Goal: Feedback & Contribution: Contribute content

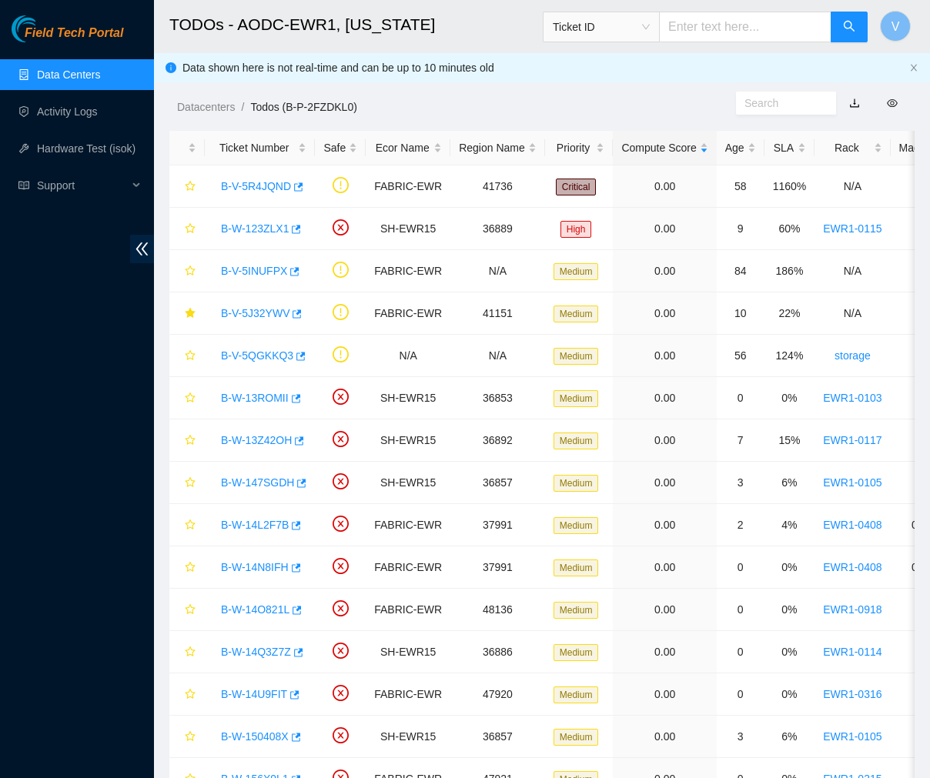
scroll to position [126, 0]
click at [259, 182] on link "B-V-5R4JQND" at bounding box center [256, 186] width 70 height 12
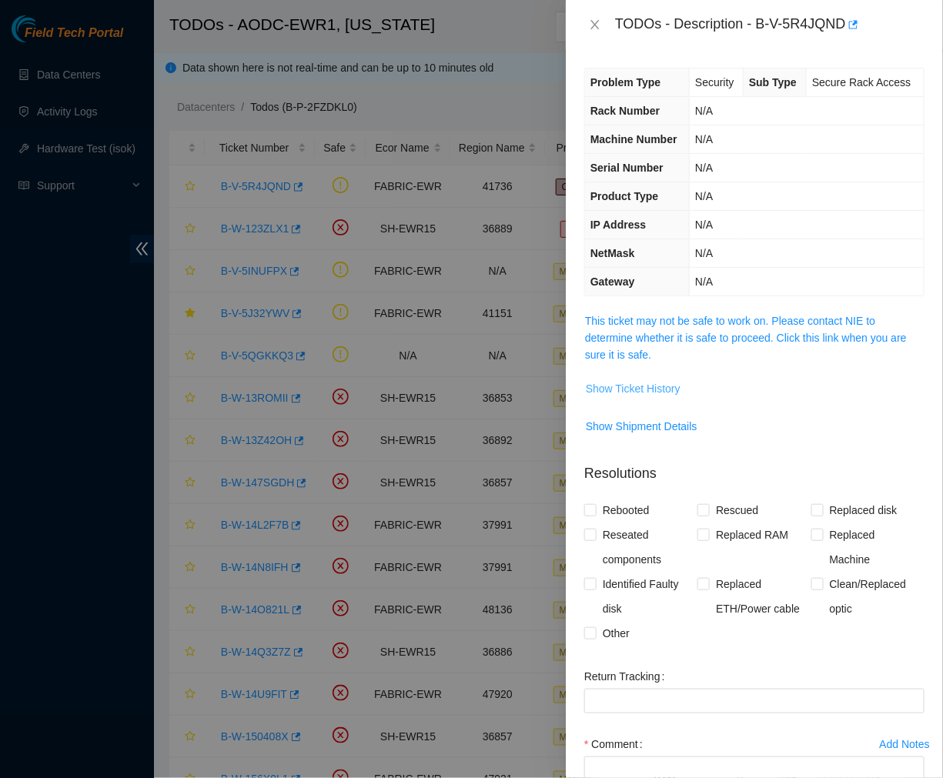
click at [650, 385] on span "Show Ticket History" at bounding box center [633, 388] width 95 height 17
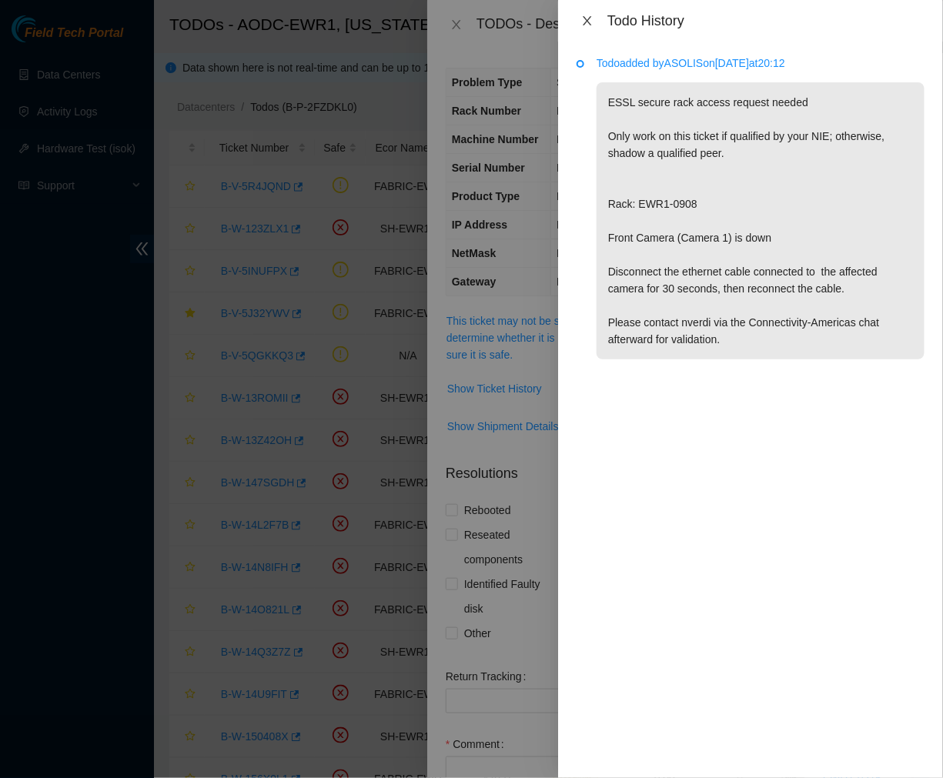
click at [590, 22] on icon "close" at bounding box center [587, 21] width 12 height 12
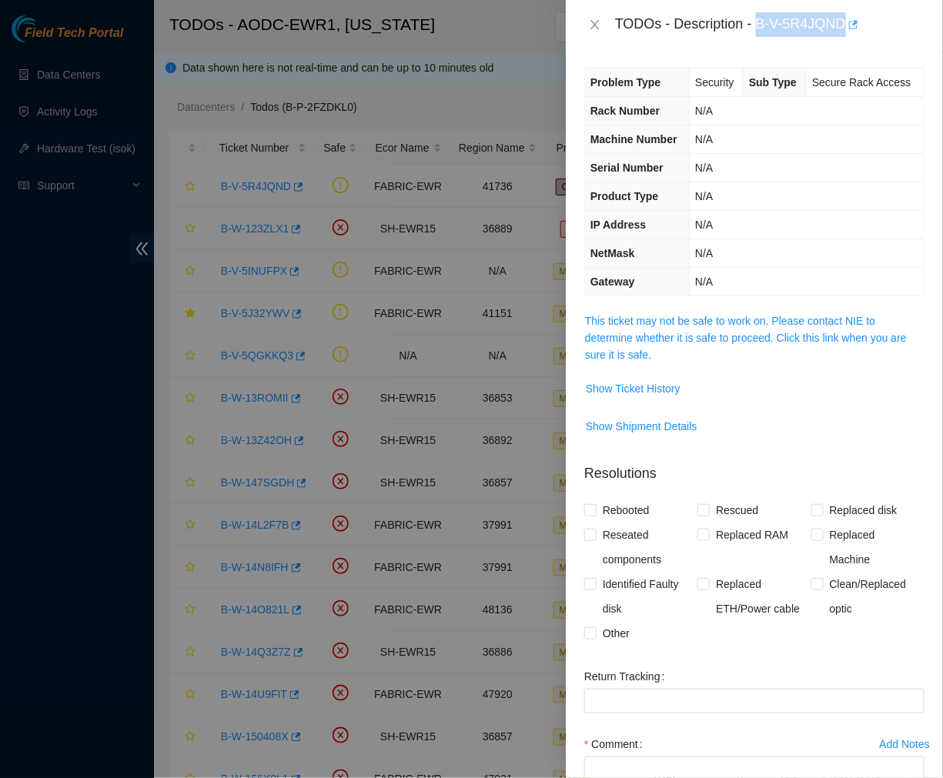
drag, startPoint x: 756, startPoint y: 24, endPoint x: 845, endPoint y: 33, distance: 89.8
click at [845, 33] on div "TODOs - Description - B-V-5R4JQND" at bounding box center [769, 24] width 309 height 25
copy div "B-V-5R4JQND"
click at [587, 24] on button "Close" at bounding box center [595, 25] width 22 height 15
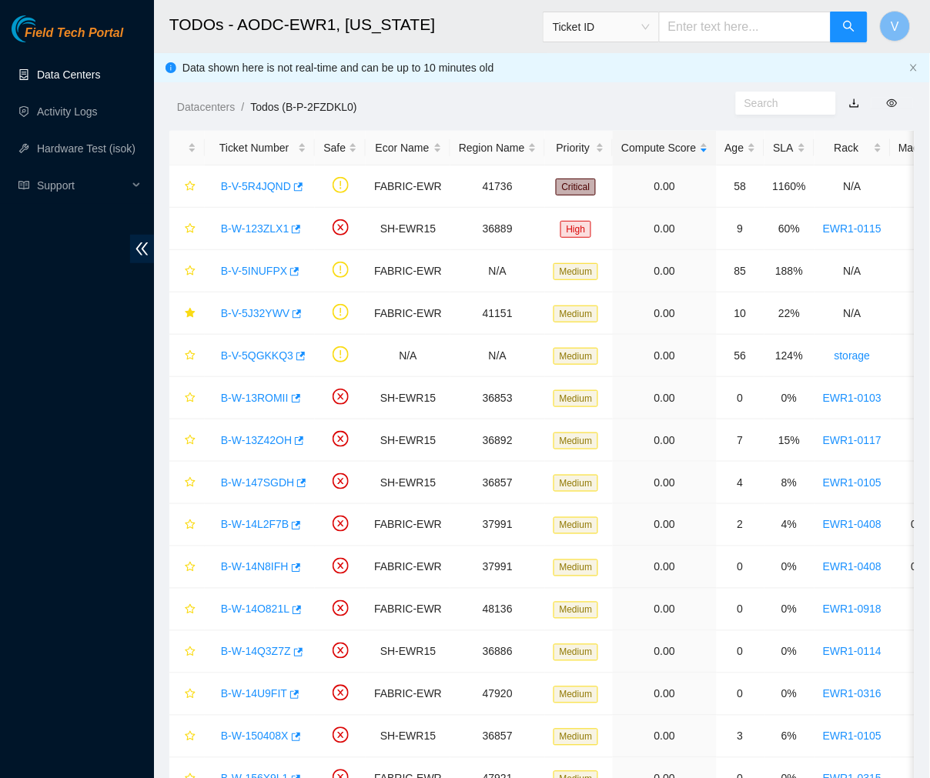
click at [100, 75] on link "Data Centers" at bounding box center [68, 75] width 63 height 12
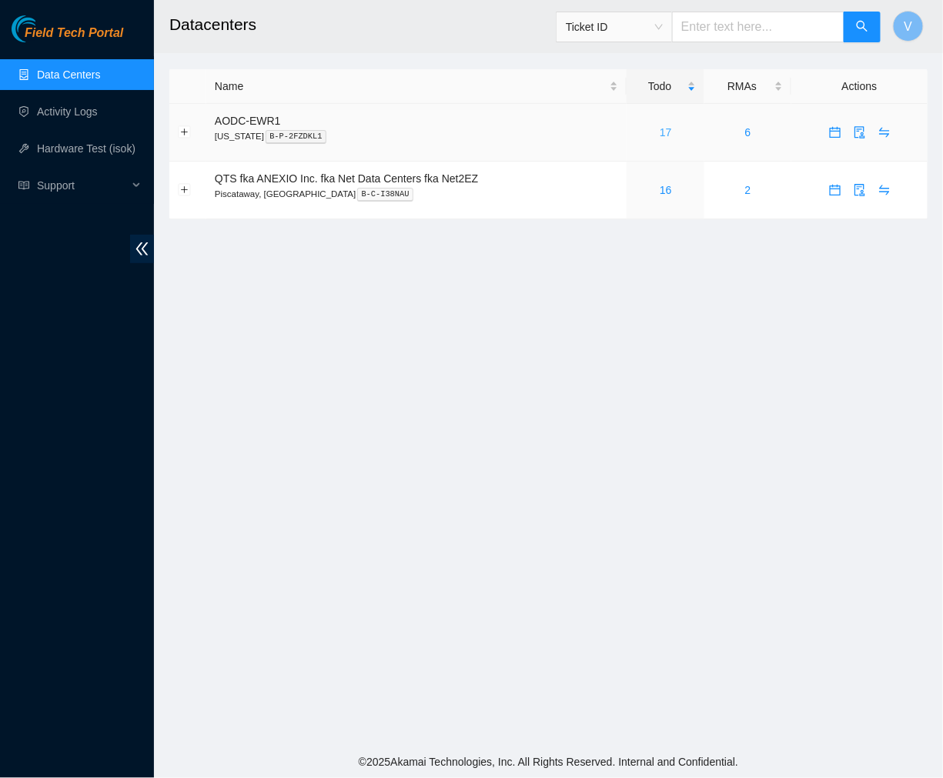
click at [664, 128] on link "17" at bounding box center [666, 132] width 12 height 12
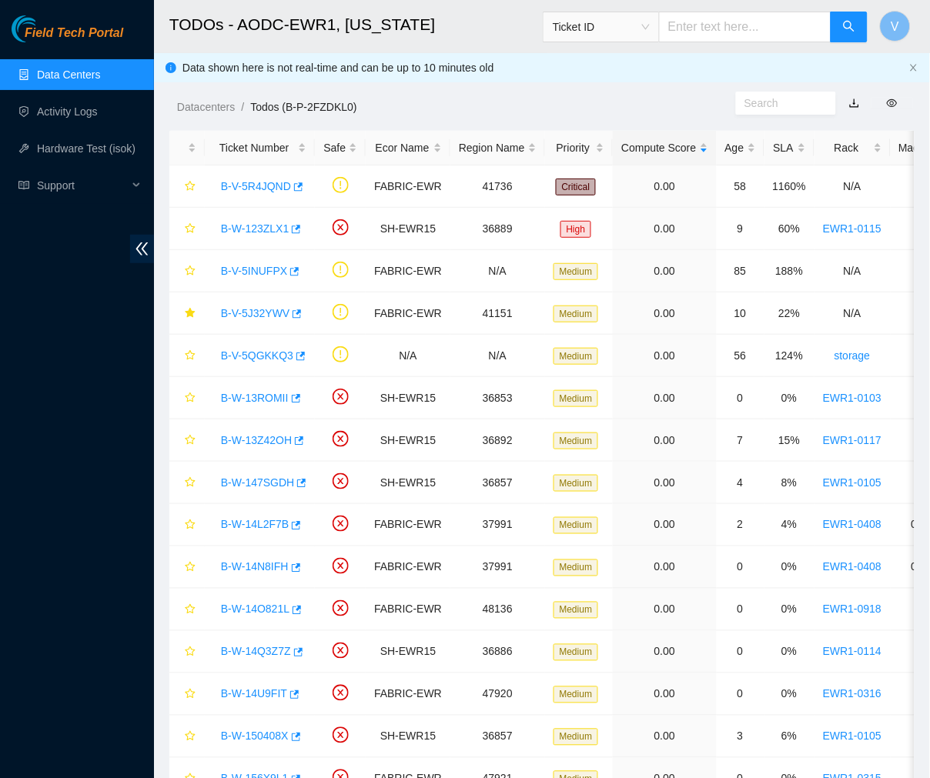
click at [95, 69] on link "Data Centers" at bounding box center [68, 75] width 63 height 12
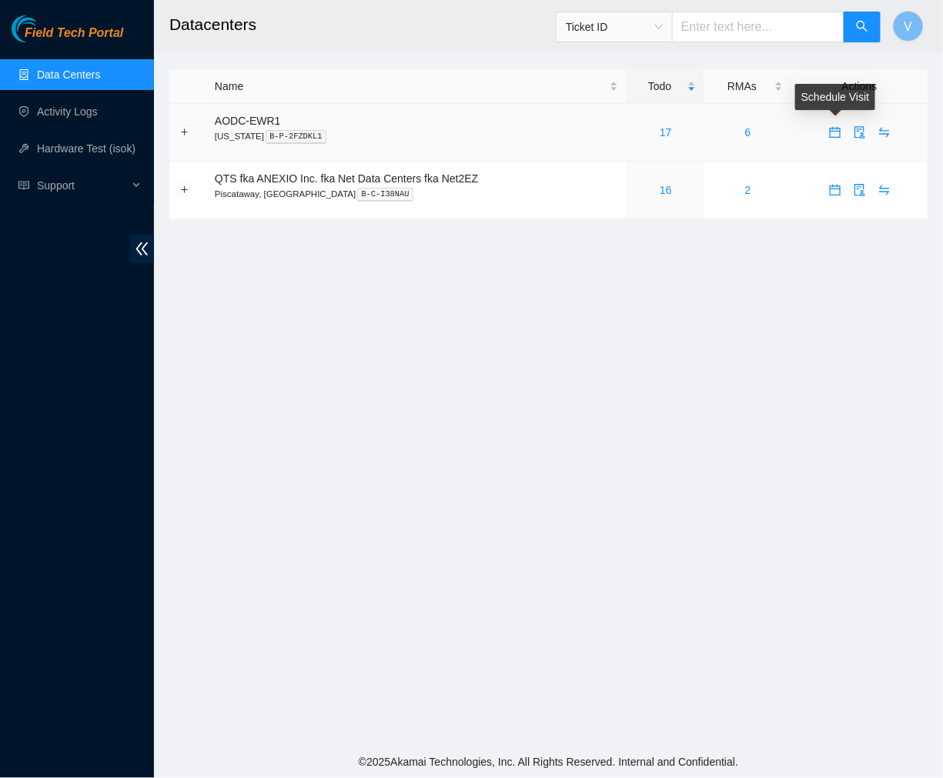
click at [834, 135] on icon "calendar" at bounding box center [835, 132] width 12 height 12
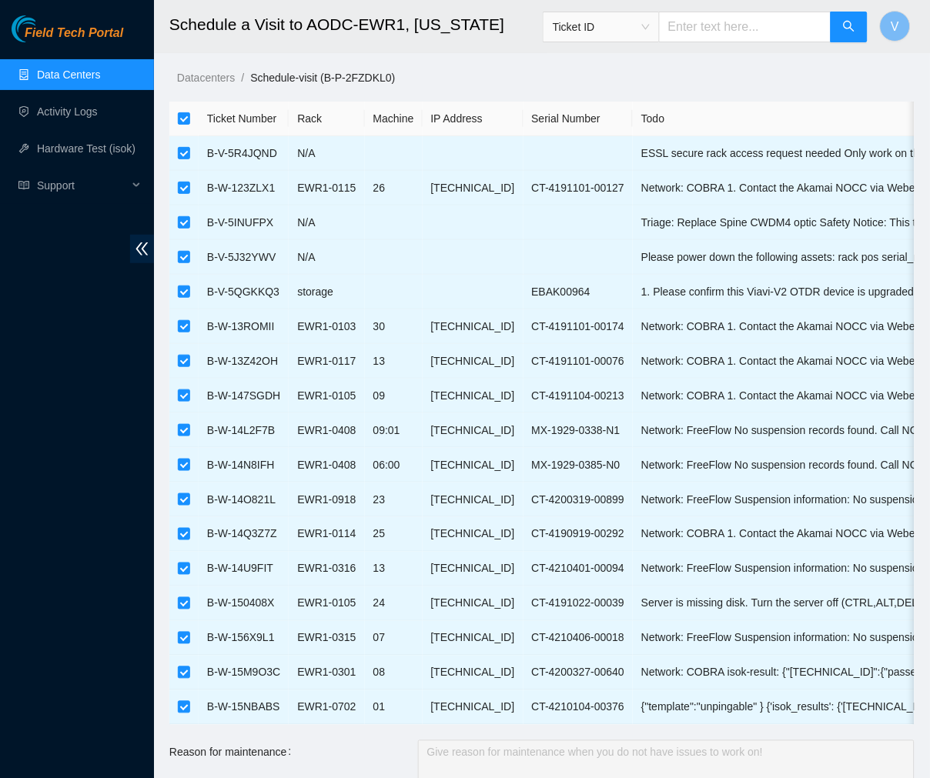
click at [175, 119] on th at bounding box center [183, 119] width 29 height 35
click at [186, 123] on input "checkbox" at bounding box center [184, 118] width 12 height 12
checkbox input "false"
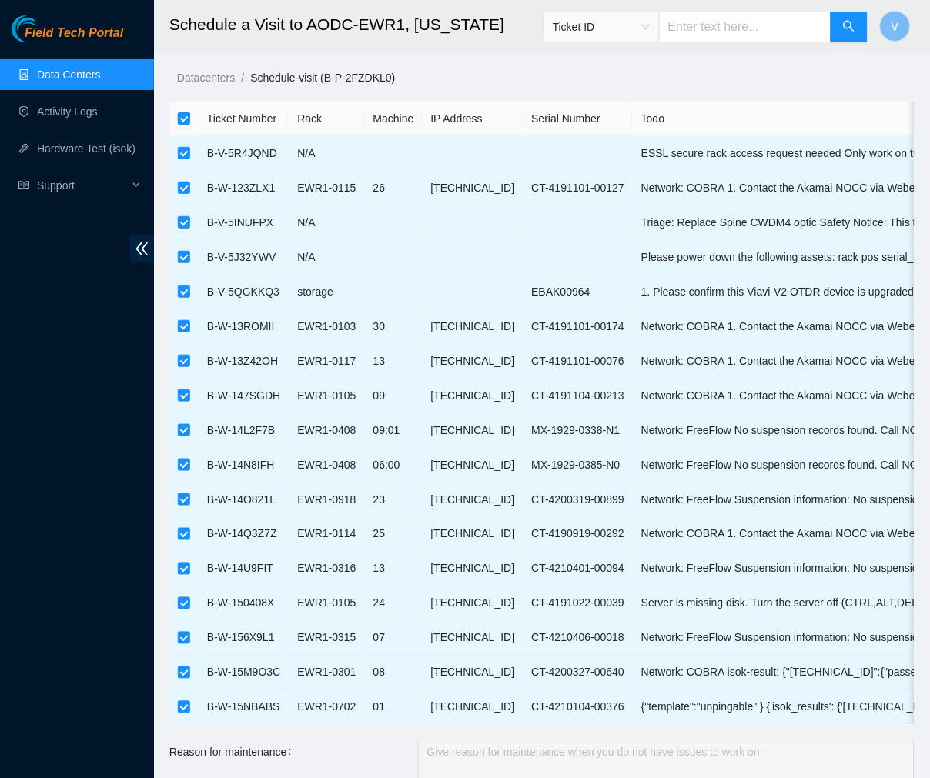
checkbox input "false"
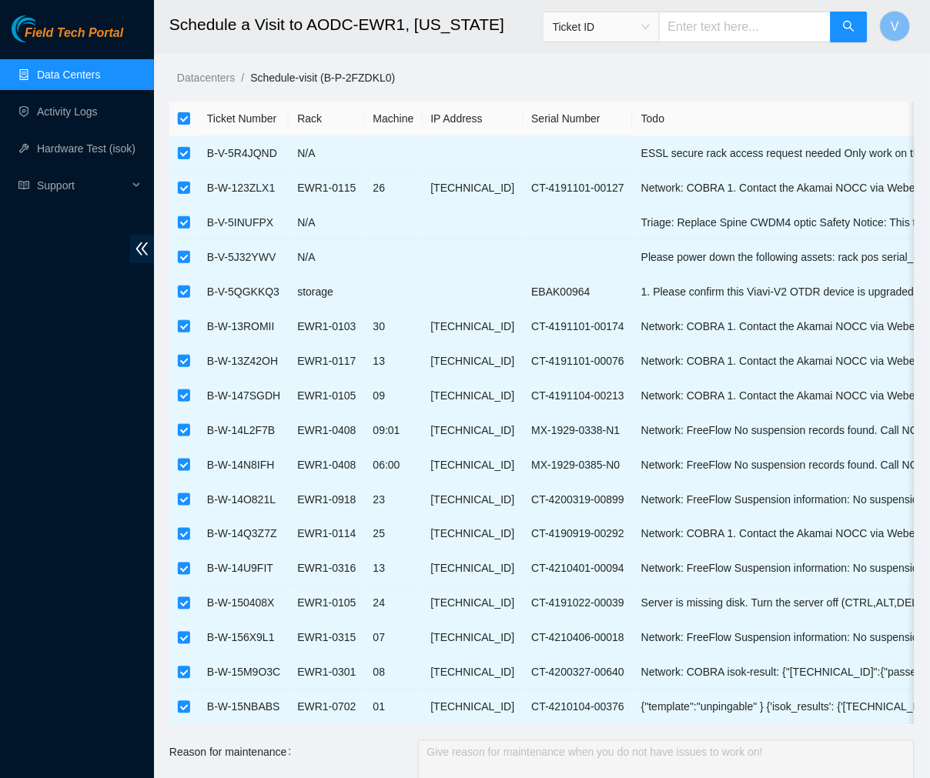
checkbox input "false"
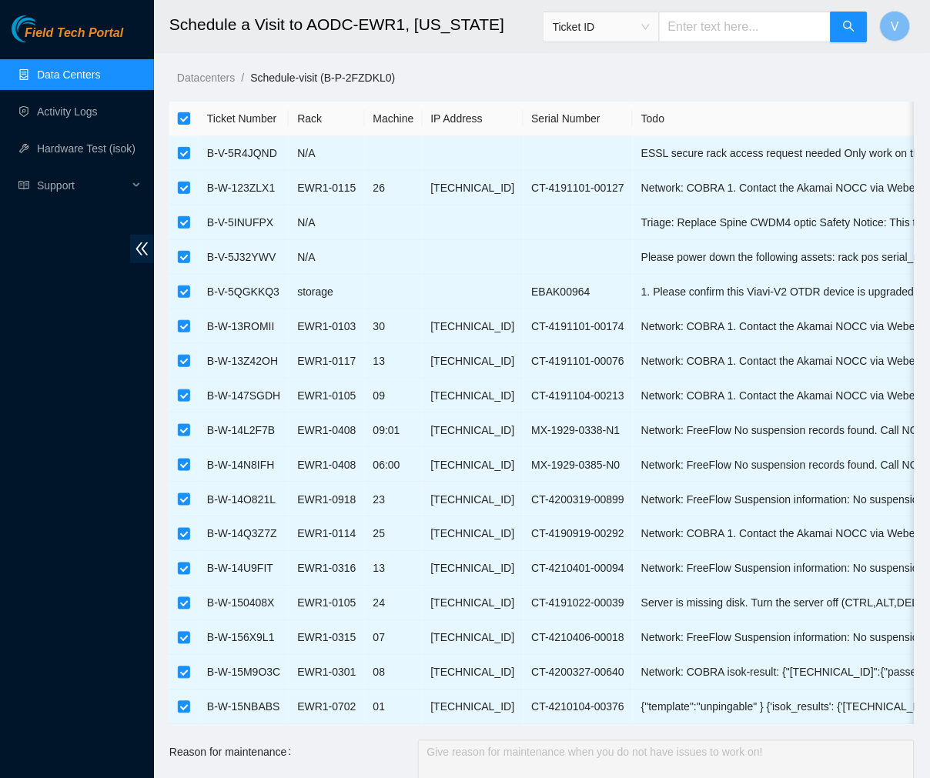
checkbox input "false"
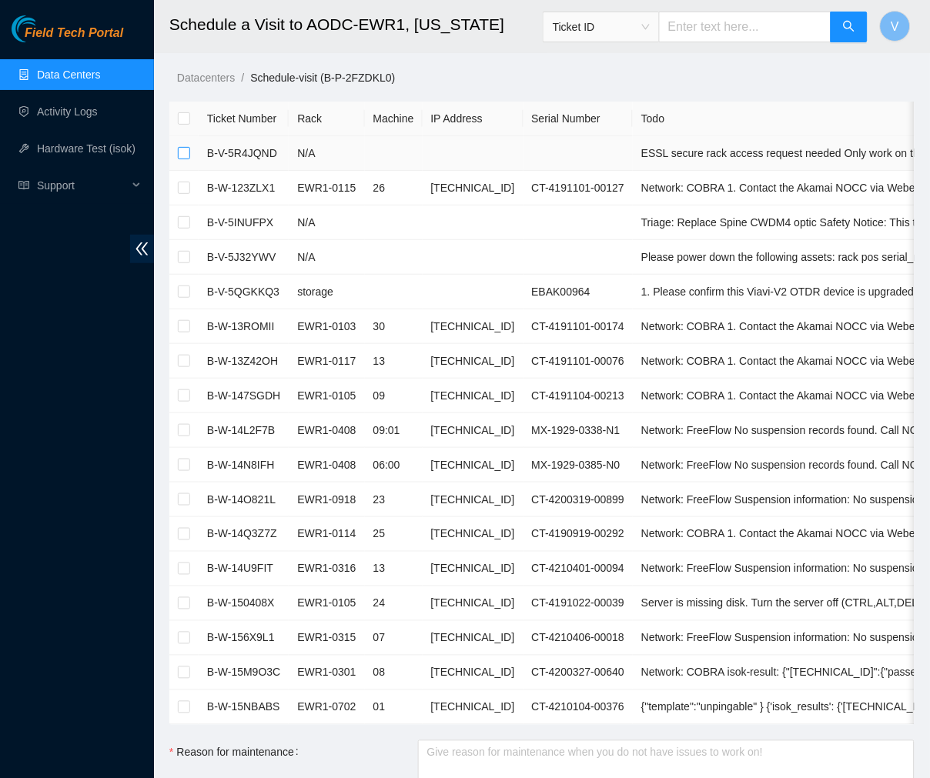
click at [180, 156] on input "checkbox" at bounding box center [184, 153] width 12 height 12
checkbox input "true"
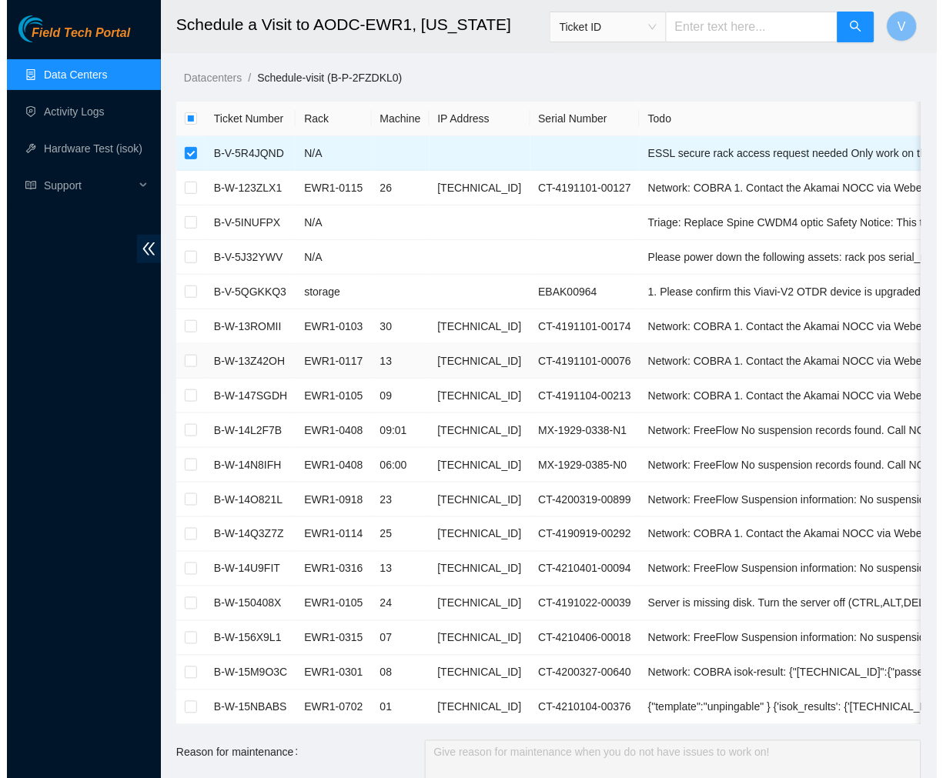
scroll to position [473, 0]
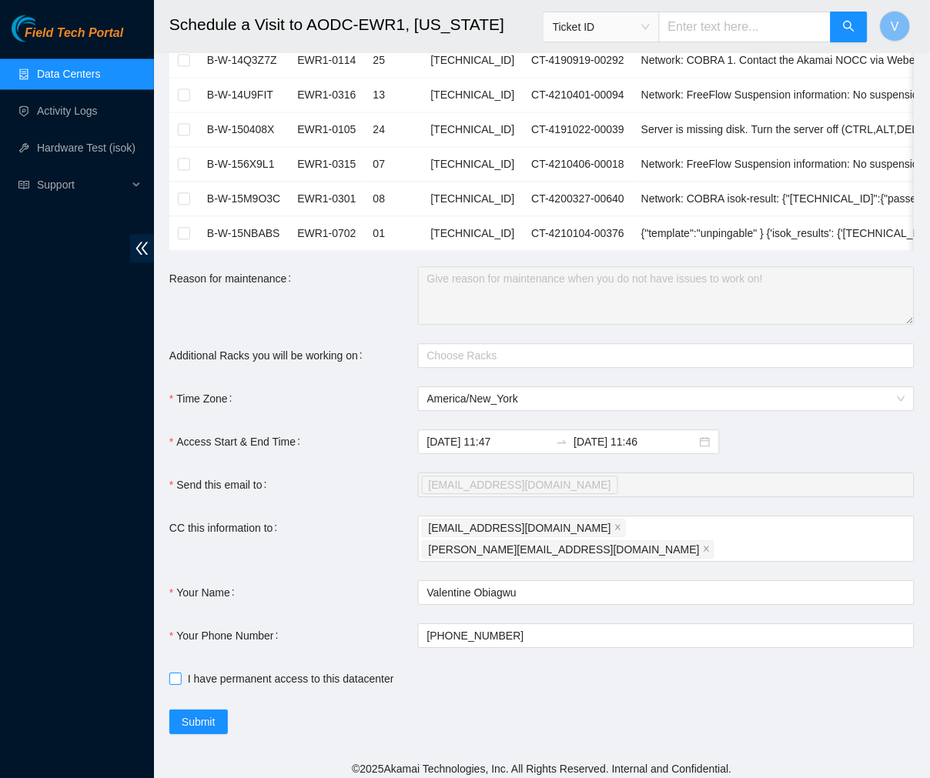
click at [171, 674] on input "I have permanent access to this datacenter" at bounding box center [174, 679] width 11 height 11
checkbox input "true"
click at [201, 714] on span "Submit" at bounding box center [199, 722] width 34 height 17
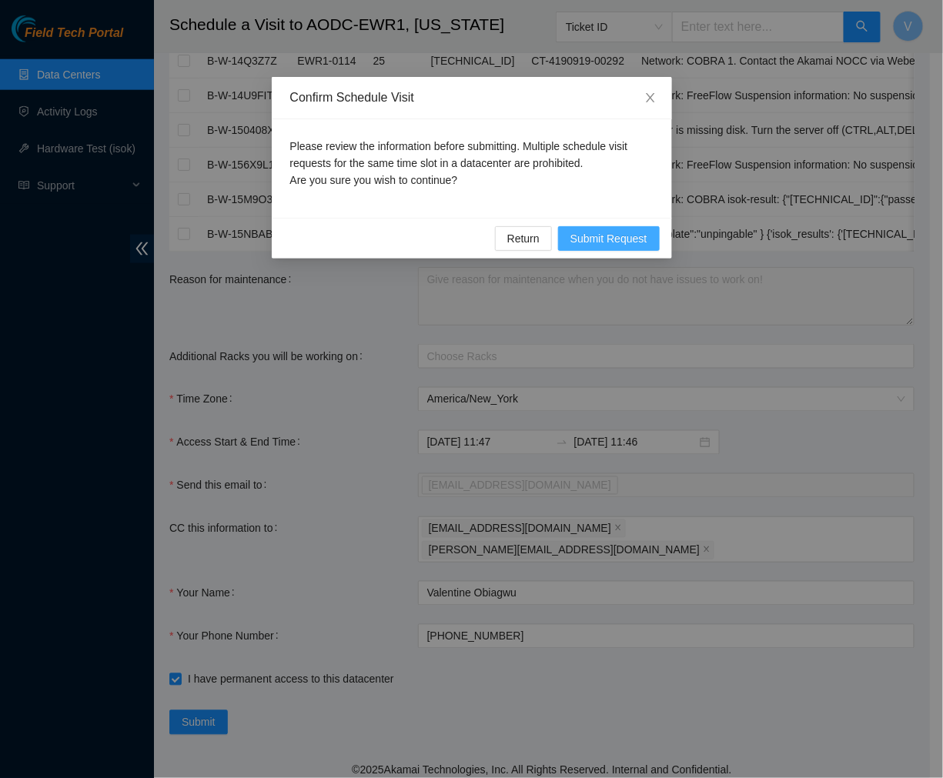
click at [624, 239] on span "Submit Request" at bounding box center [608, 238] width 77 height 17
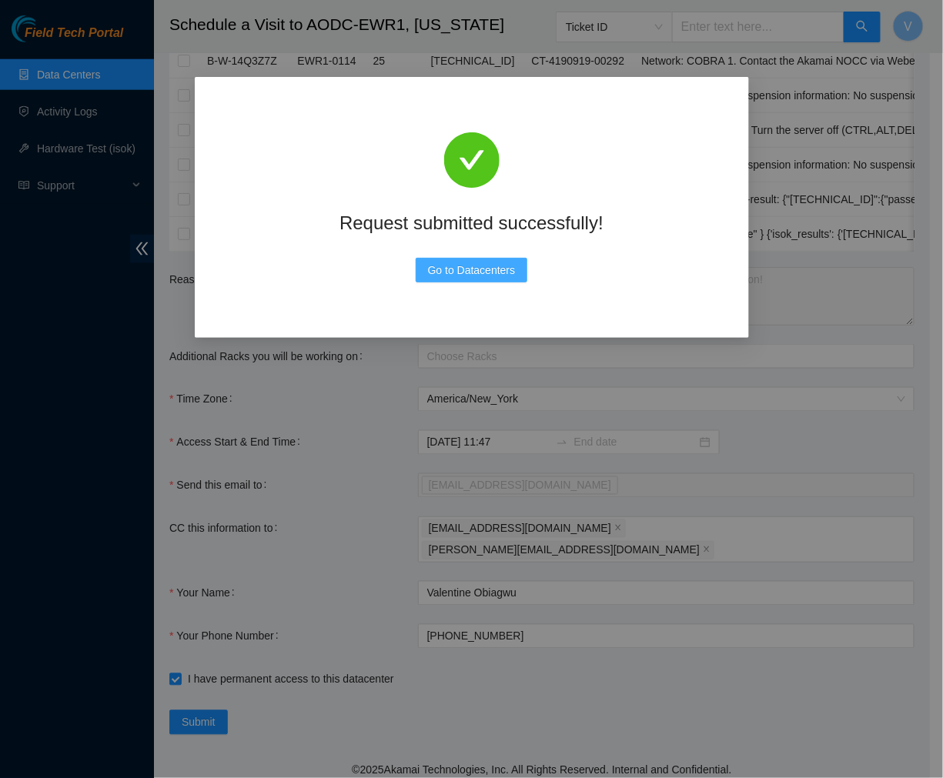
click at [460, 279] on button "Go to Datacenters" at bounding box center [472, 270] width 112 height 25
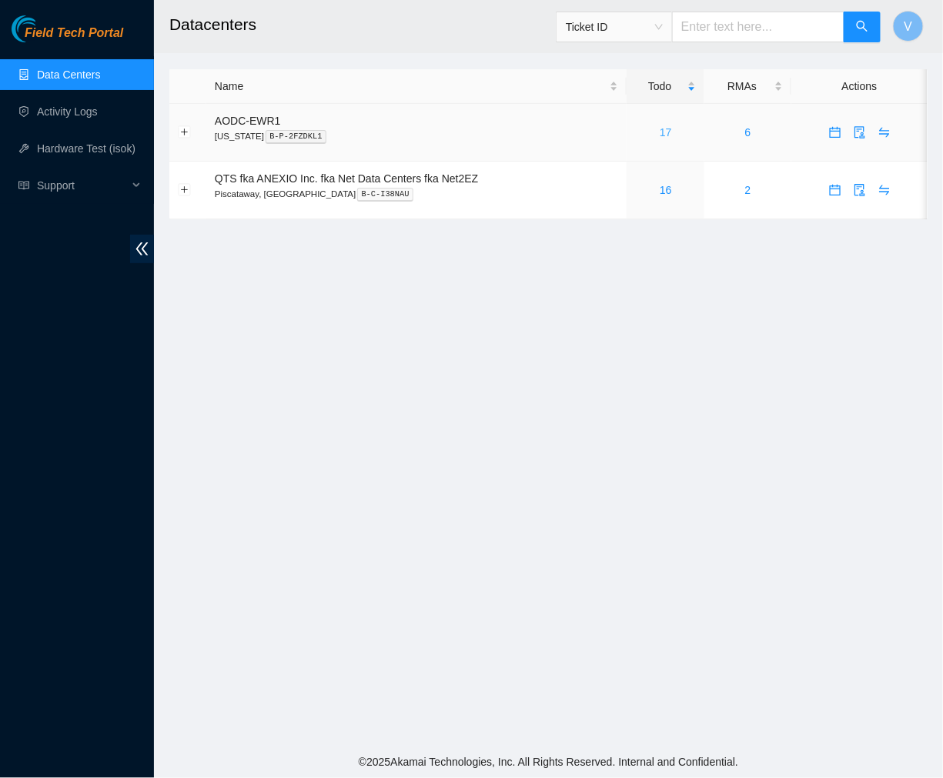
click at [667, 132] on link "17" at bounding box center [666, 132] width 12 height 12
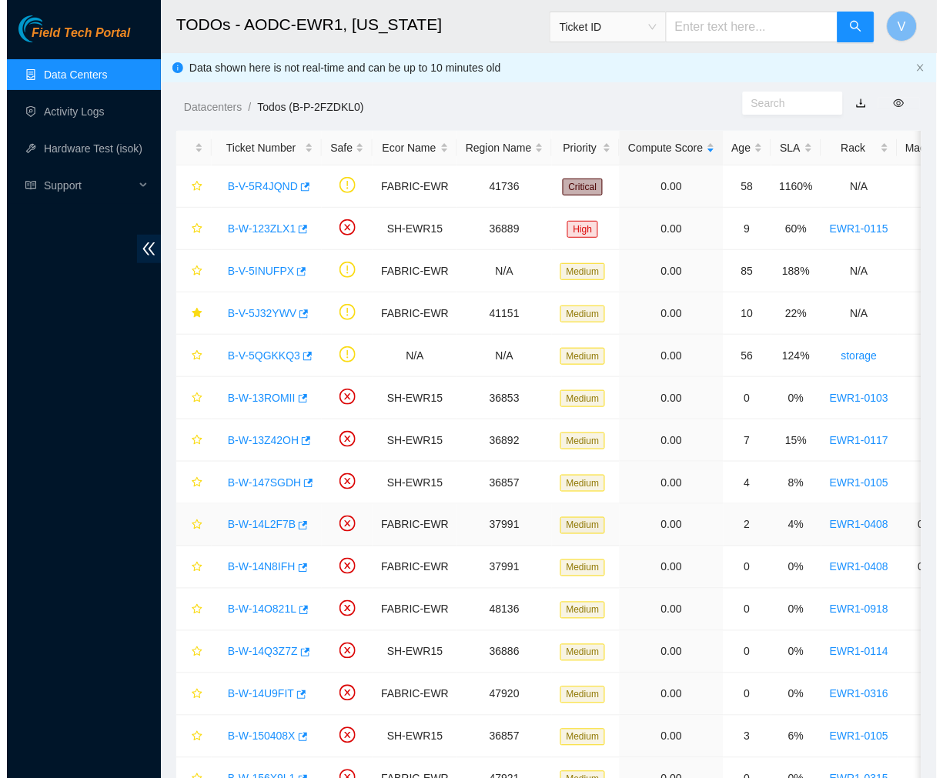
scroll to position [168, 0]
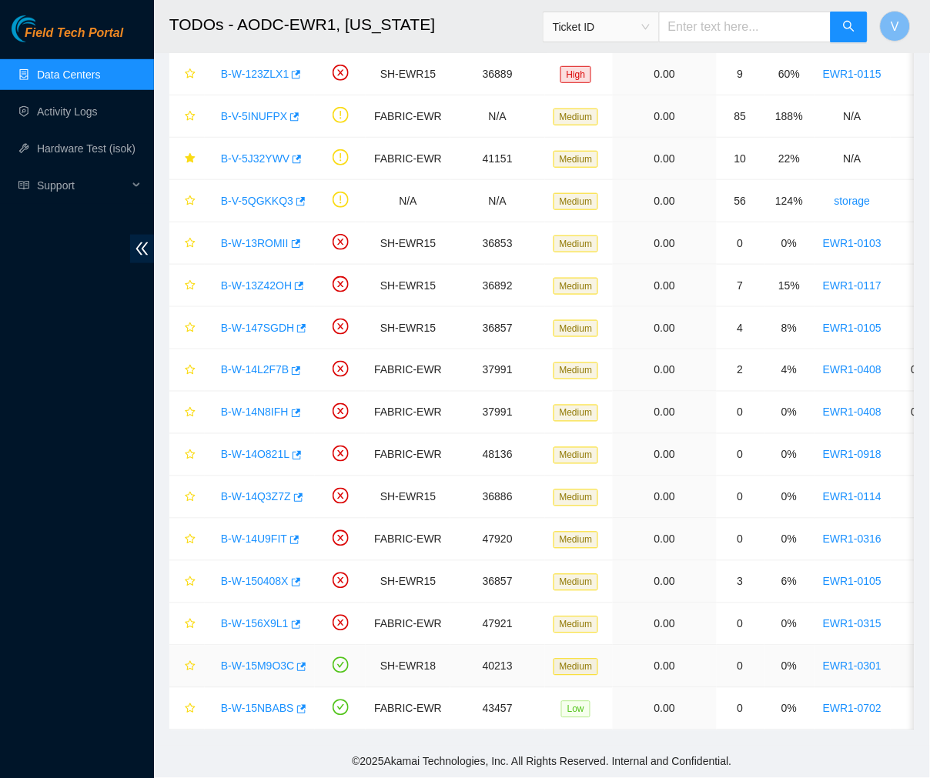
click at [279, 660] on link "B-W-15M9O3C" at bounding box center [257, 666] width 73 height 12
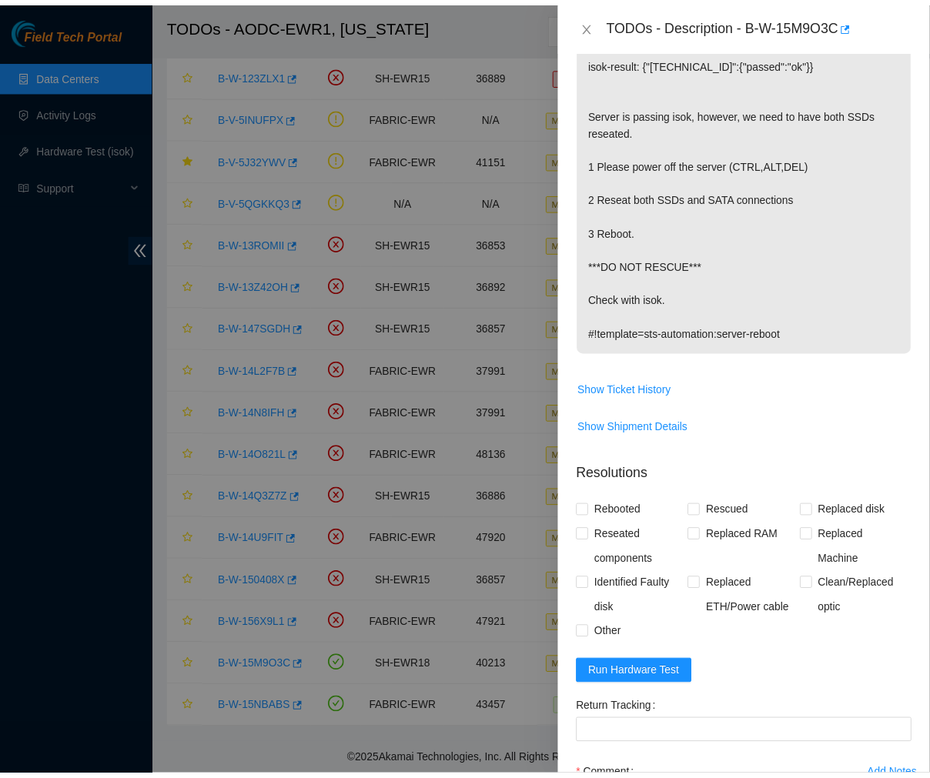
scroll to position [325, 0]
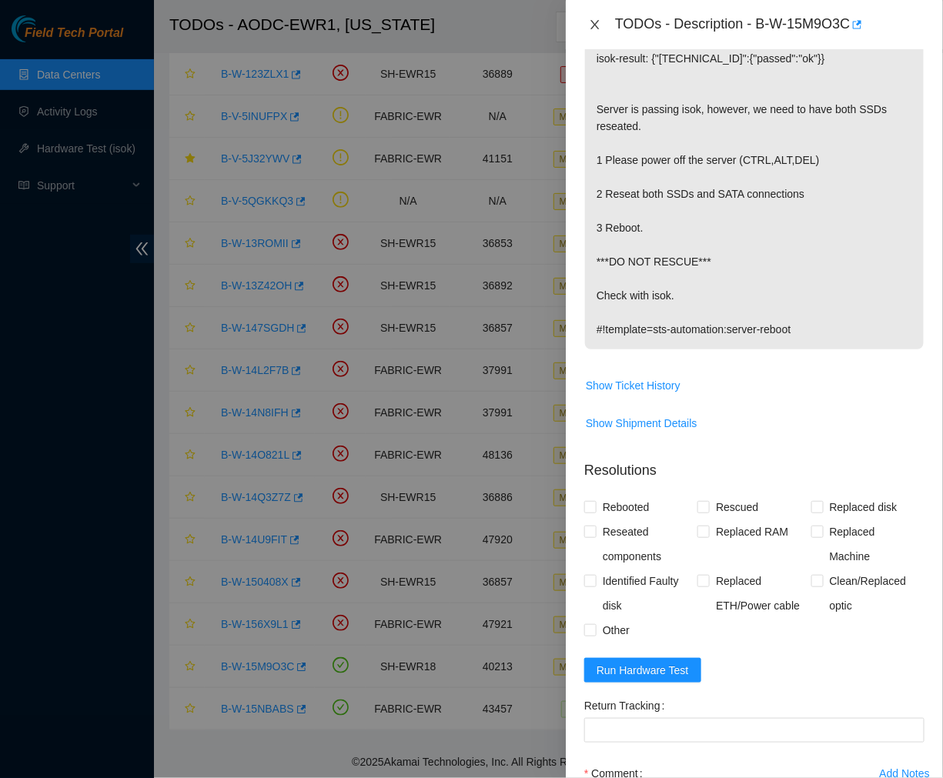
click at [595, 23] on icon "close" at bounding box center [595, 24] width 12 height 12
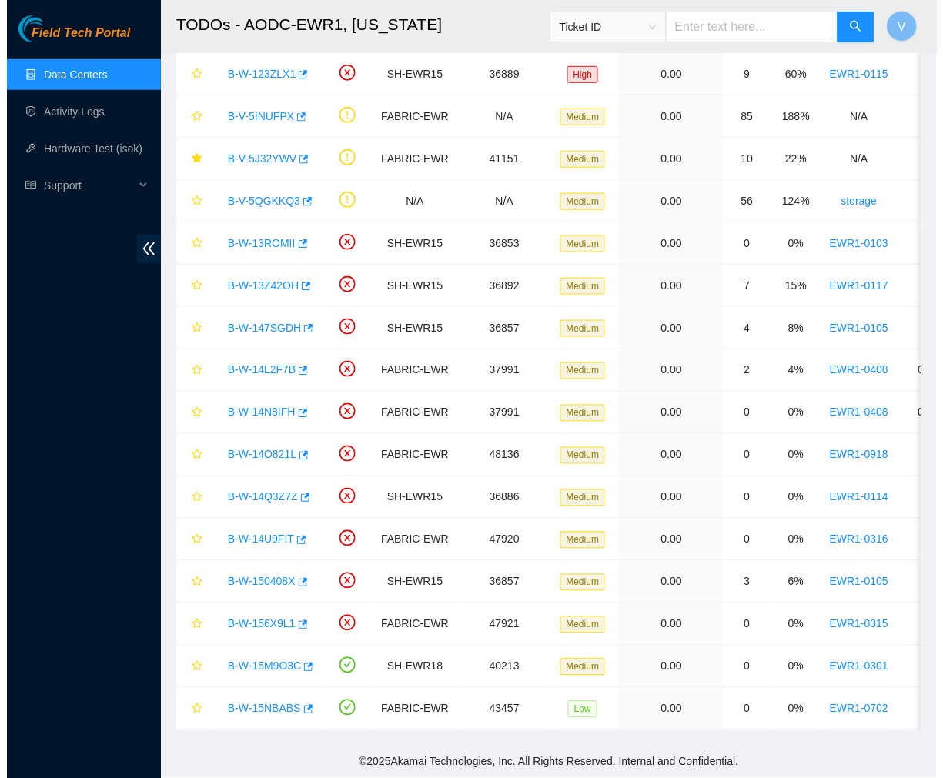
scroll to position [258, 0]
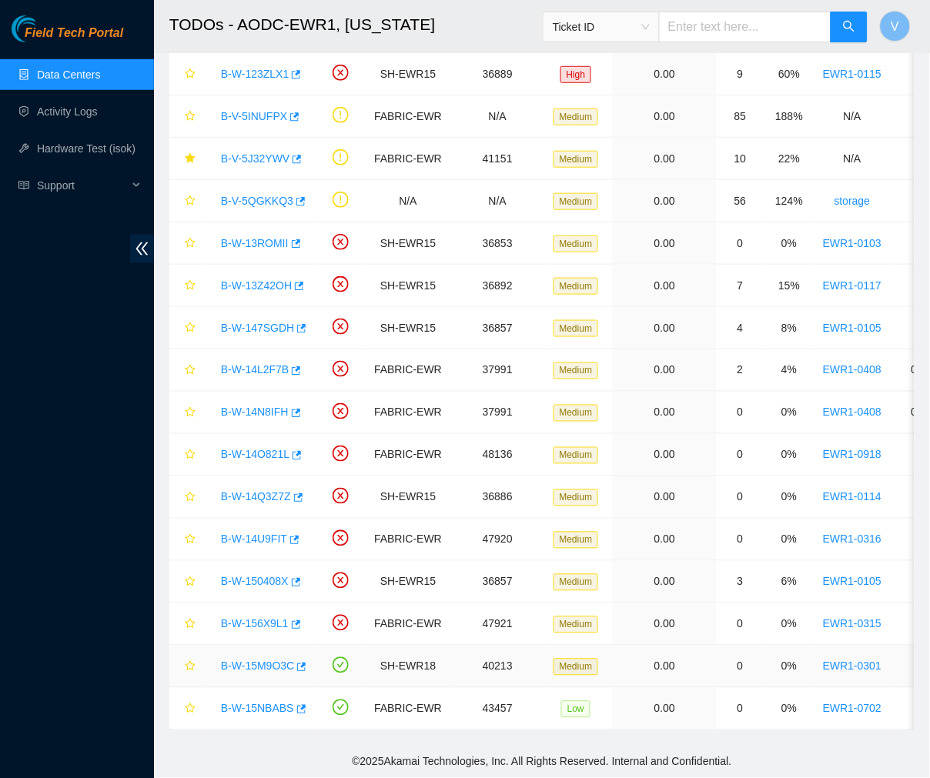
click at [266, 660] on link "B-W-15M9O3C" at bounding box center [257, 666] width 73 height 12
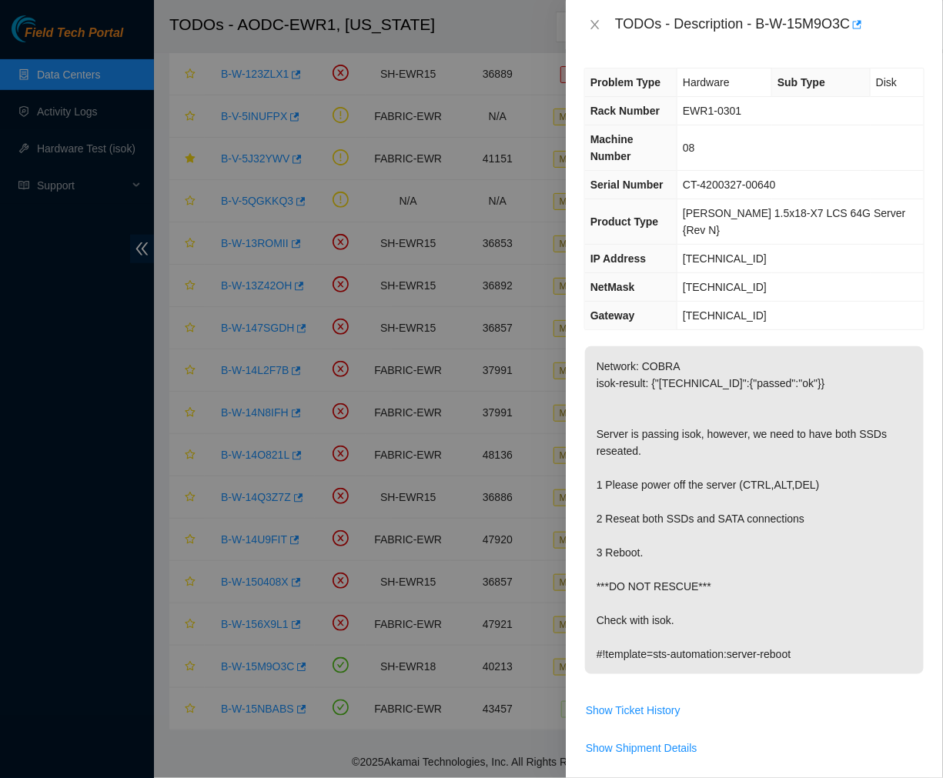
scroll to position [447, 0]
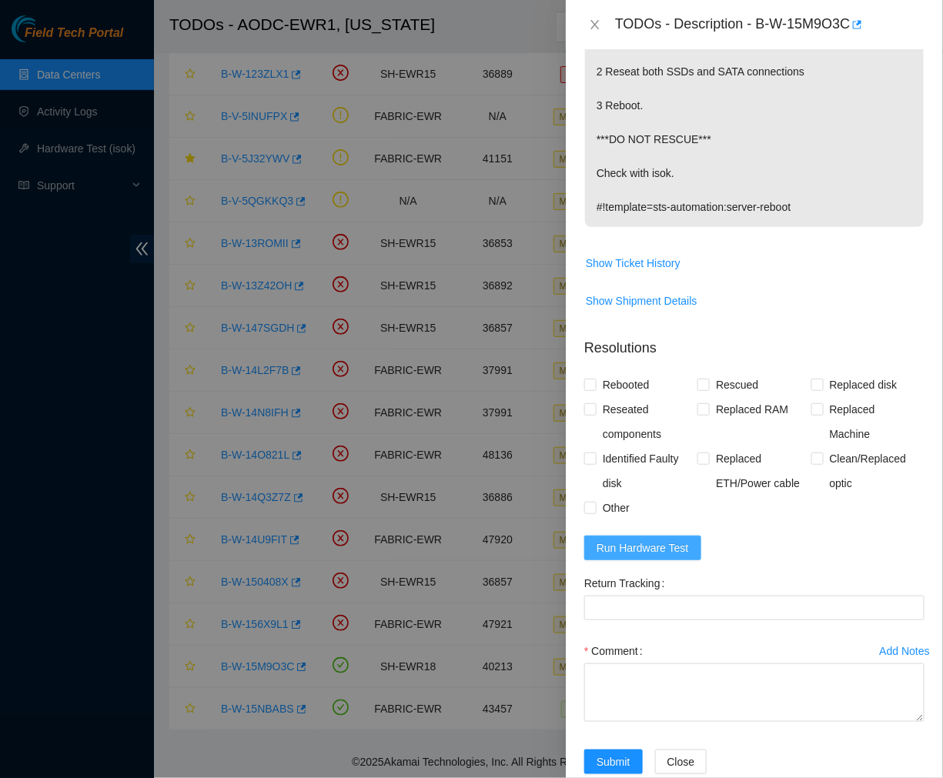
click at [652, 540] on span "Run Hardware Test" at bounding box center [643, 548] width 92 height 17
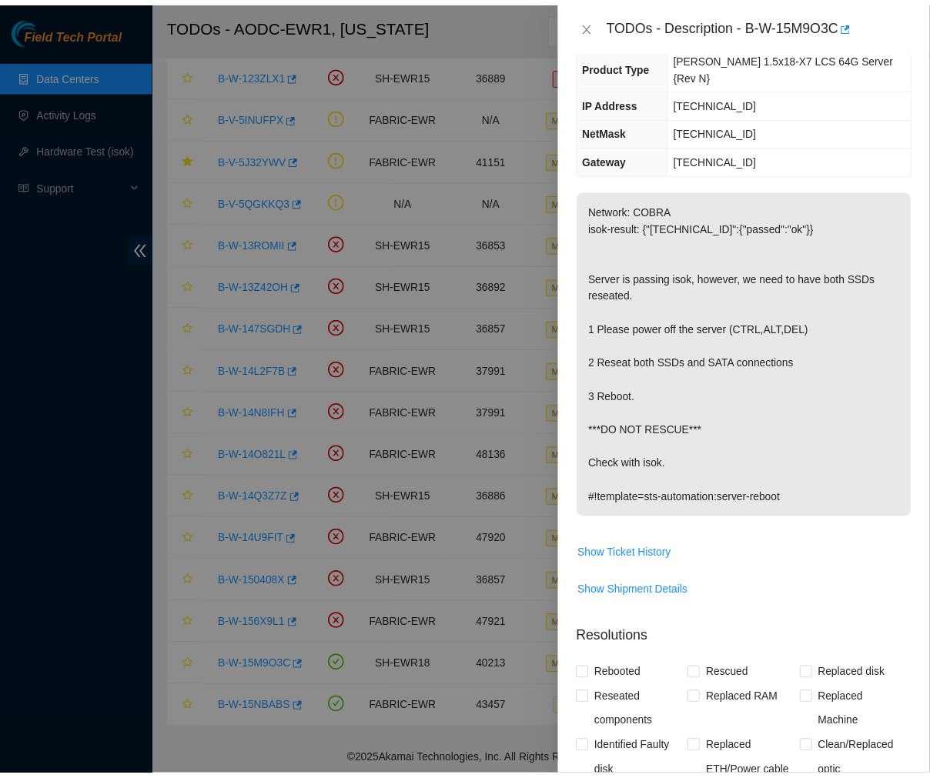
scroll to position [152, 0]
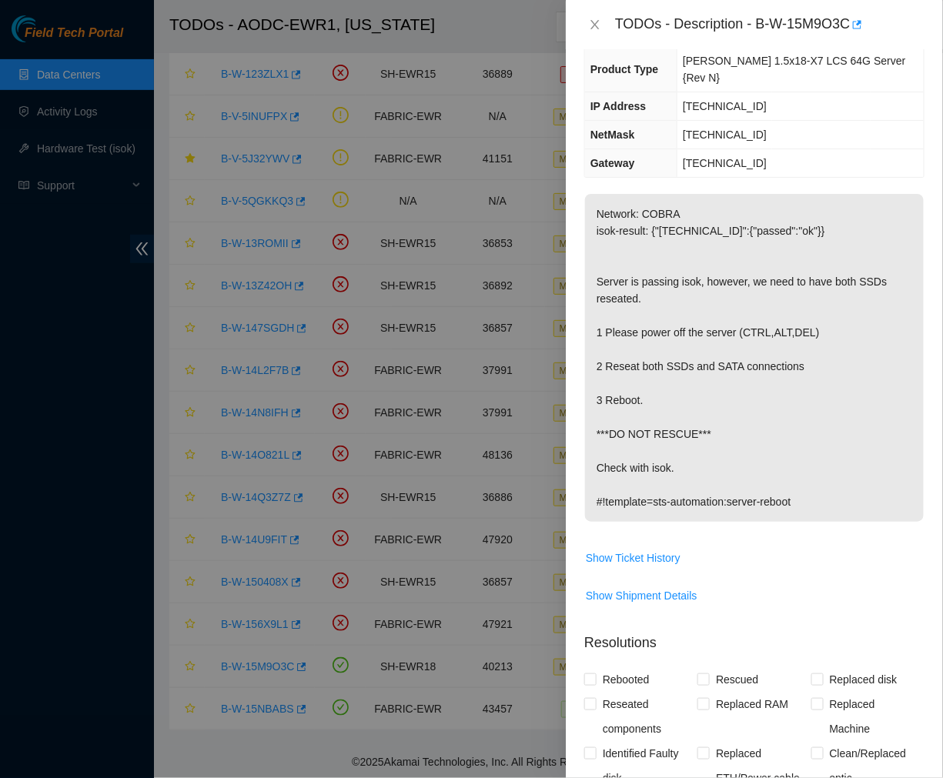
click at [680, 377] on p "Network: COBRA isok-result: {"23.66.121.44":{"passed":"ok"}} Server is passing …" at bounding box center [754, 358] width 339 height 328
click at [594, 28] on icon "close" at bounding box center [595, 24] width 12 height 12
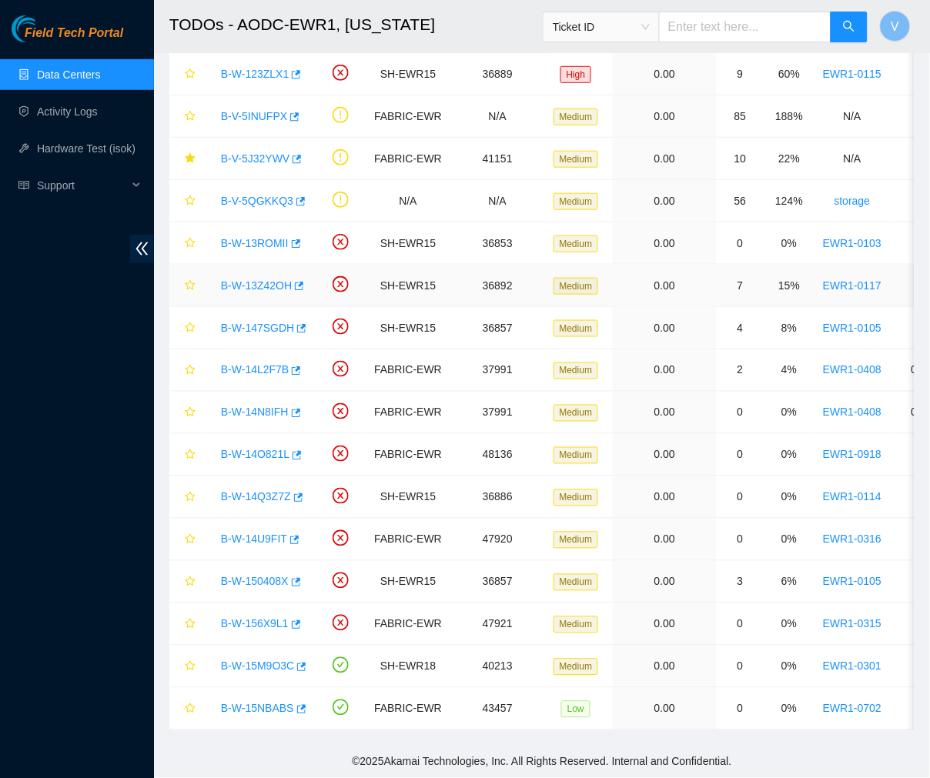
scroll to position [0, 0]
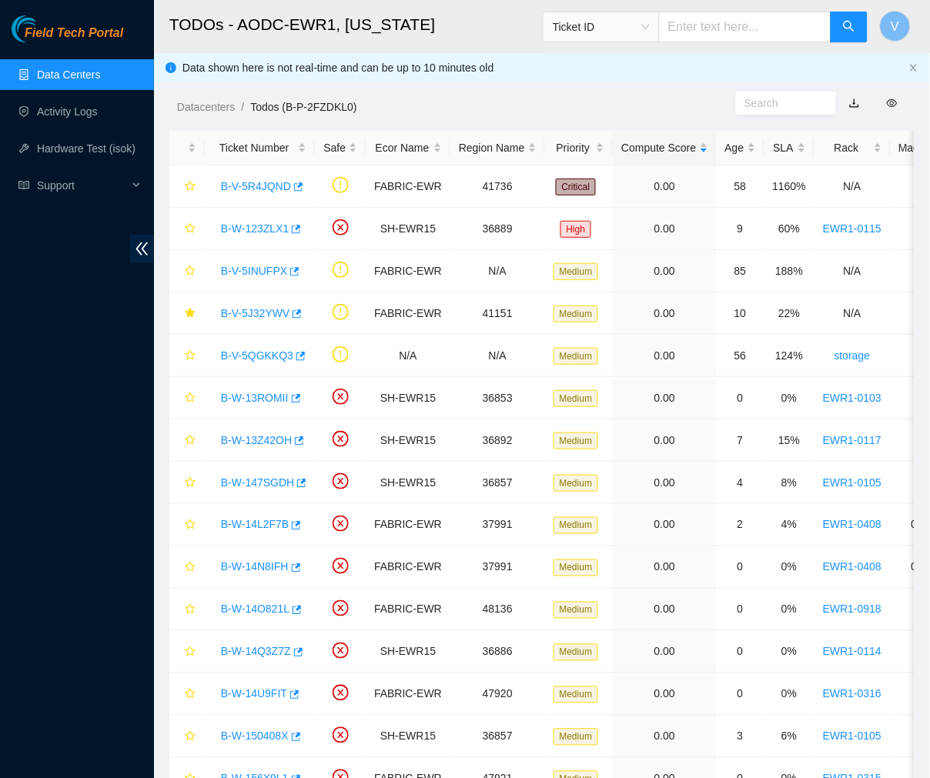
click at [459, 0] on h2 "TODOs - AODC-EWR1, New Jersey" at bounding box center [484, 24] width 630 height 49
click at [243, 185] on link "B-V-5R4JQND" at bounding box center [256, 186] width 70 height 12
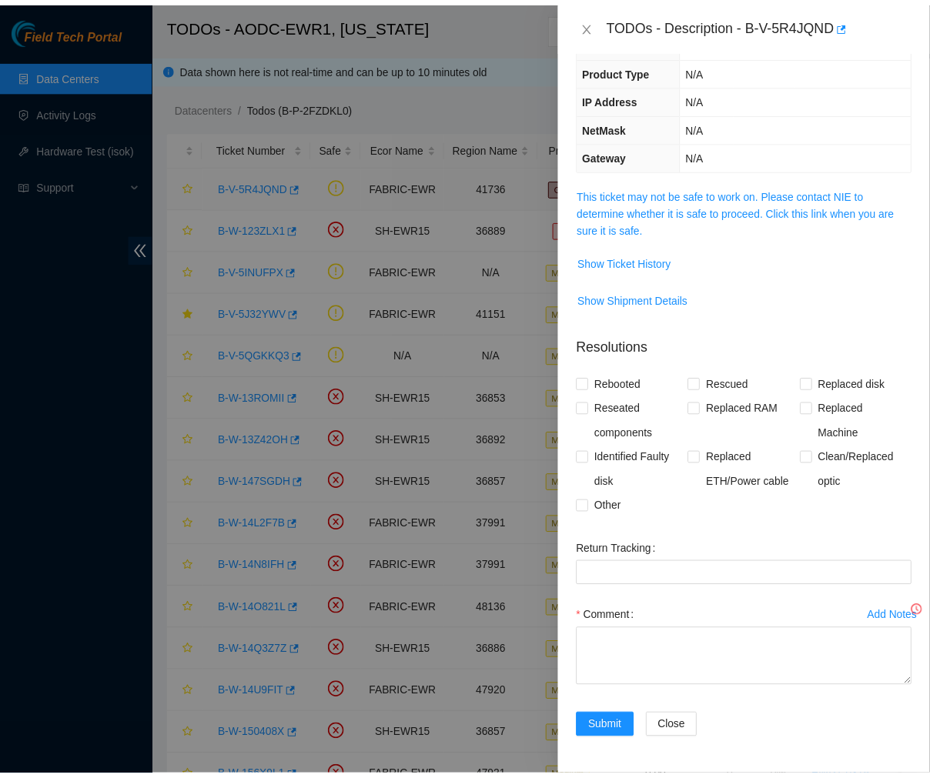
scroll to position [127, 0]
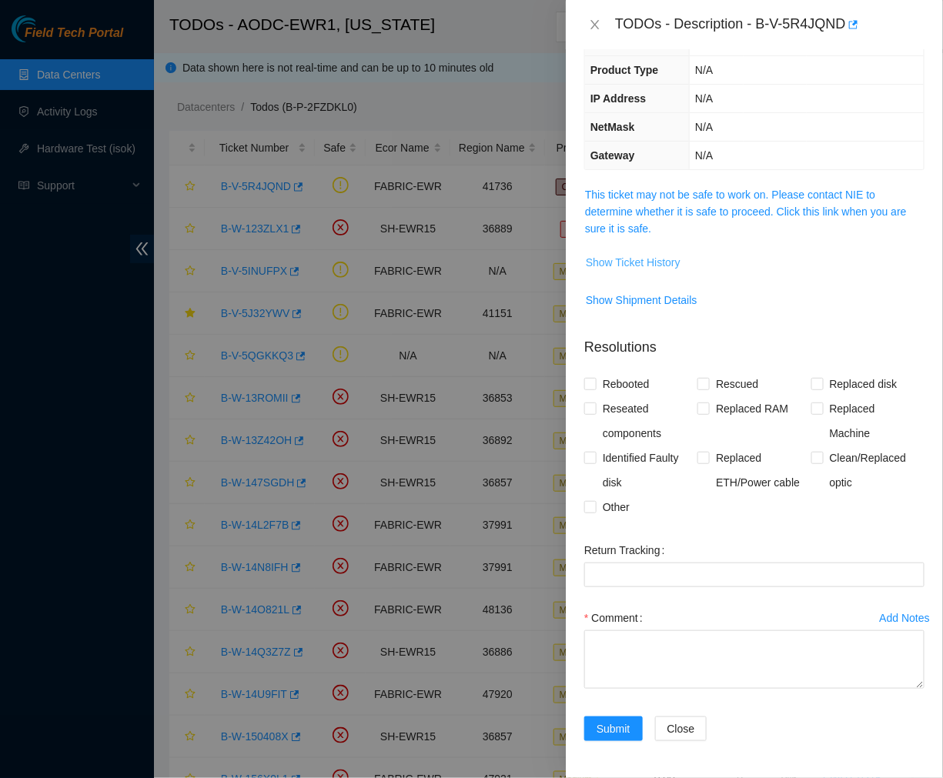
click at [649, 264] on span "Show Ticket History" at bounding box center [633, 262] width 95 height 17
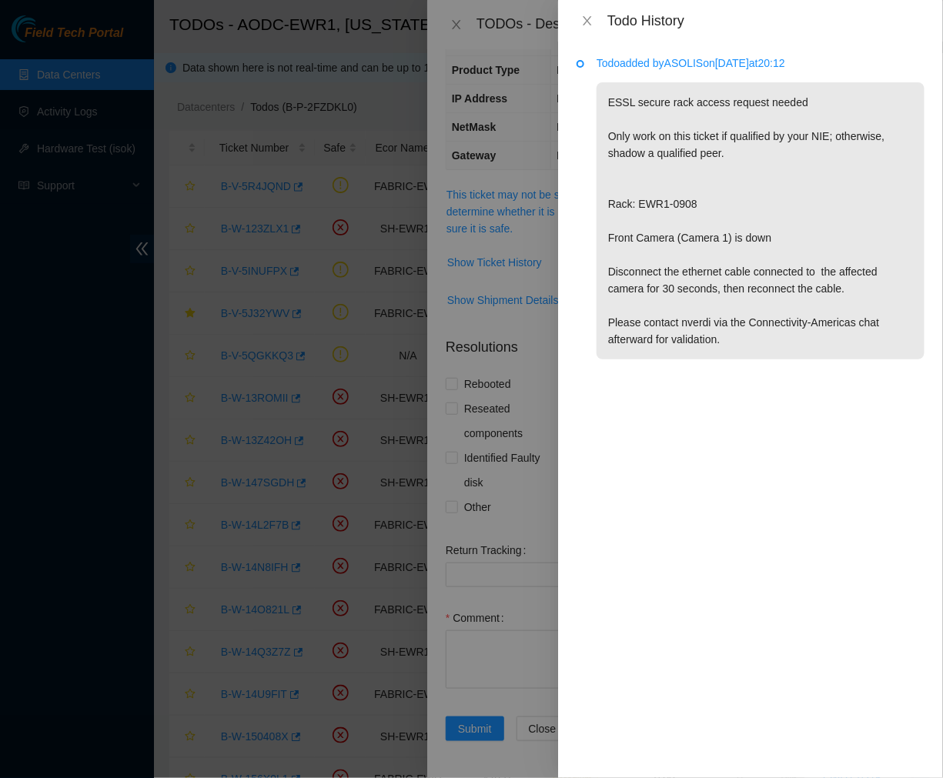
click at [586, 12] on div "Todo History" at bounding box center [751, 20] width 348 height 17
drag, startPoint x: 586, startPoint y: 18, endPoint x: 454, endPoint y: 28, distance: 132.0
click at [454, 28] on div "Todo History Todo added by ASOLIS on 2025-08-27 at 20:12 ESSL secure rack acces…" at bounding box center [471, 389] width 943 height 778
click at [454, 28] on div at bounding box center [471, 389] width 943 height 778
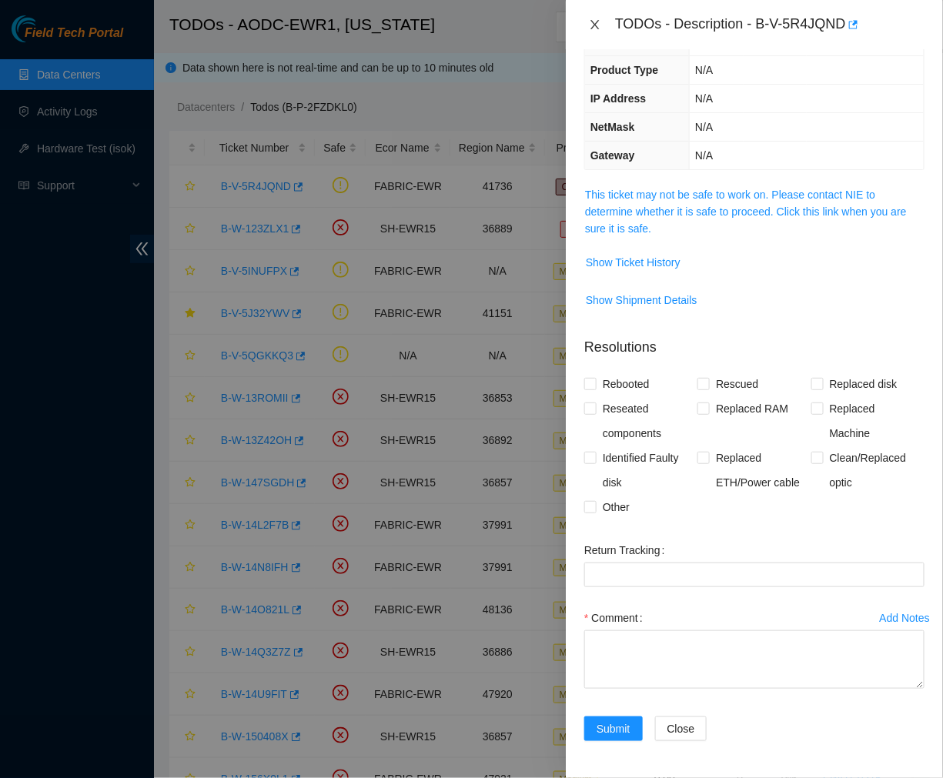
click at [591, 27] on icon "close" at bounding box center [595, 24] width 12 height 12
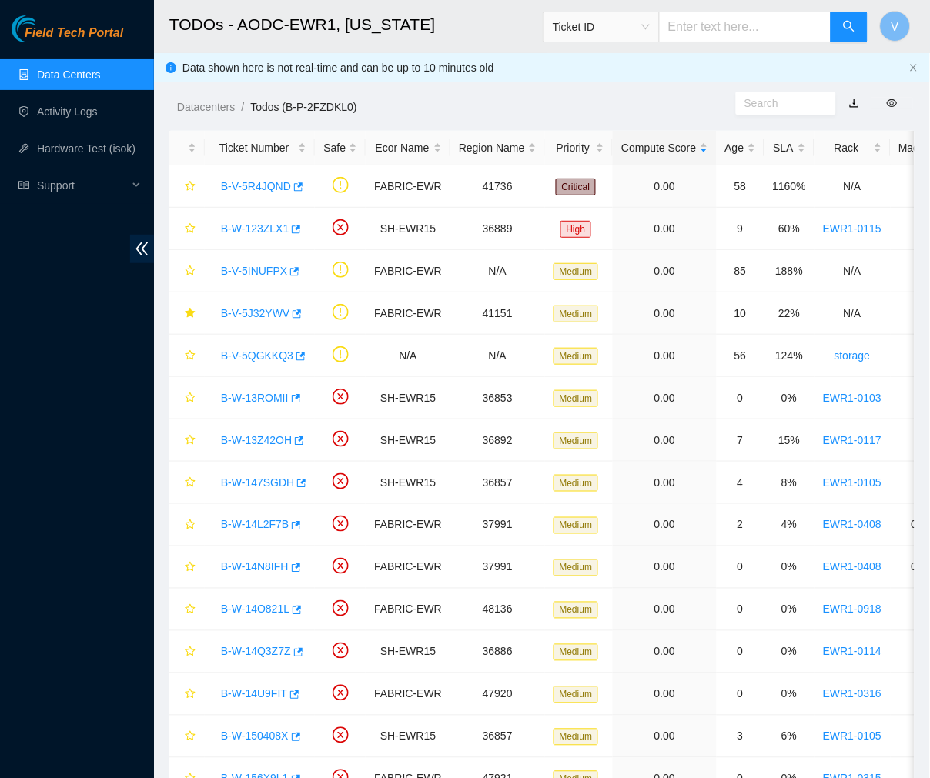
scroll to position [179, 0]
click at [100, 74] on link "Data Centers" at bounding box center [68, 75] width 63 height 12
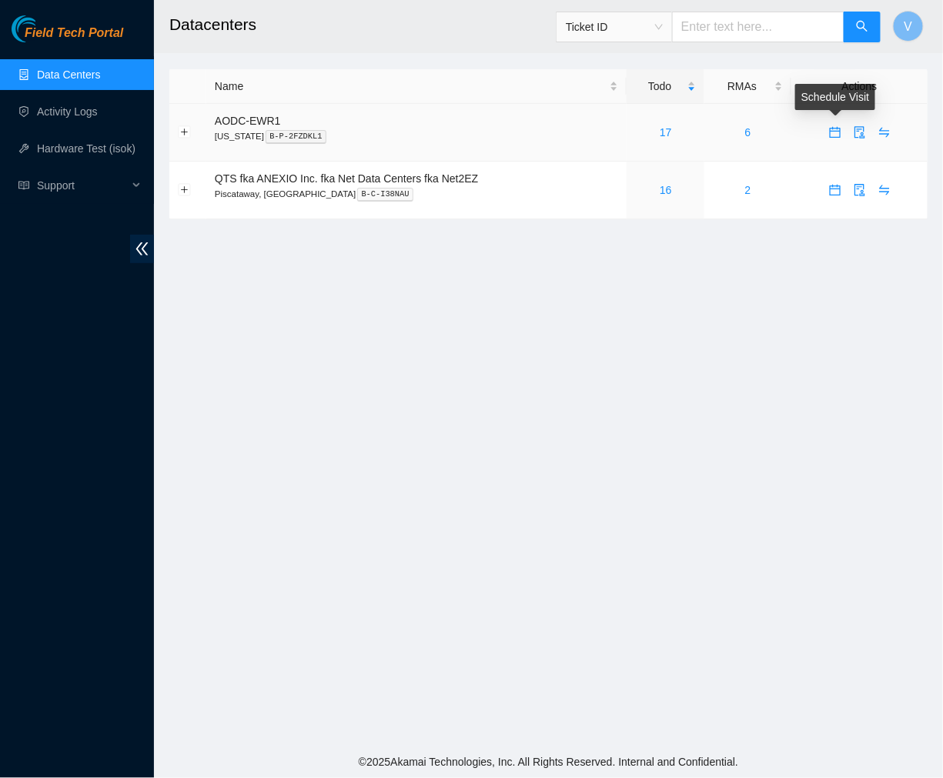
click at [827, 132] on span "calendar" at bounding box center [835, 132] width 23 height 12
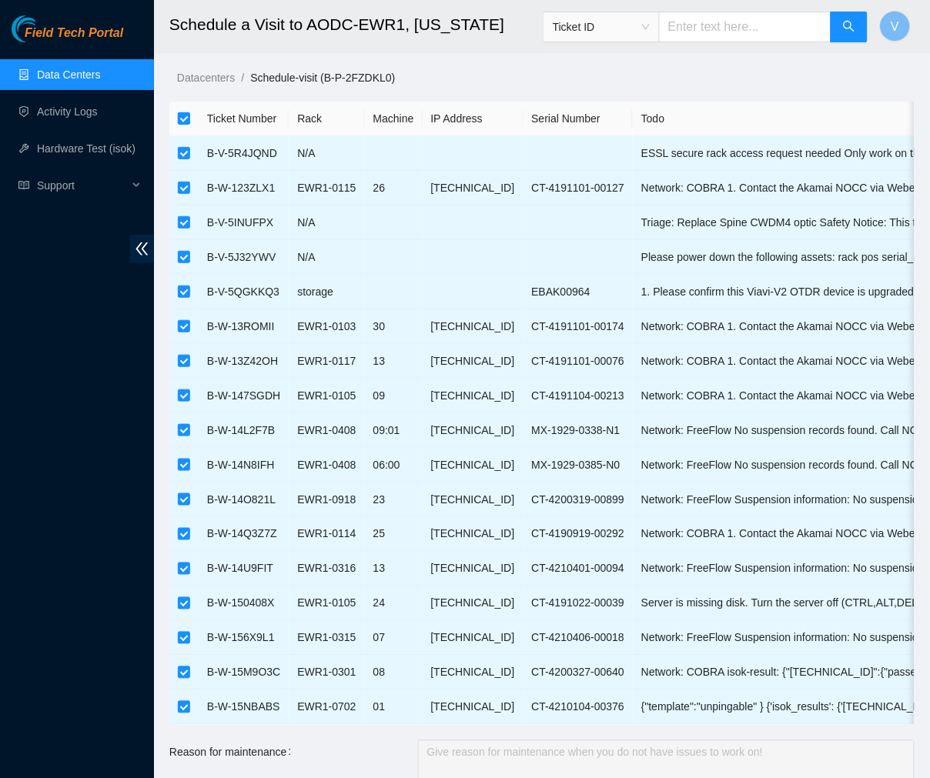
click at [185, 114] on input "checkbox" at bounding box center [184, 118] width 12 height 12
checkbox input "false"
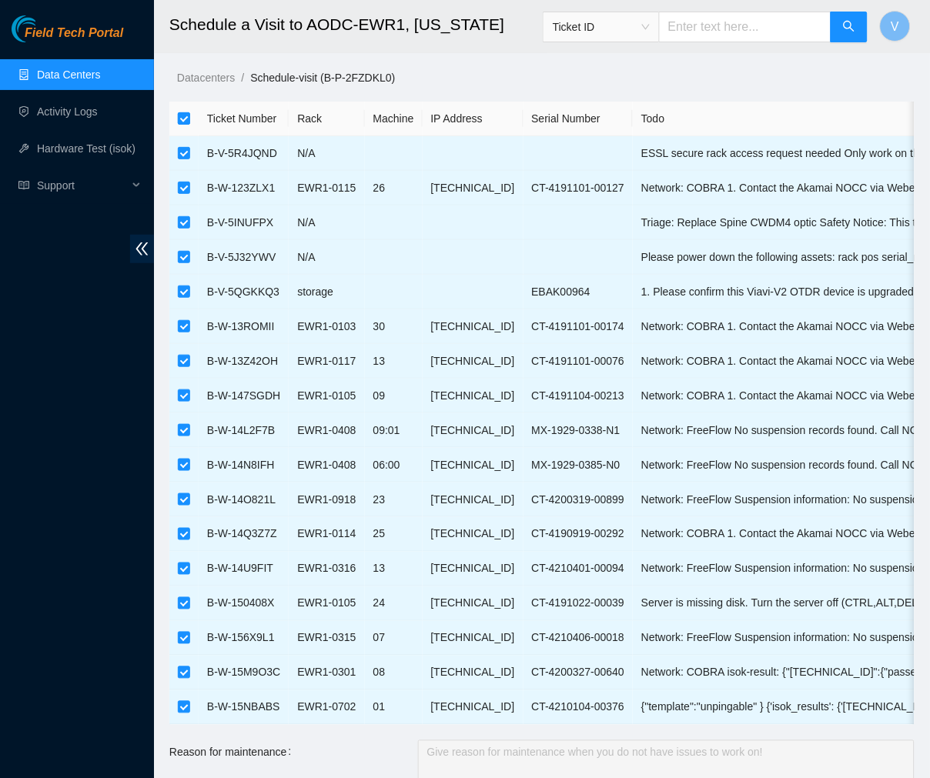
checkbox input "false"
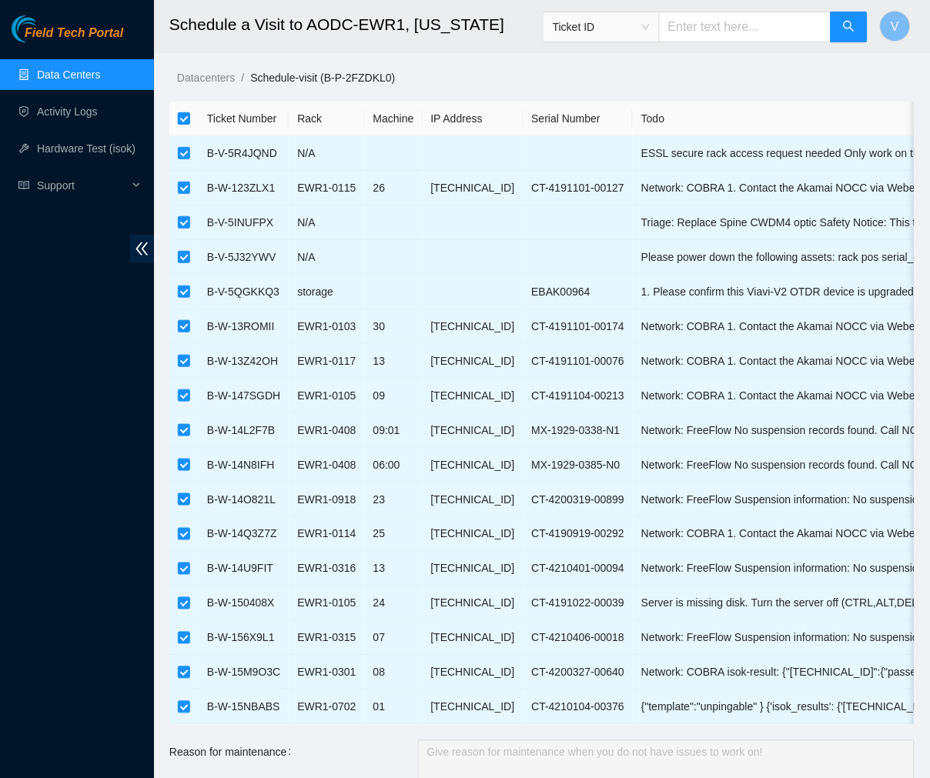
checkbox input "false"
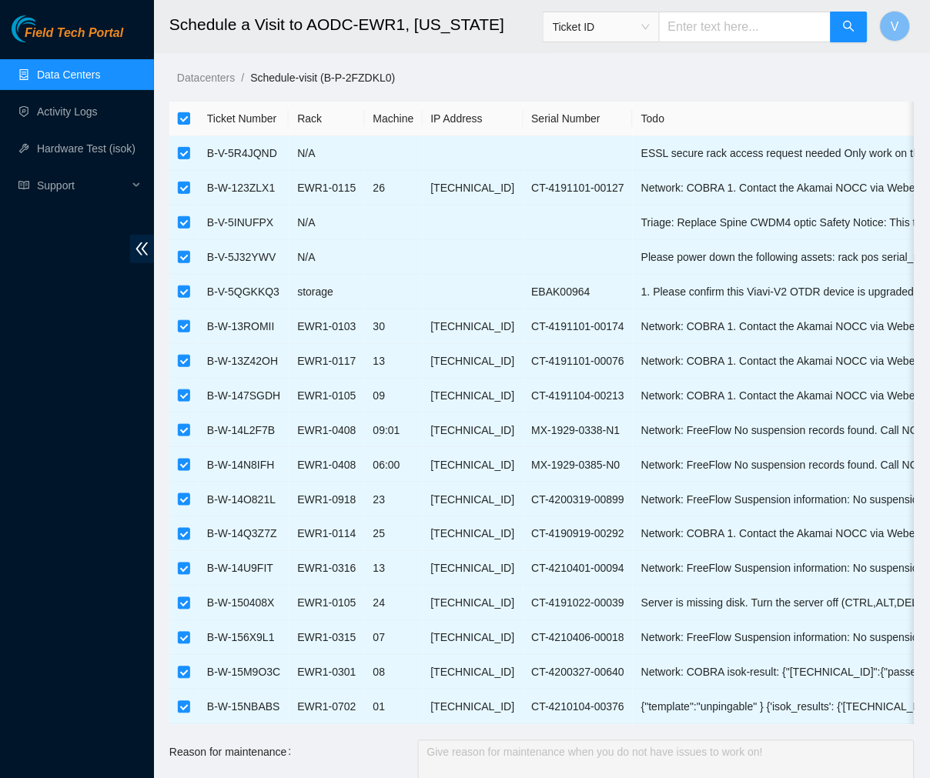
checkbox input "false"
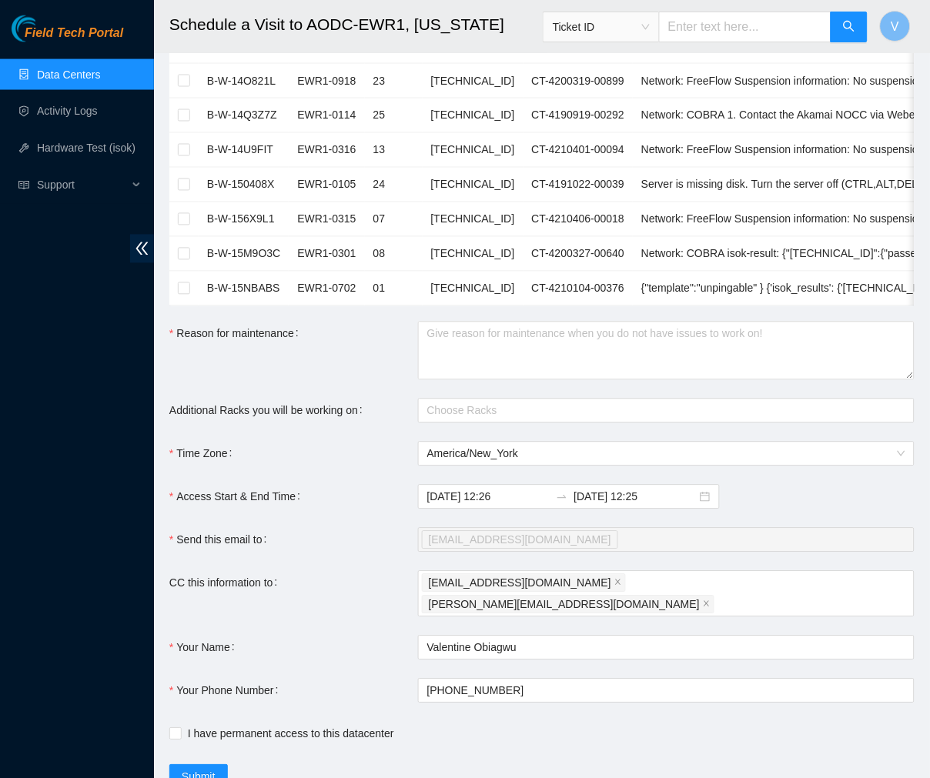
scroll to position [473, 0]
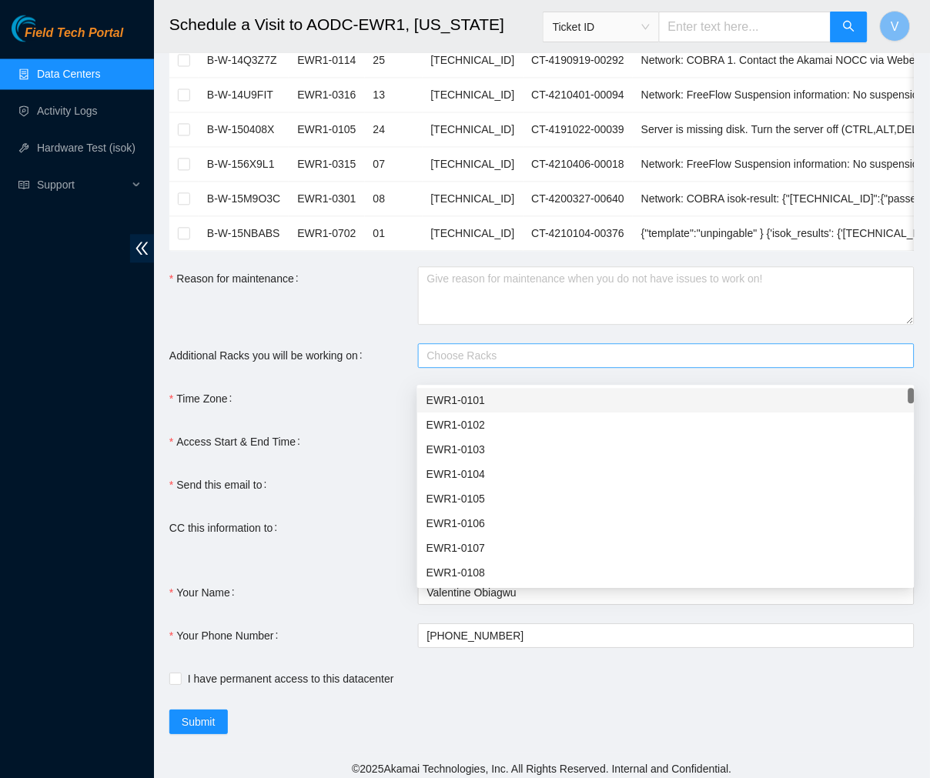
click at [433, 366] on div at bounding box center [658, 356] width 473 height 18
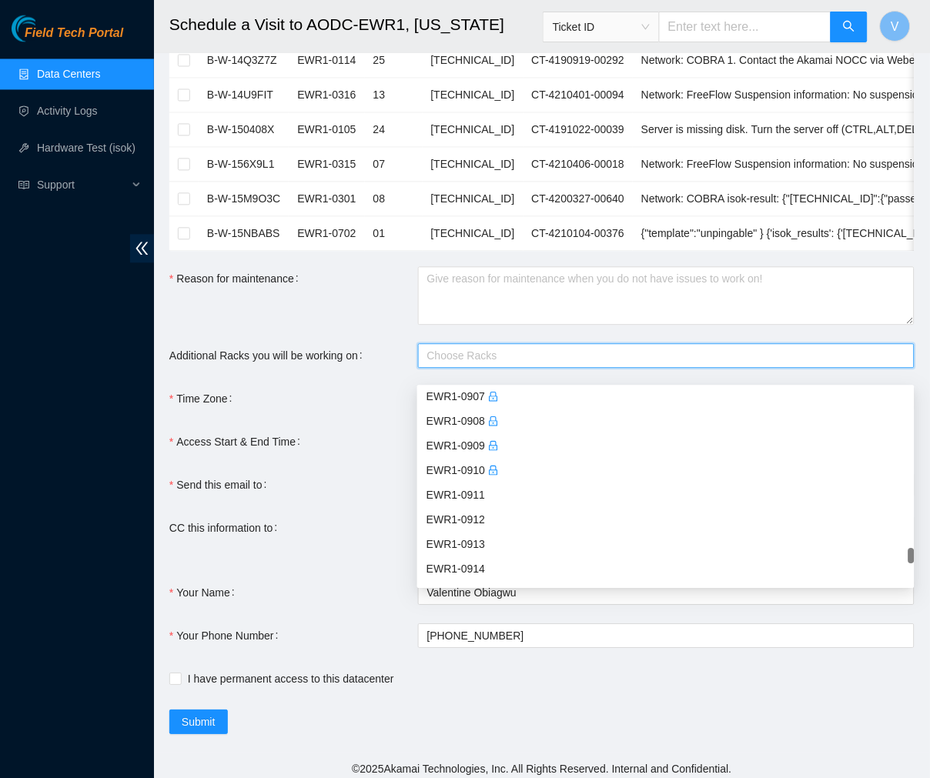
scroll to position [4067, 0]
click at [472, 419] on div "EWR1-0908" at bounding box center [665, 423] width 479 height 17
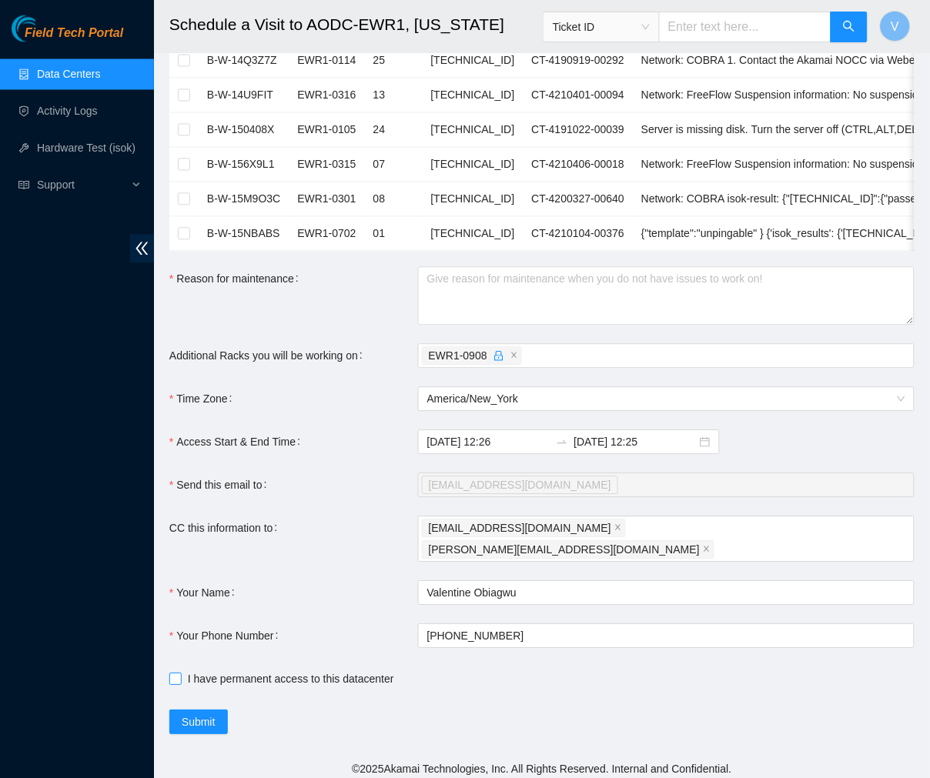
click at [171, 674] on input "I have permanent access to this datacenter" at bounding box center [174, 679] width 11 height 11
checkbox input "true"
click at [203, 714] on span "Submit" at bounding box center [199, 722] width 34 height 17
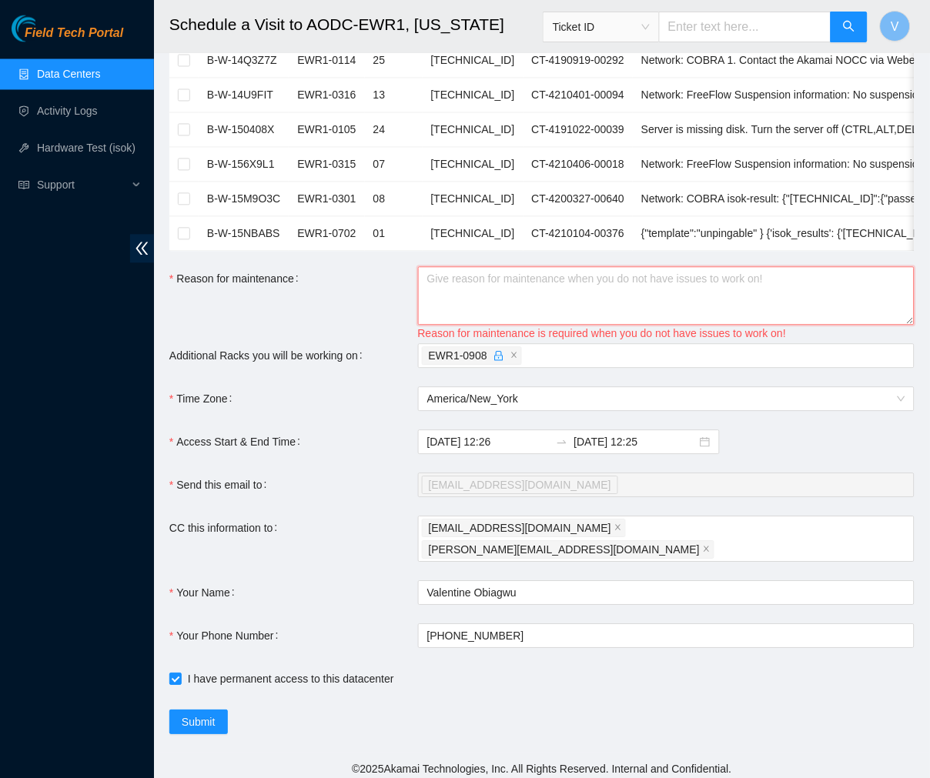
click at [475, 294] on textarea "Reason for maintenance" at bounding box center [666, 296] width 497 height 59
paste textarea "B-V-5R4JQND"
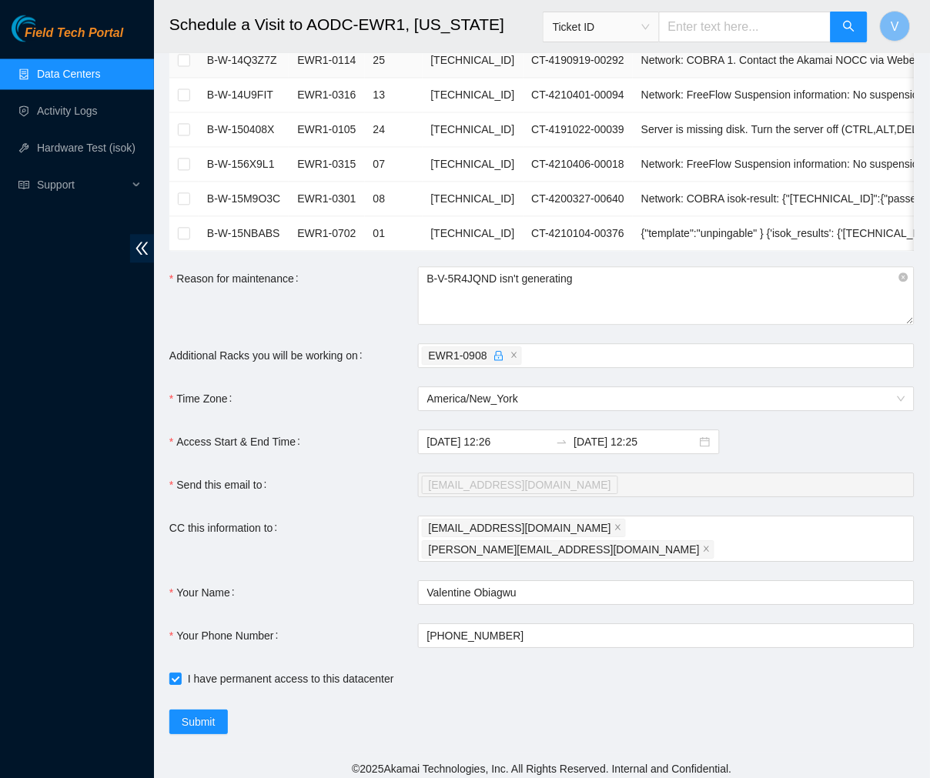
click at [588, 306] on textarea "B-V-5R4JQND isn't generating" at bounding box center [666, 296] width 497 height 59
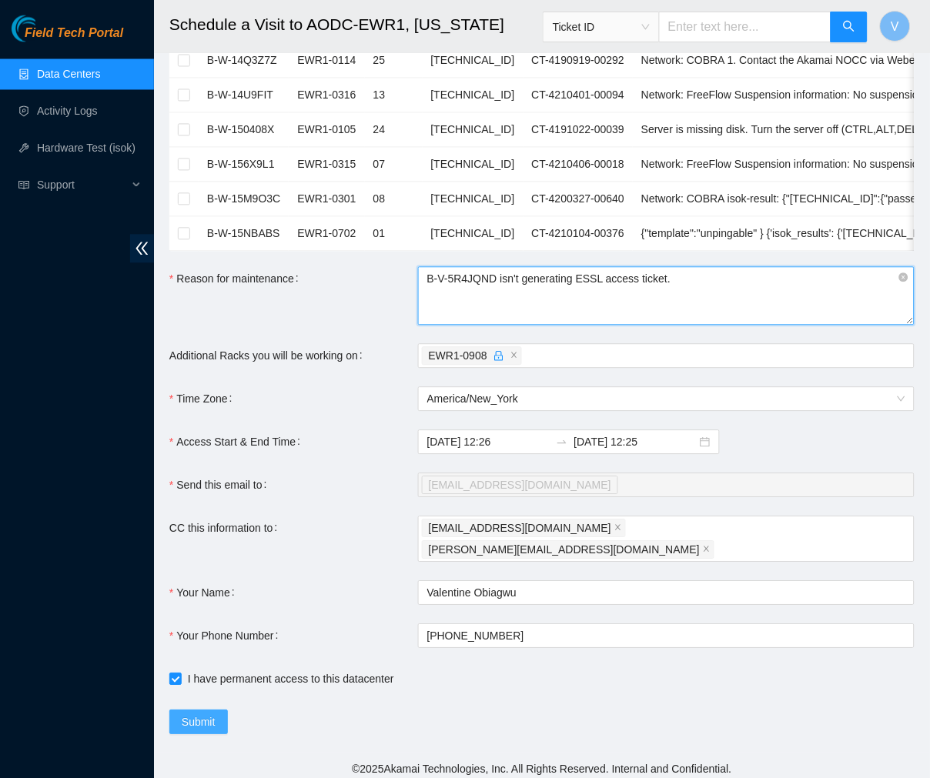
type textarea "B-V-5R4JQND isn't generating ESSL access ticket."
click at [216, 721] on button "Submit" at bounding box center [198, 723] width 59 height 25
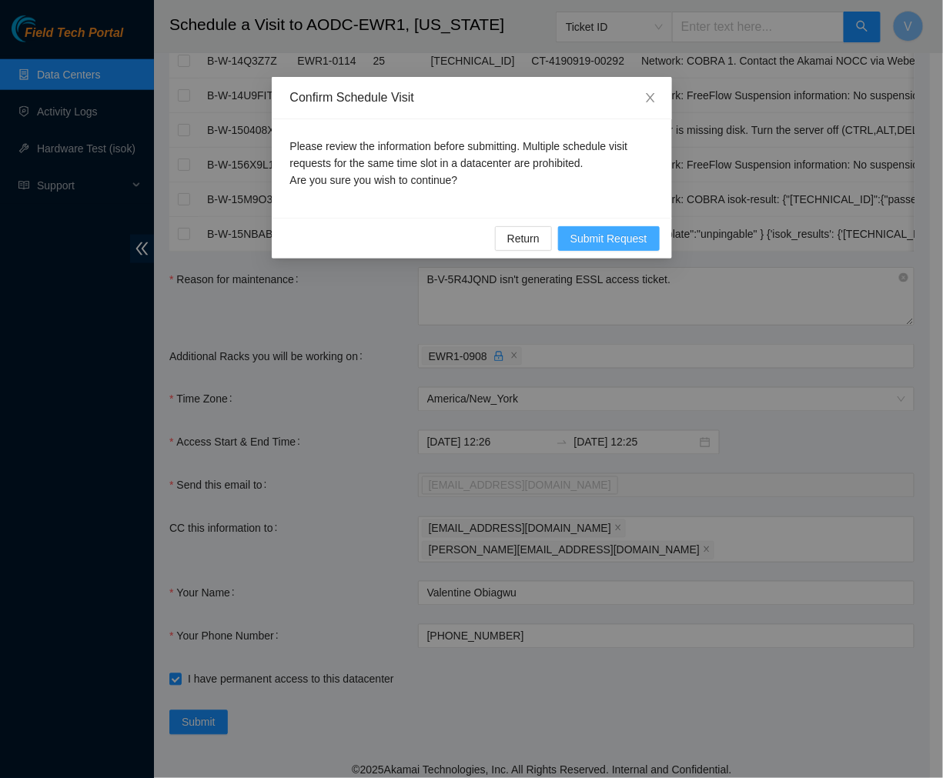
click at [610, 247] on span "Submit Request" at bounding box center [608, 238] width 77 height 17
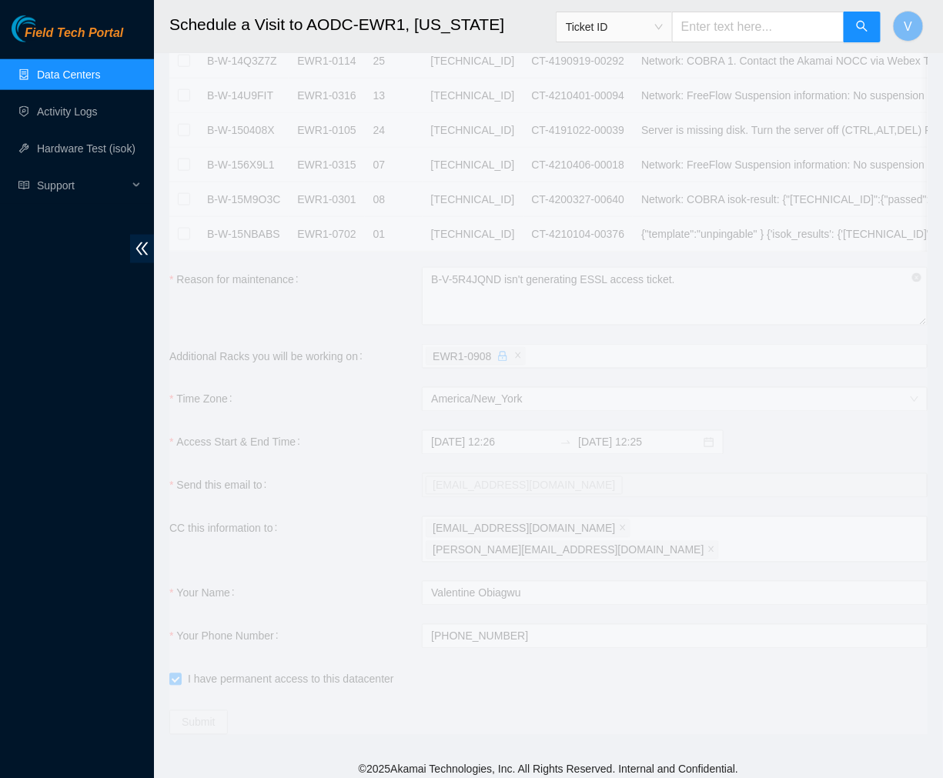
type input "2025-09-05 12:27"
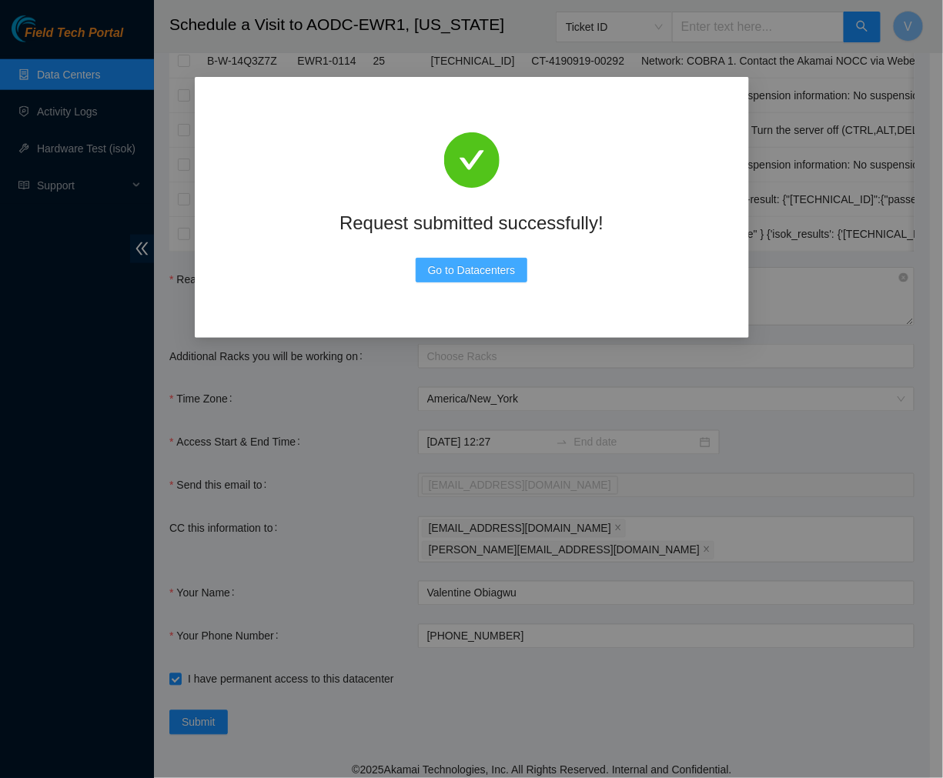
click at [483, 273] on span "Go to Datacenters" at bounding box center [472, 270] width 88 height 17
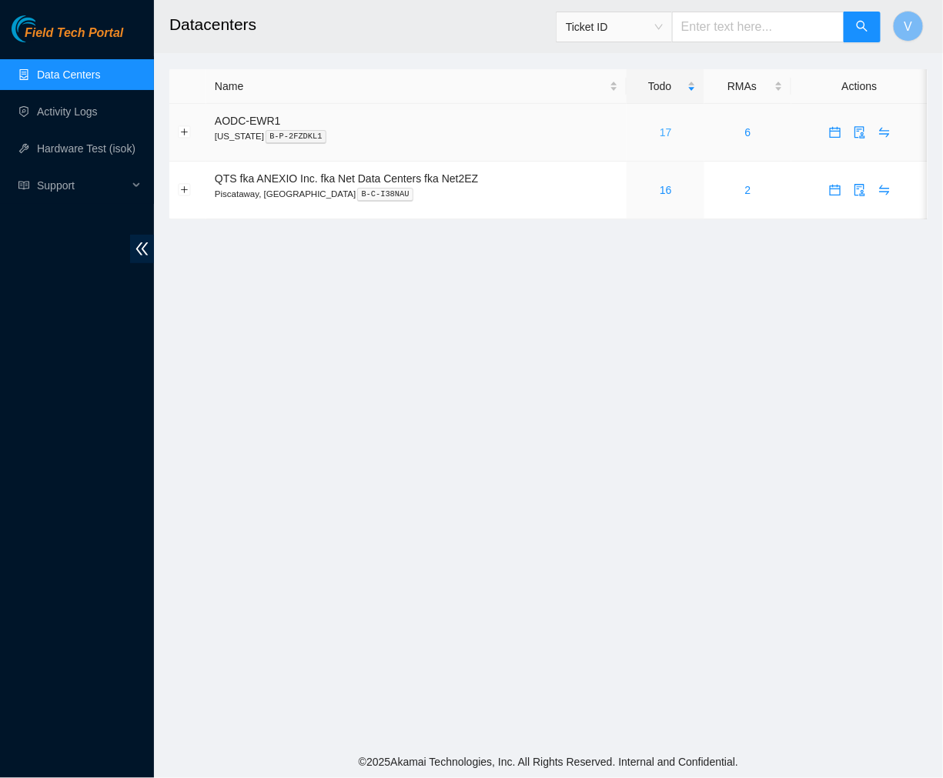
click at [665, 137] on link "17" at bounding box center [666, 132] width 12 height 12
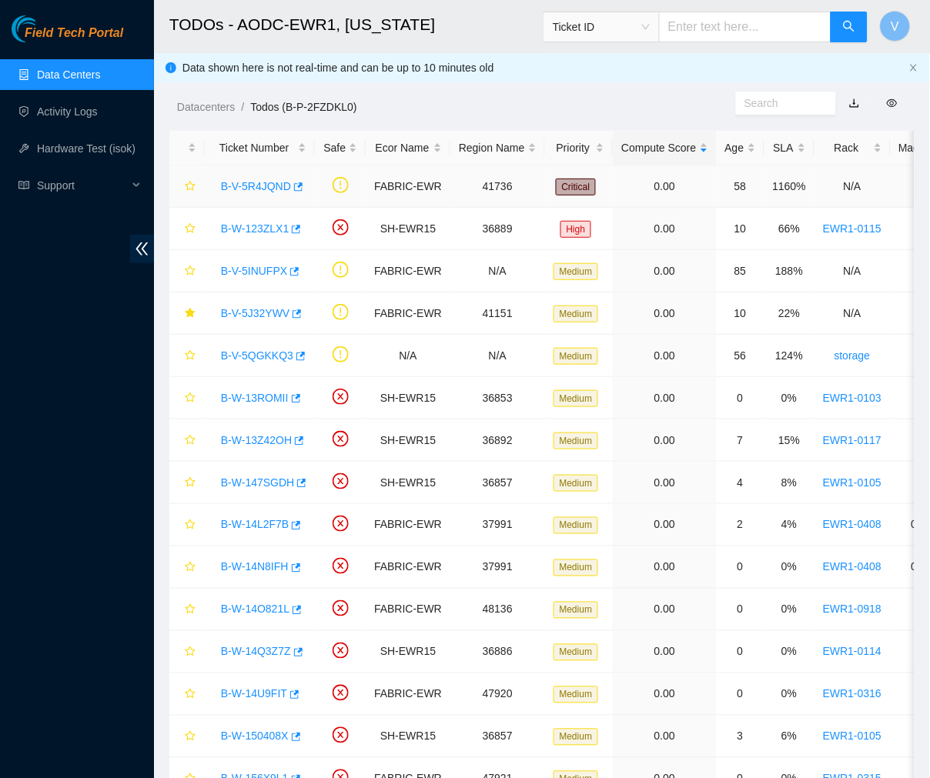
click at [263, 187] on link "B-V-5R4JQND" at bounding box center [256, 186] width 70 height 12
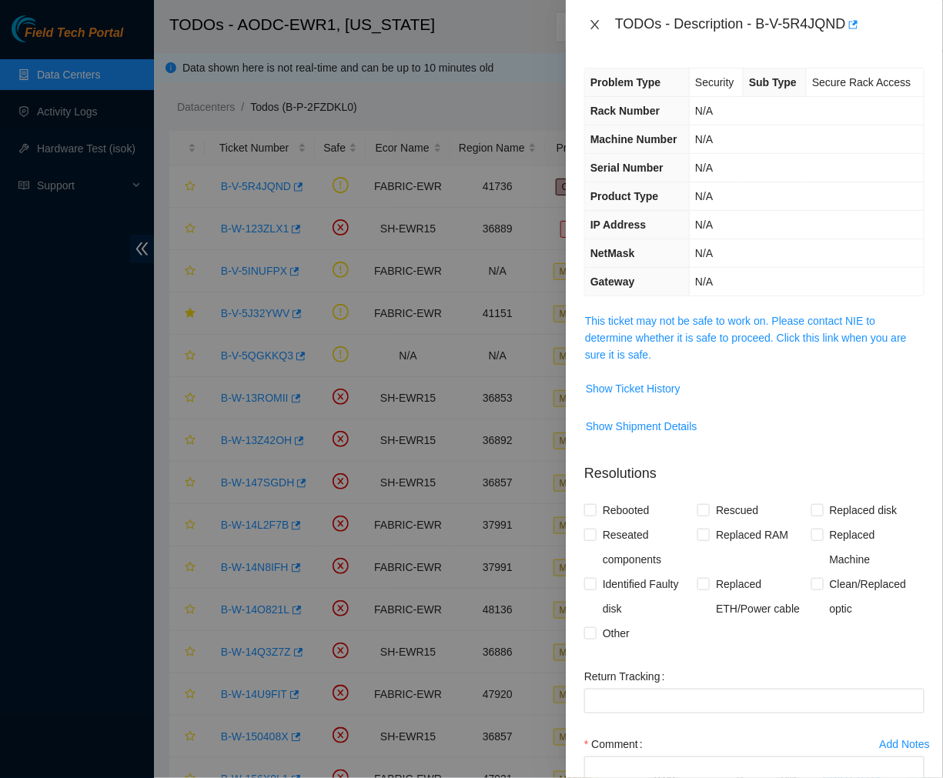
click at [602, 19] on button "Close" at bounding box center [595, 25] width 22 height 15
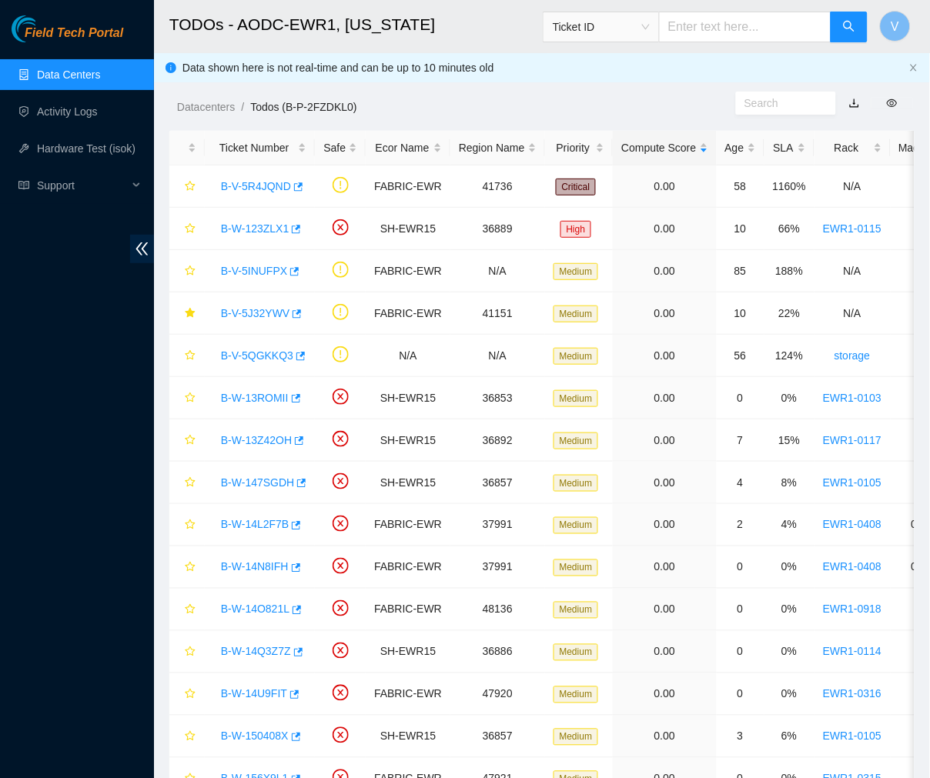
click at [731, 12] on input "text" at bounding box center [745, 27] width 172 height 31
paste input "B-W-121WPKH"
type input "B-W-121WPKH"
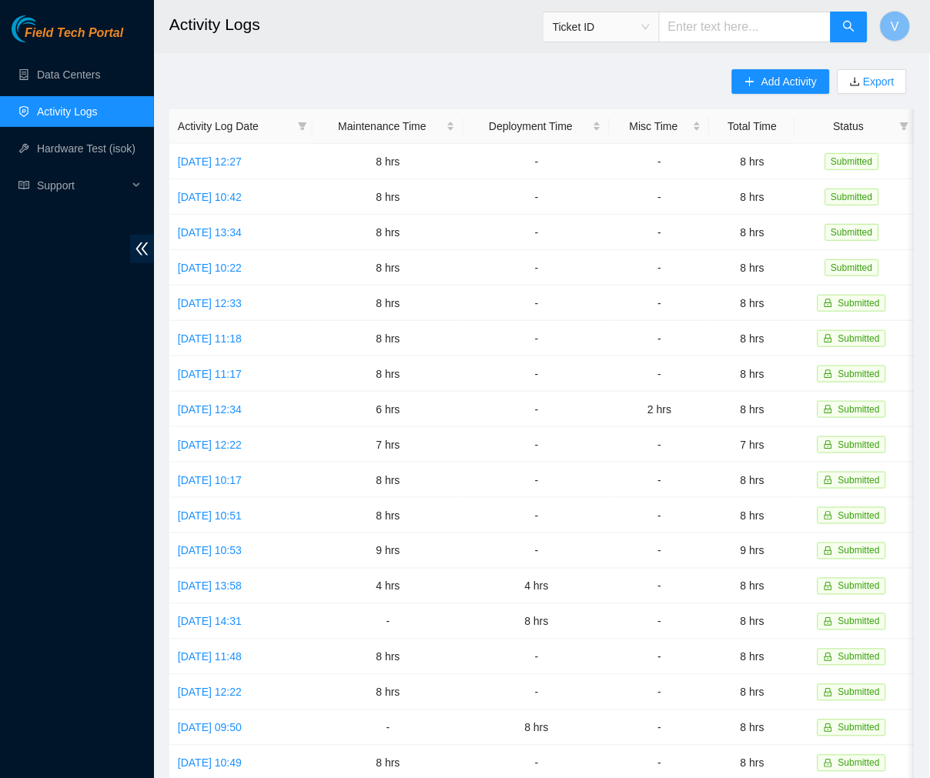
click at [363, 27] on h2 "Activity Logs" at bounding box center [484, 24] width 630 height 49
click at [242, 271] on link "Mon, 01 Sep 2025 10:22" at bounding box center [210, 268] width 64 height 12
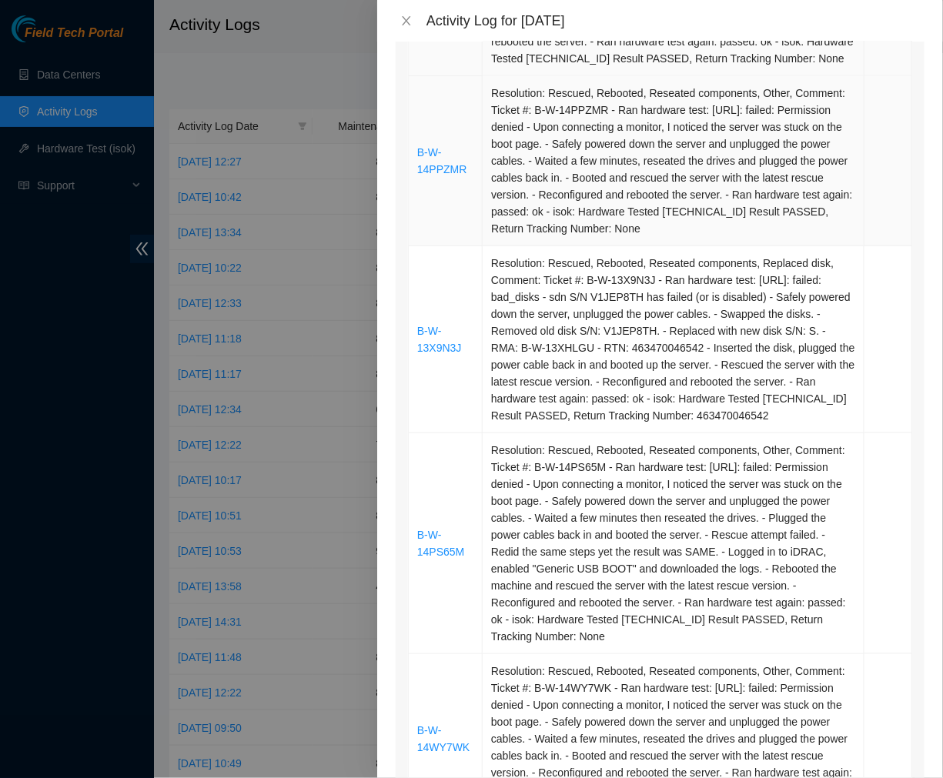
scroll to position [433, 0]
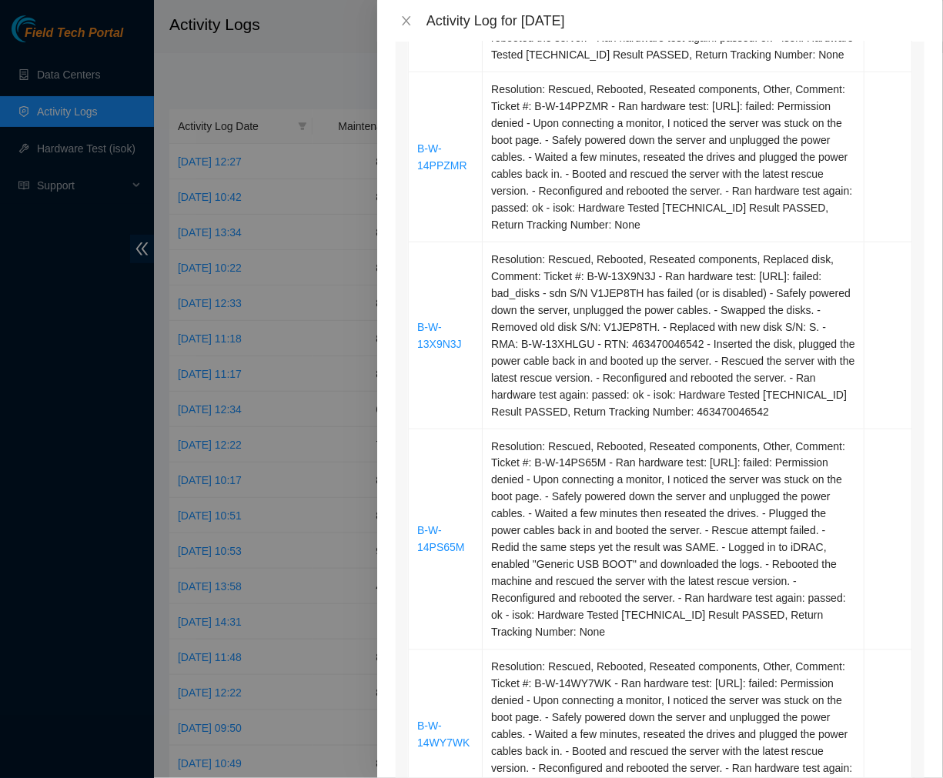
click at [620, 14] on div "Activity Log for 01-09-2025" at bounding box center [675, 20] width 498 height 17
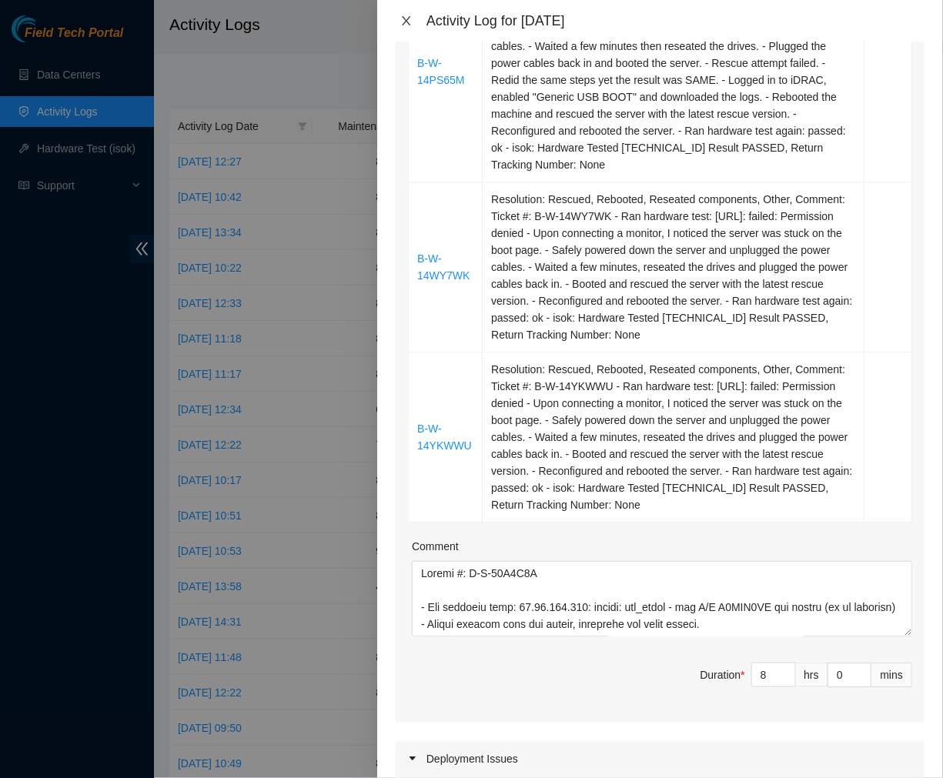
scroll to position [907, 0]
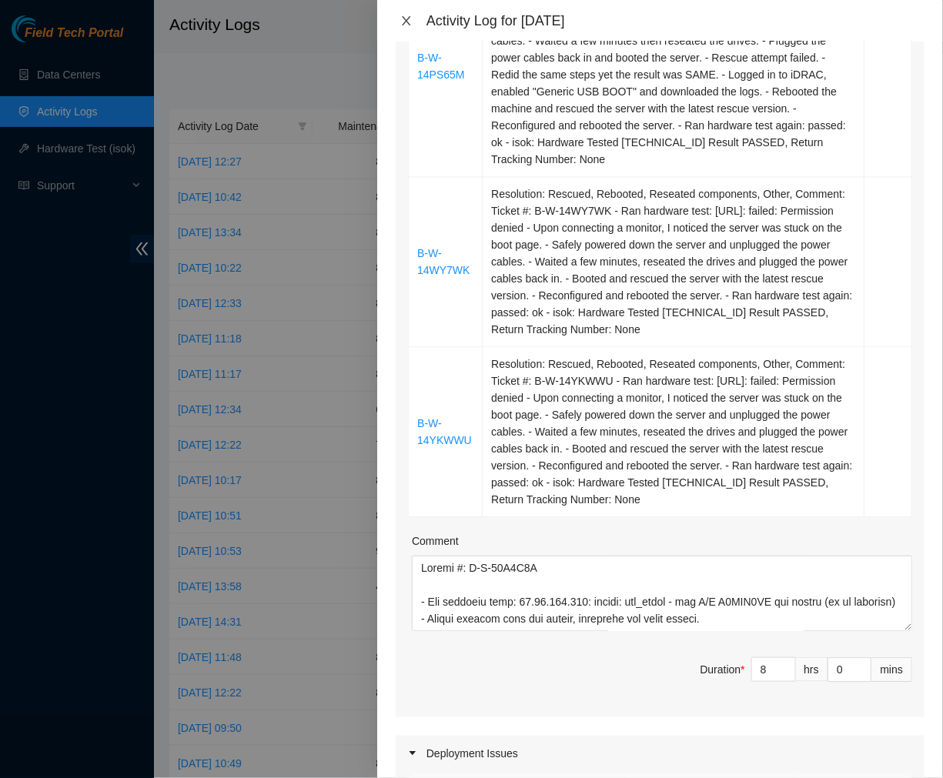
click at [406, 23] on icon "close" at bounding box center [406, 21] width 12 height 12
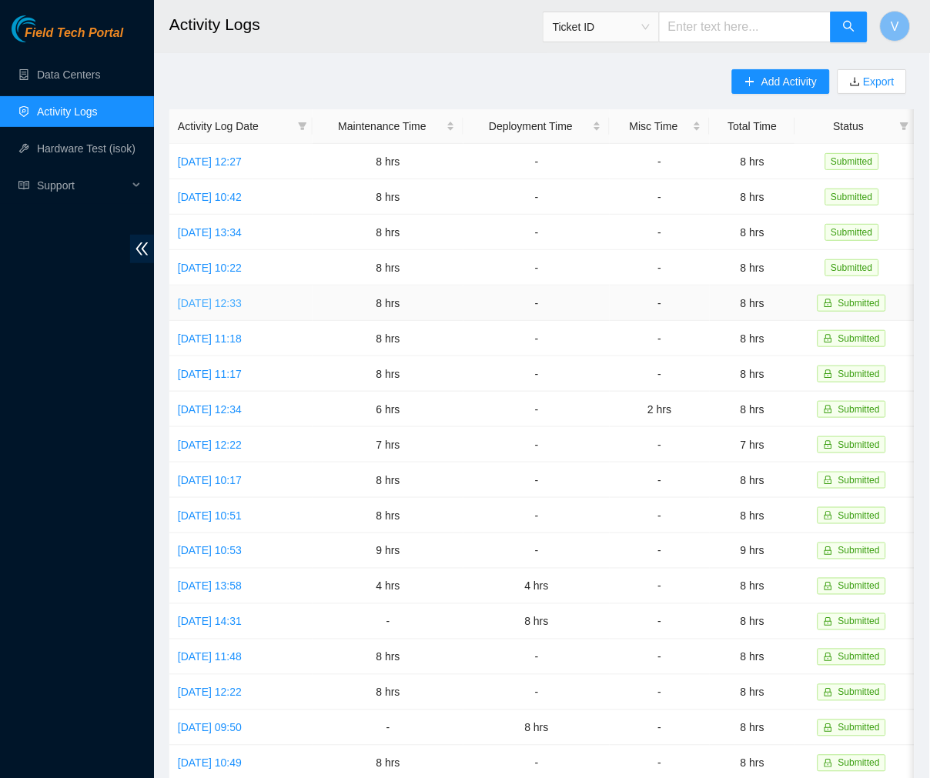
click at [217, 304] on link "Thu, 28 Aug 2025 12:33" at bounding box center [210, 303] width 64 height 12
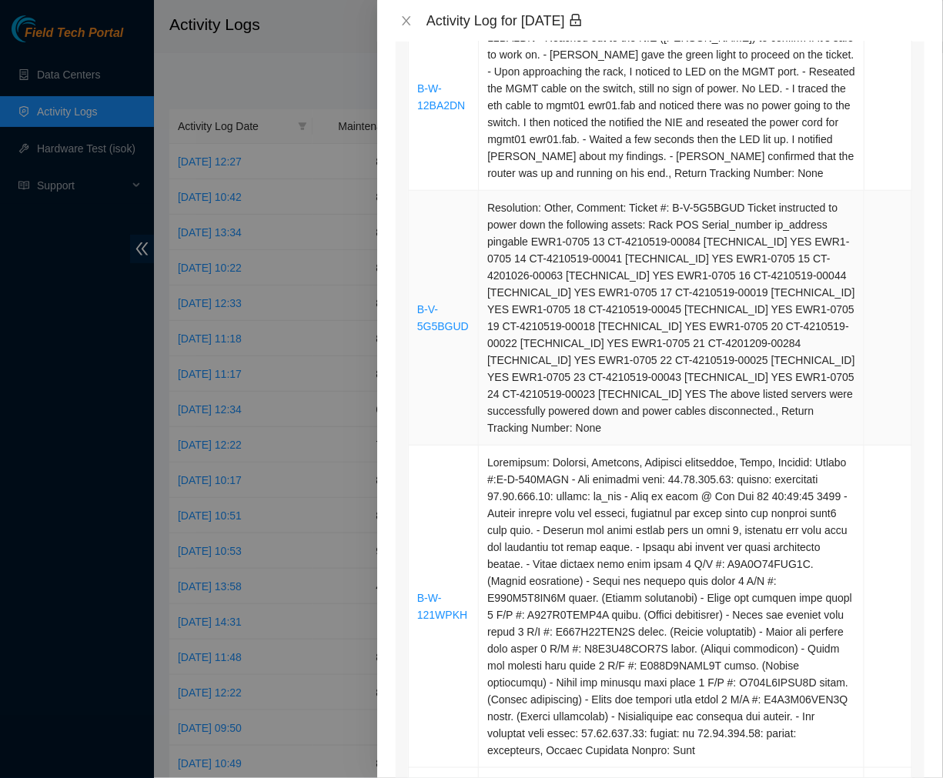
scroll to position [304, 0]
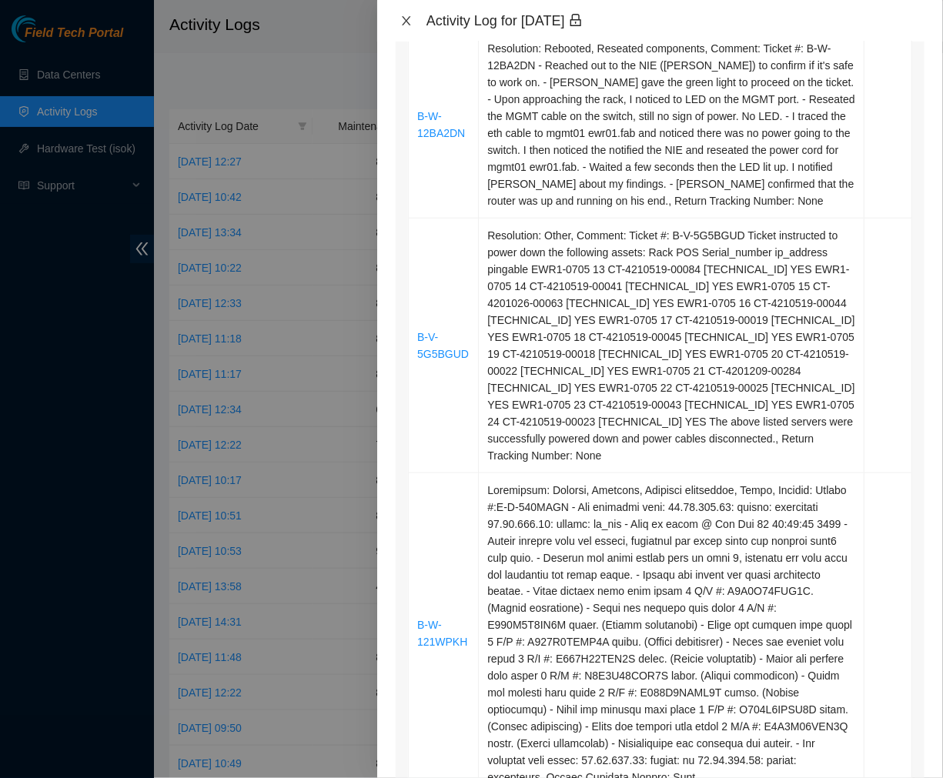
click at [403, 23] on icon "close" at bounding box center [406, 21] width 12 height 12
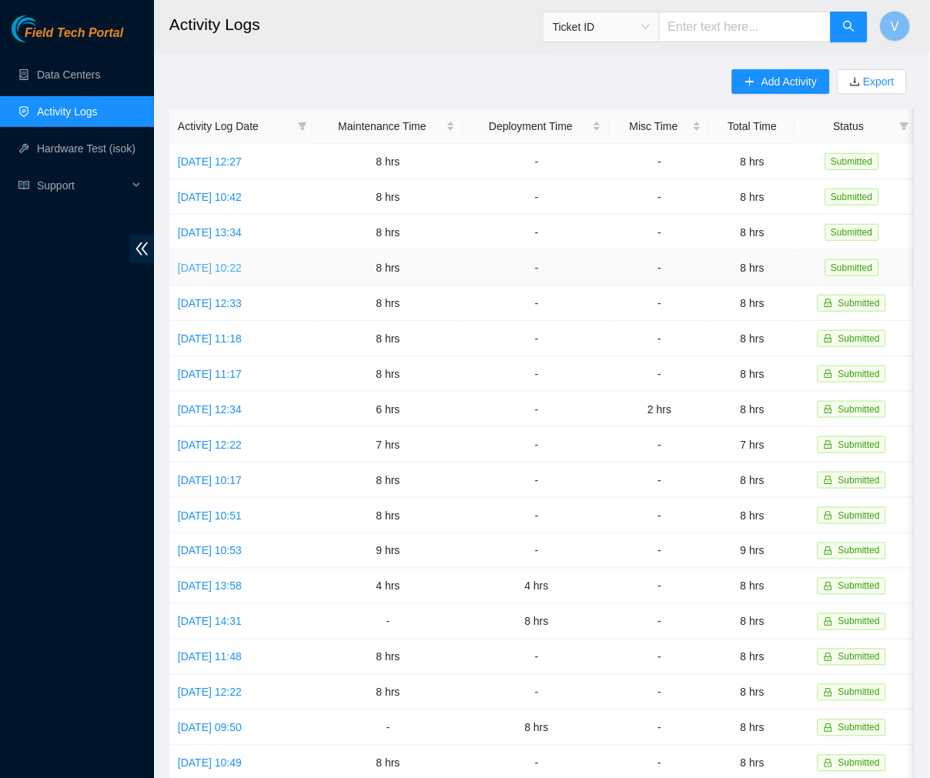
click at [241, 266] on link "Mon, 01 Sep 2025 10:22" at bounding box center [210, 268] width 64 height 12
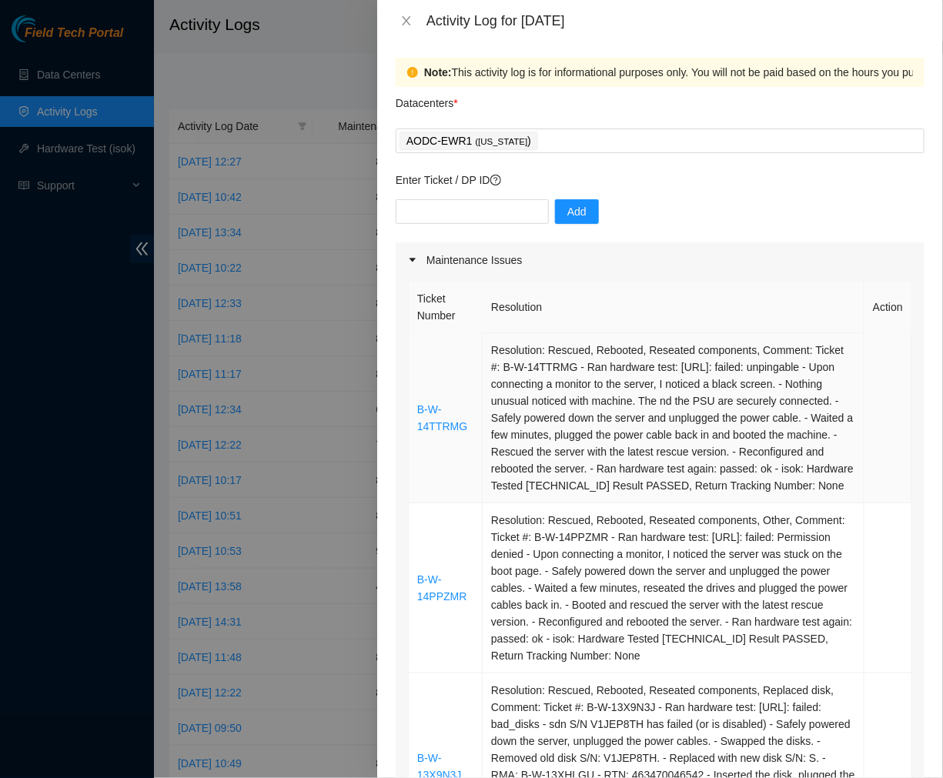
scroll to position [0, 0]
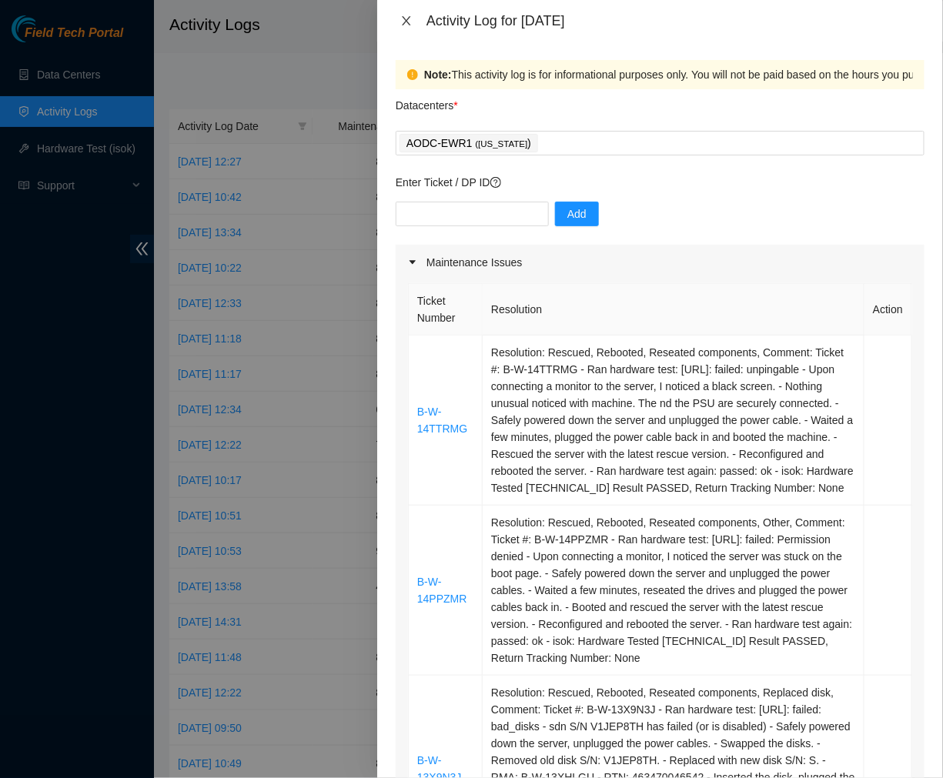
click at [406, 24] on icon "close" at bounding box center [406, 21] width 12 height 12
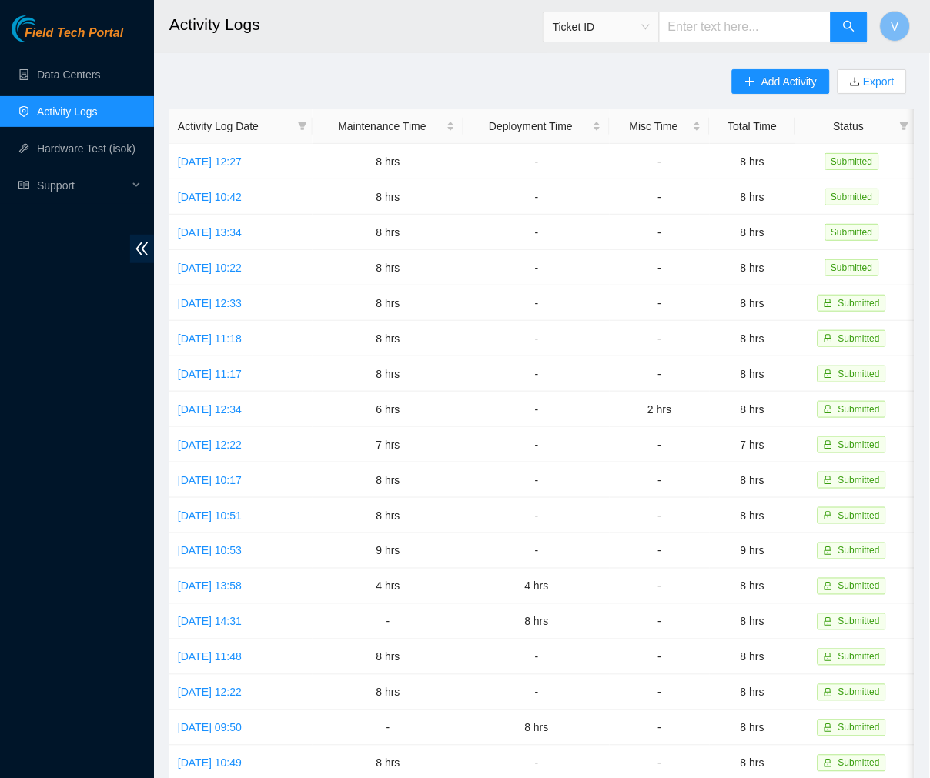
click at [525, 80] on div "Add Activity Export Activity Log Date Maintenance Time Deployment Time Misc Tim…" at bounding box center [541, 485] width 745 height 832
drag, startPoint x: 617, startPoint y: 21, endPoint x: 634, endPoint y: 20, distance: 17.7
click at [634, 20] on span "Ticket ID" at bounding box center [601, 26] width 97 height 23
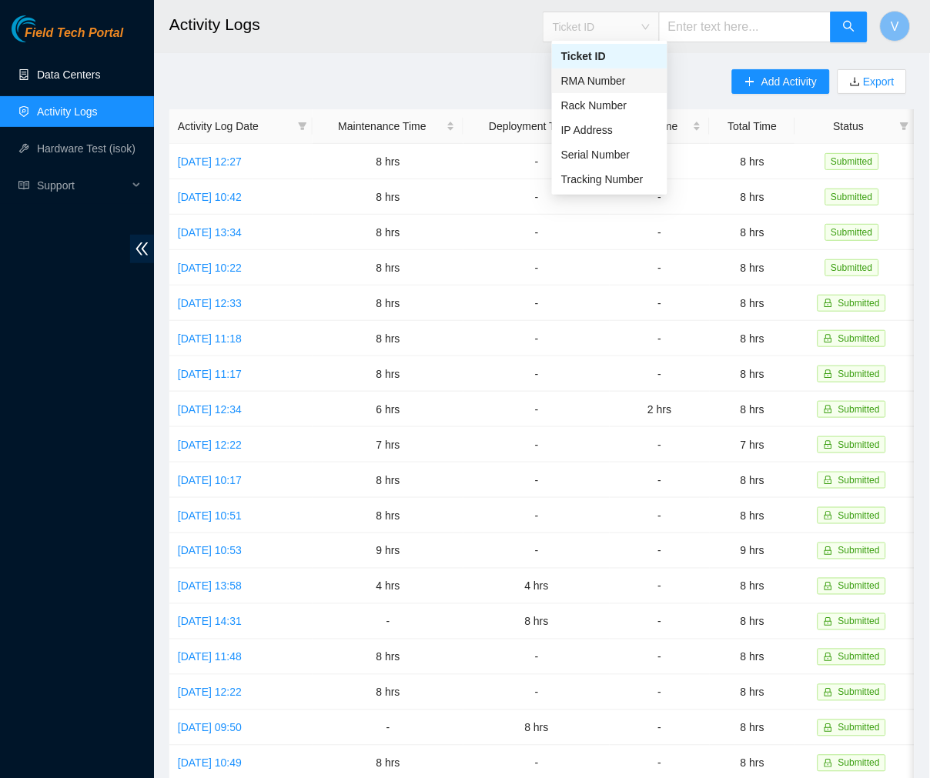
click at [97, 75] on link "Data Centers" at bounding box center [68, 75] width 63 height 12
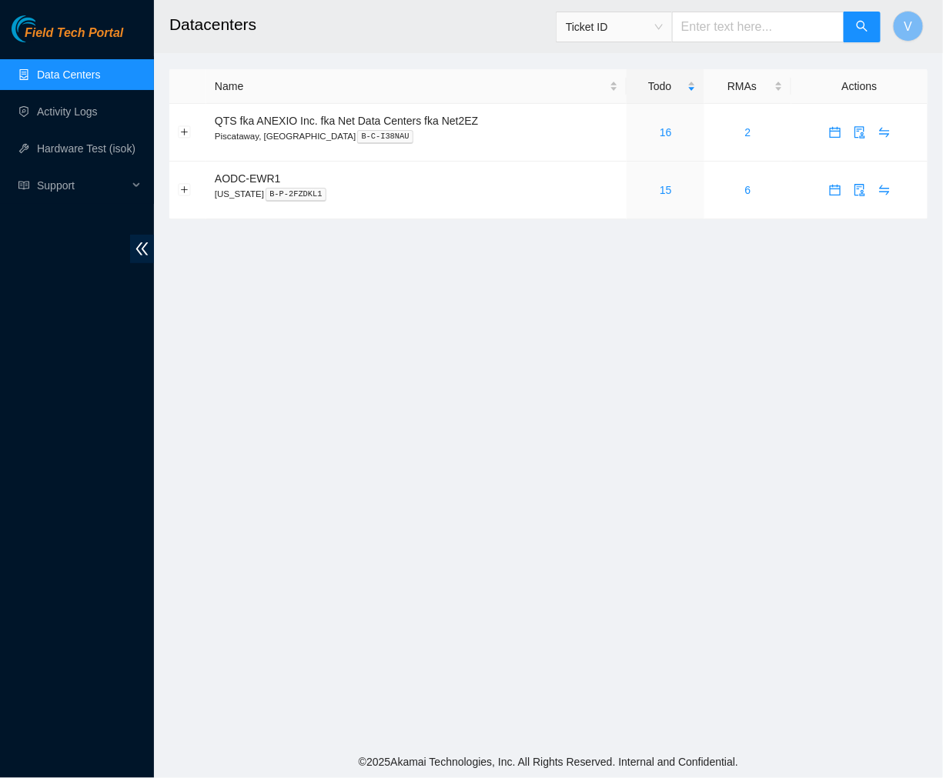
click at [730, 26] on input "text" at bounding box center [758, 27] width 172 height 31
paste input "B-V-5TNF3M0 B-W-13Y9WZH"
type input "B-V-5TNF3M0 B-W-13Y9WZH"
click at [705, 13] on input "text" at bounding box center [758, 27] width 172 height 31
paste input "B-W-14NXGML"
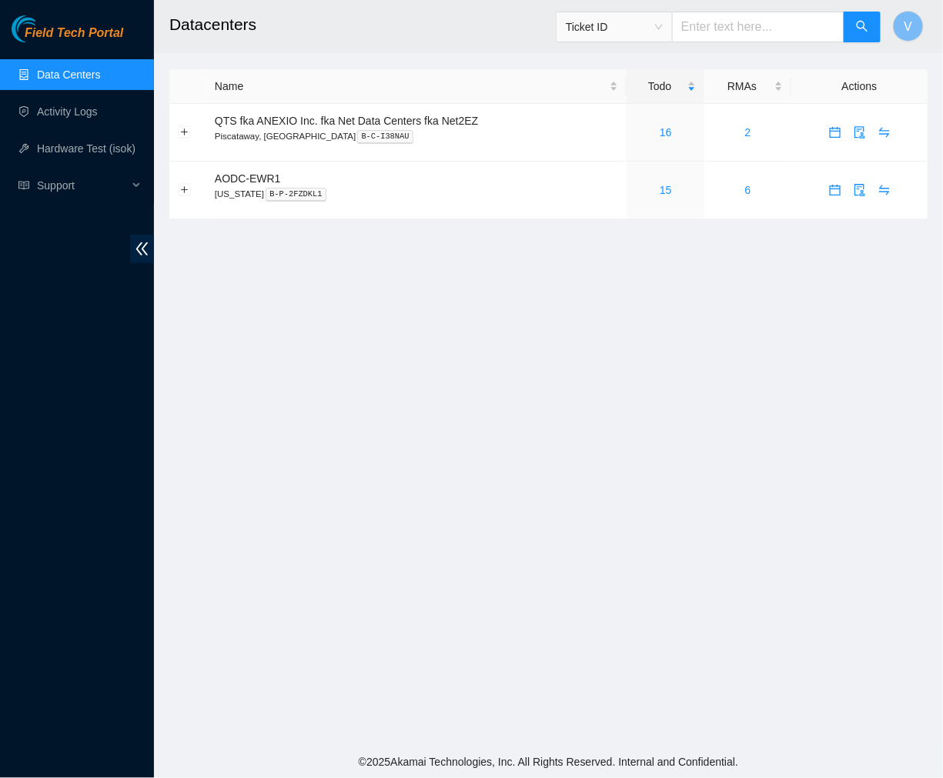
type input "B-W-14NXGML"
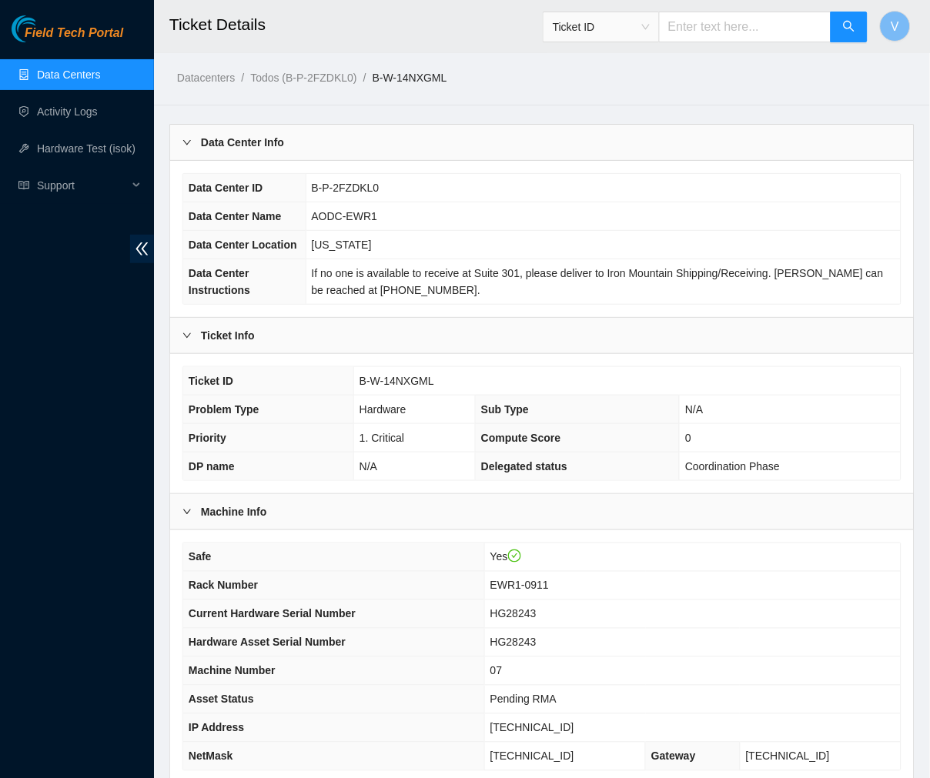
scroll to position [201, 0]
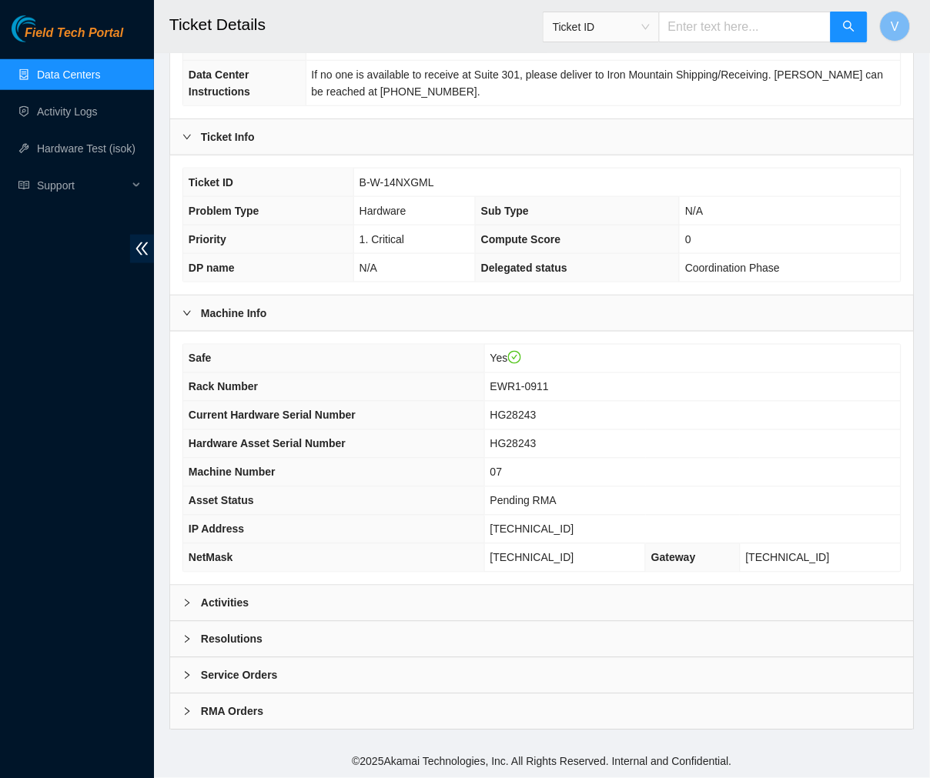
click at [213, 605] on b "Activities" at bounding box center [225, 603] width 48 height 17
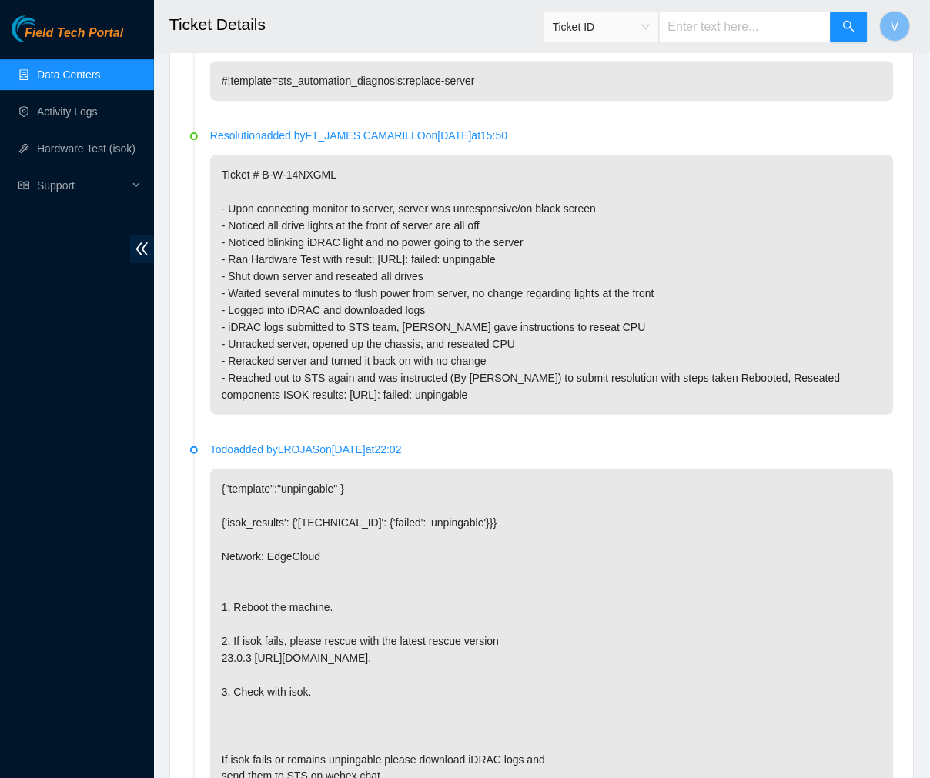
scroll to position [803, 0]
click at [399, 226] on p "Ticket # B-W-14NXGML - Upon connecting monitor to server, server was unresponsi…" at bounding box center [552, 284] width 684 height 260
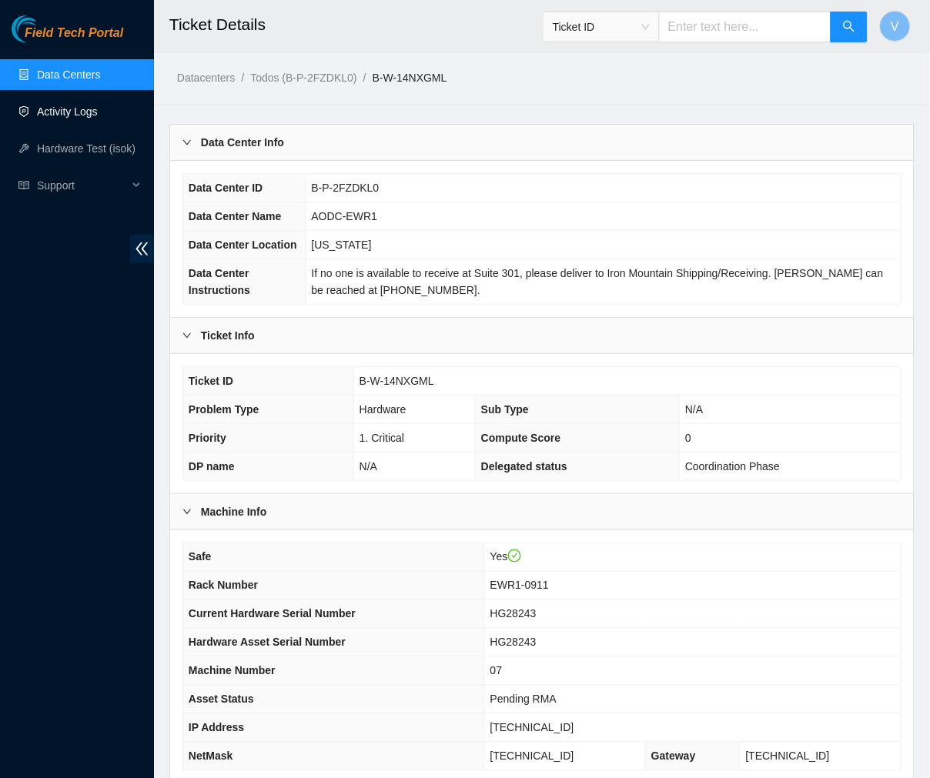
click at [85, 118] on link "Activity Logs" at bounding box center [67, 111] width 61 height 12
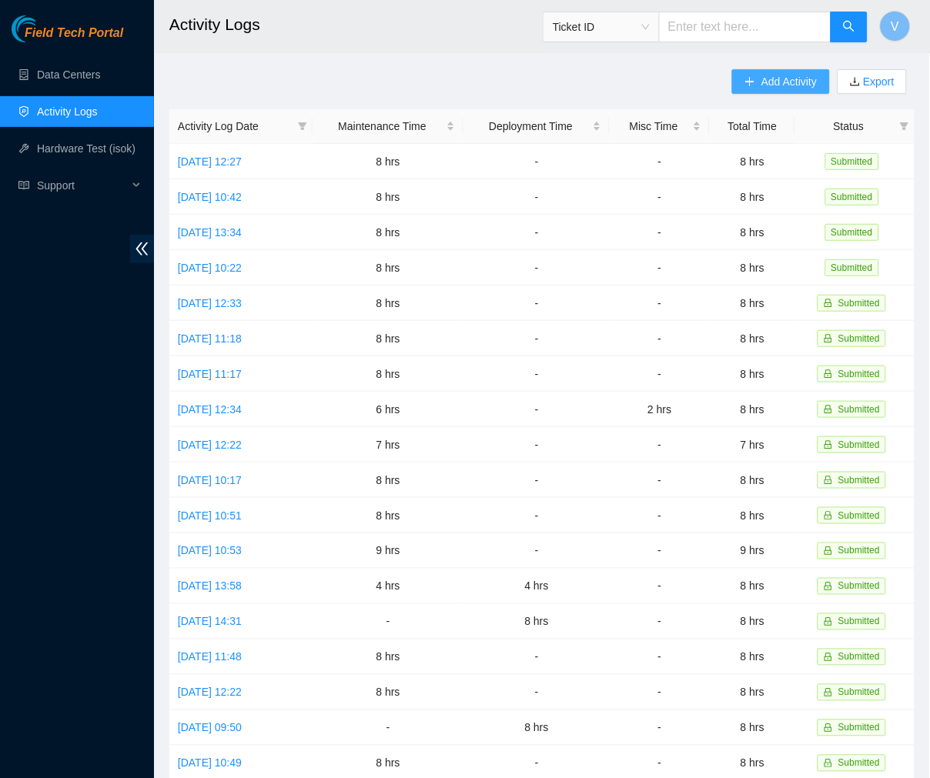
click at [787, 73] on span "Add Activity" at bounding box center [788, 81] width 55 height 17
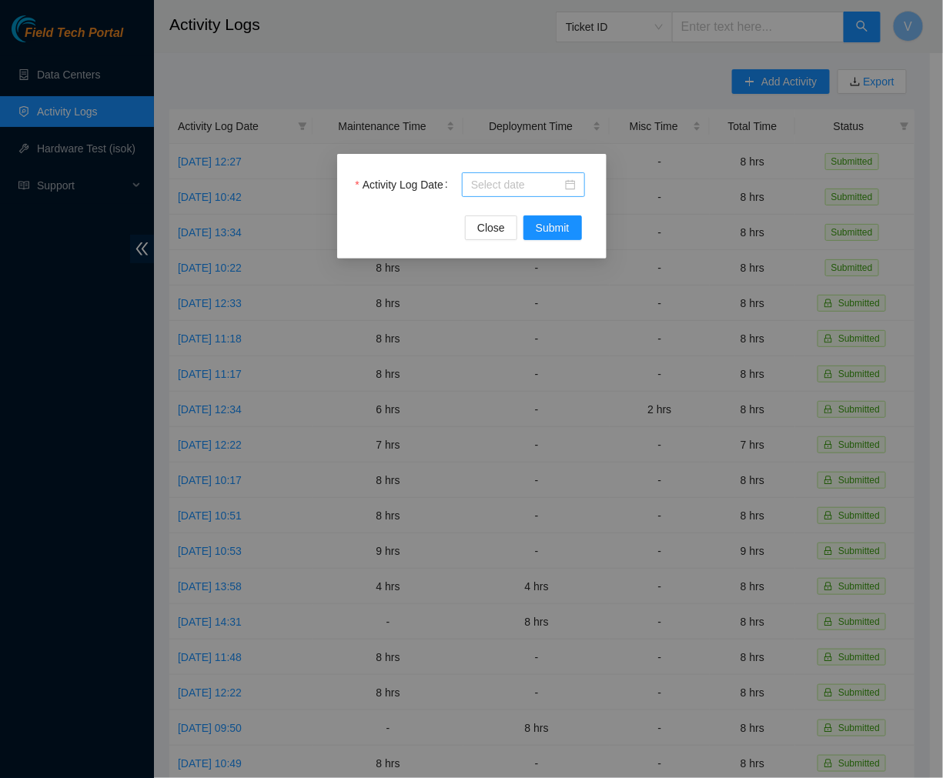
click at [570, 186] on div at bounding box center [523, 184] width 105 height 17
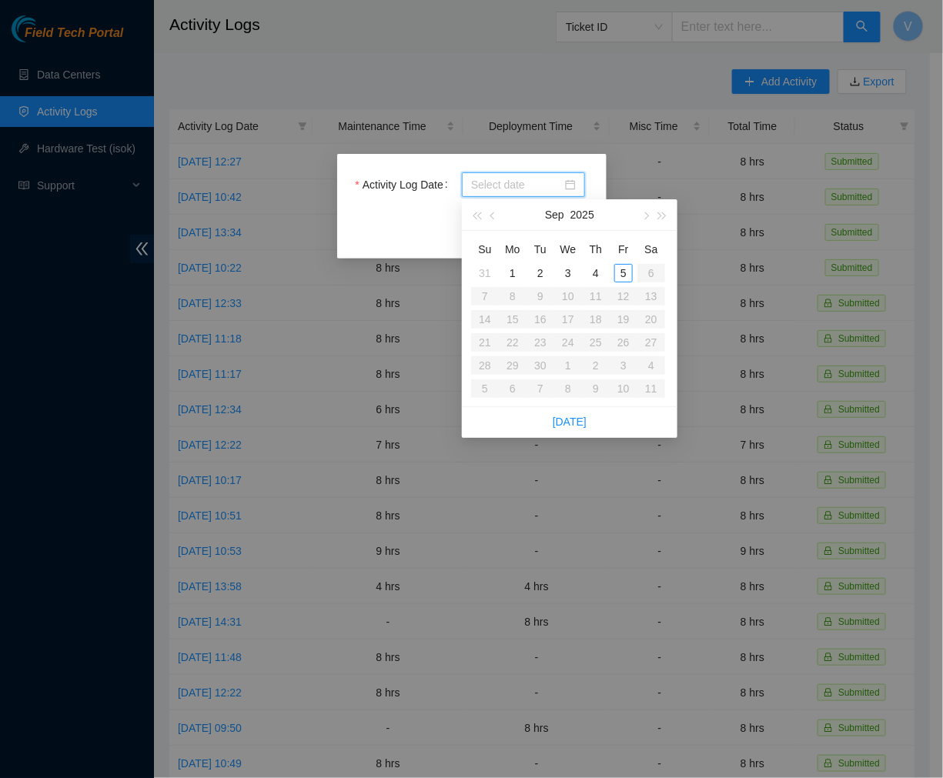
type input "2025-09-04"
type input "2025-08-31"
type input "2025-09-02"
type input "2025-09-03"
type input "2025-09-01"
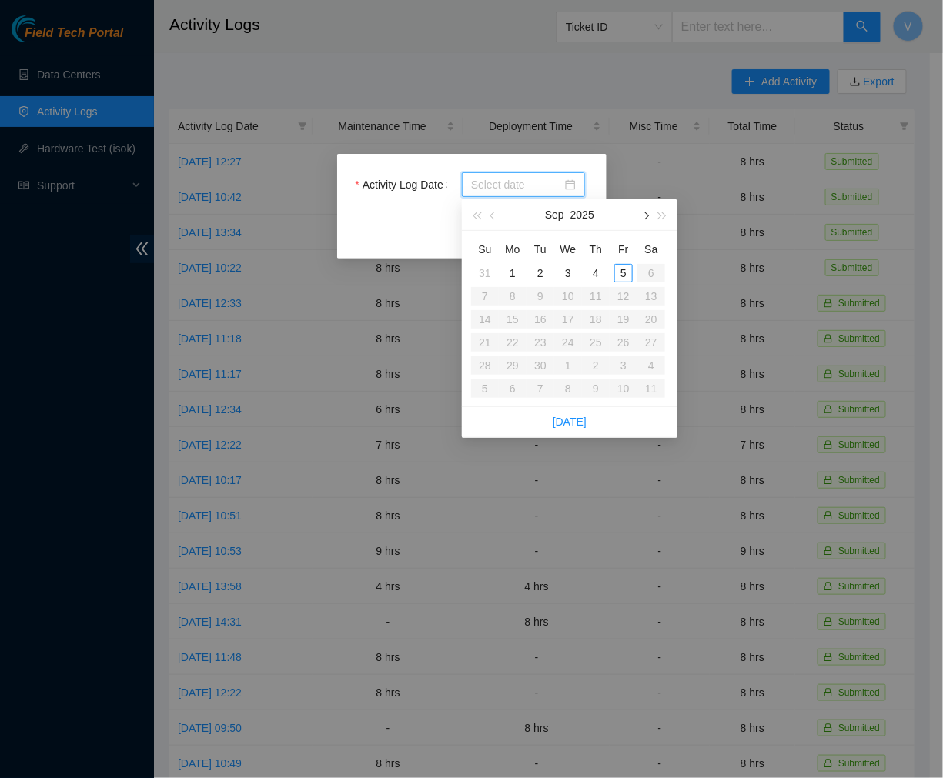
click at [647, 217] on span "button" at bounding box center [645, 216] width 8 height 8
click at [491, 216] on span "button" at bounding box center [494, 216] width 8 height 8
type input "2025-08-30"
type input "2025-08-29"
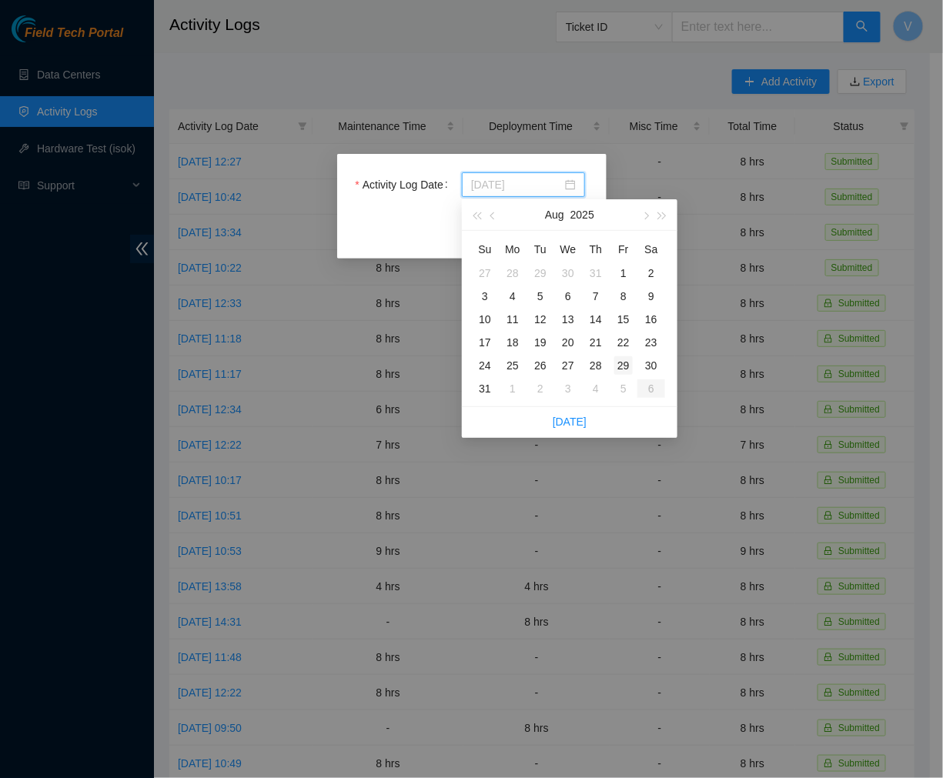
click at [624, 364] on div "29" at bounding box center [623, 365] width 18 height 18
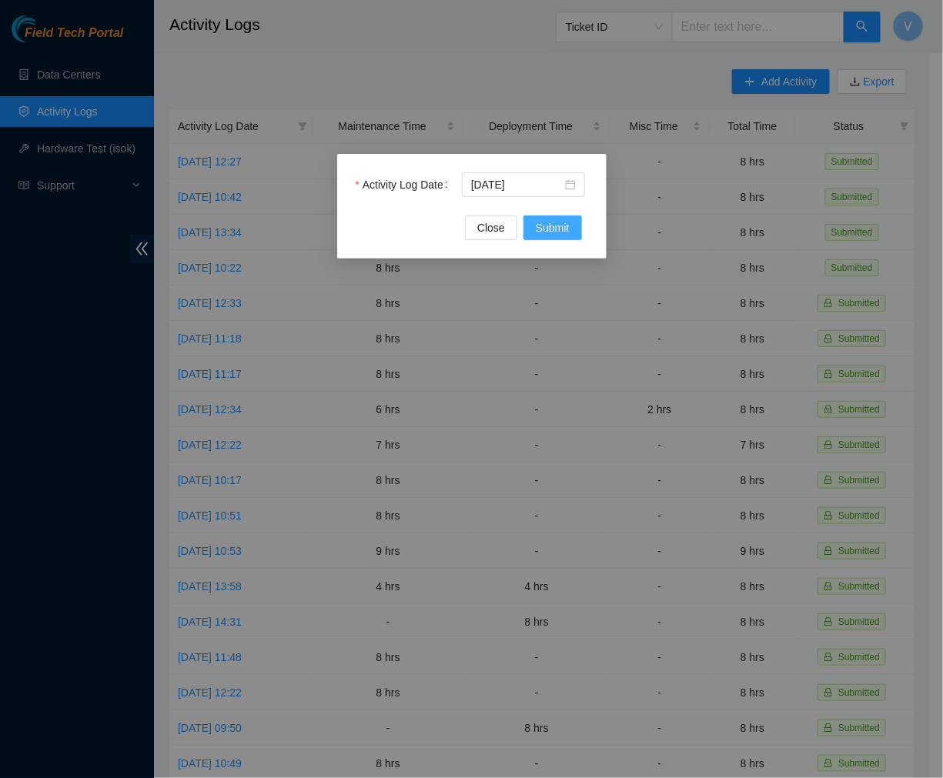
click at [559, 217] on button "Submit" at bounding box center [552, 228] width 59 height 25
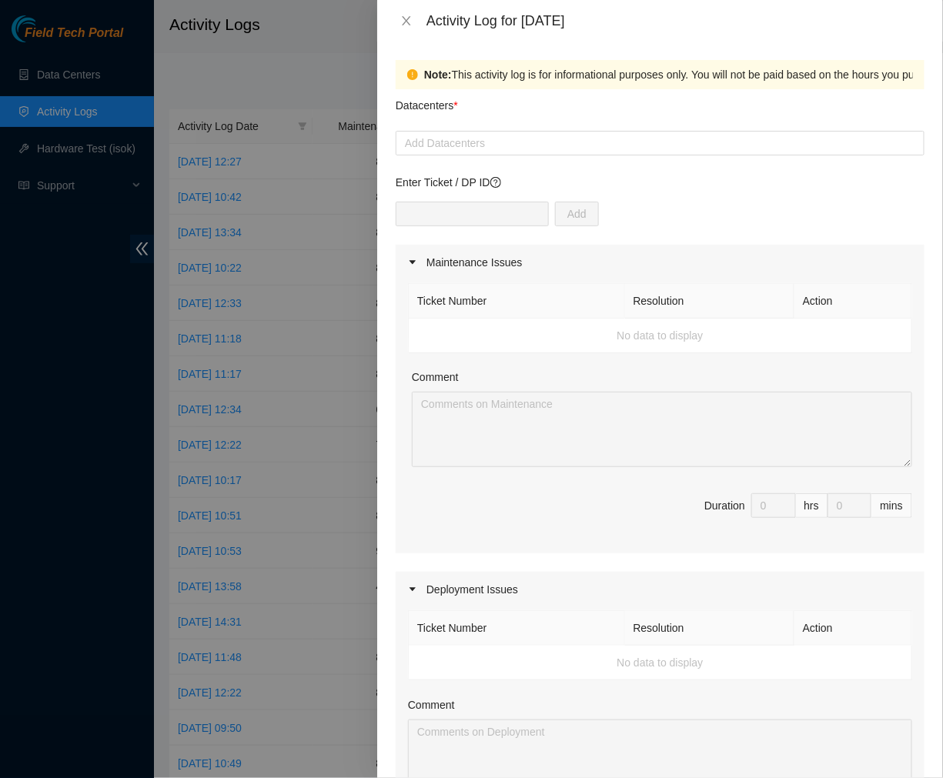
click at [519, 128] on div "Datacenters *" at bounding box center [660, 110] width 529 height 42
click at [504, 142] on div at bounding box center [660, 143] width 521 height 18
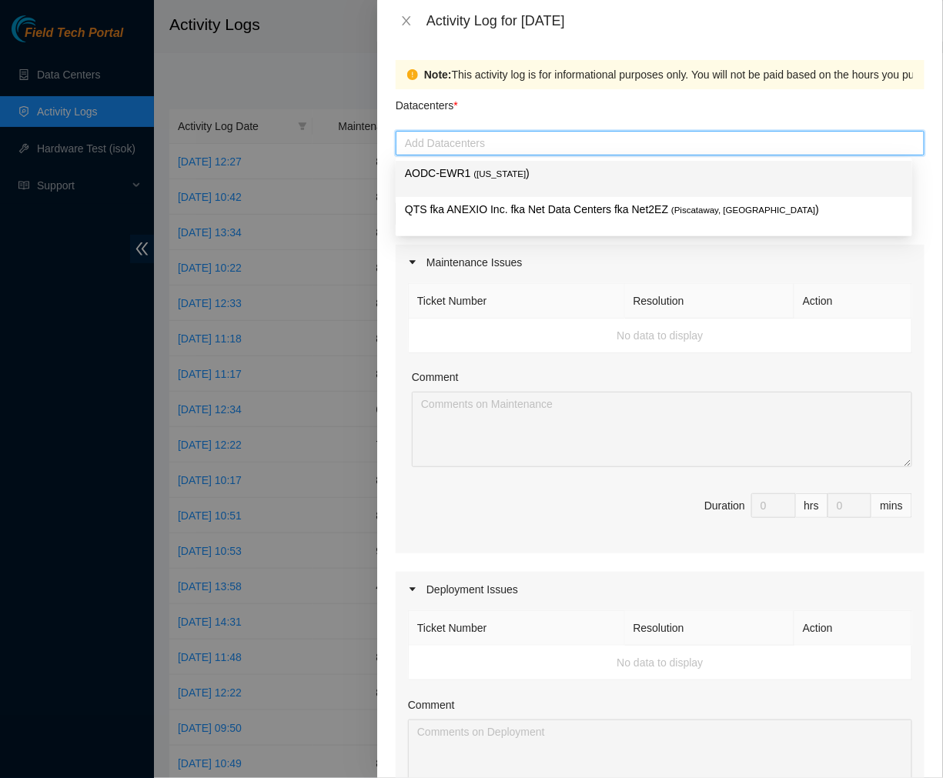
click at [466, 182] on p "AODC-EWR1 ( New Jersey )" at bounding box center [654, 174] width 498 height 18
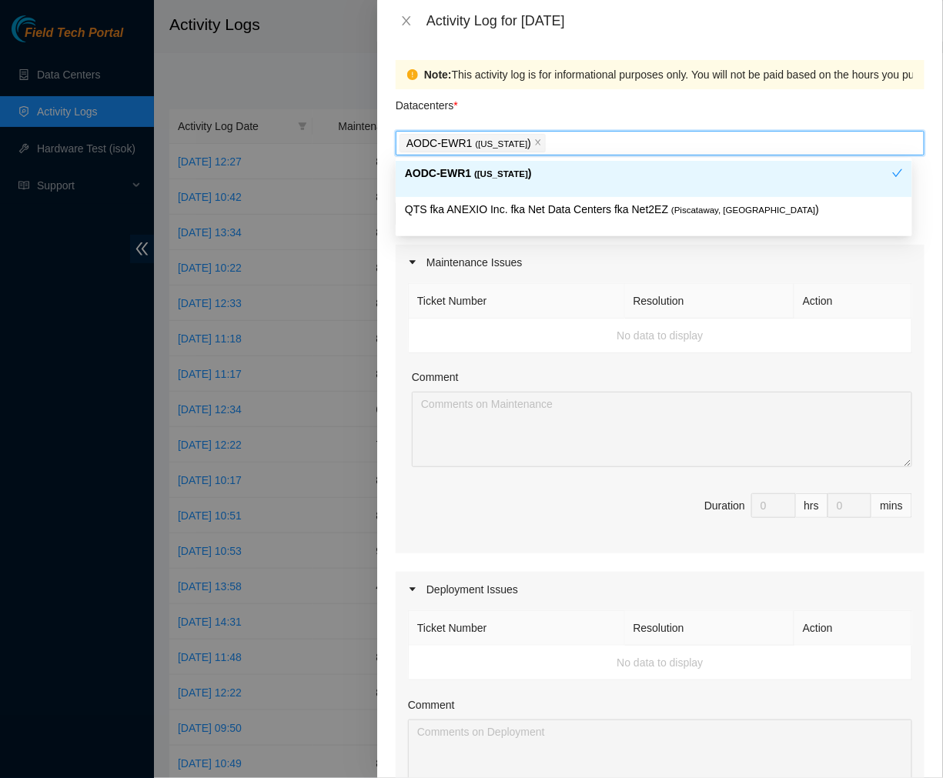
click at [535, 167] on p "AODC-EWR1 ( New Jersey )" at bounding box center [648, 174] width 487 height 18
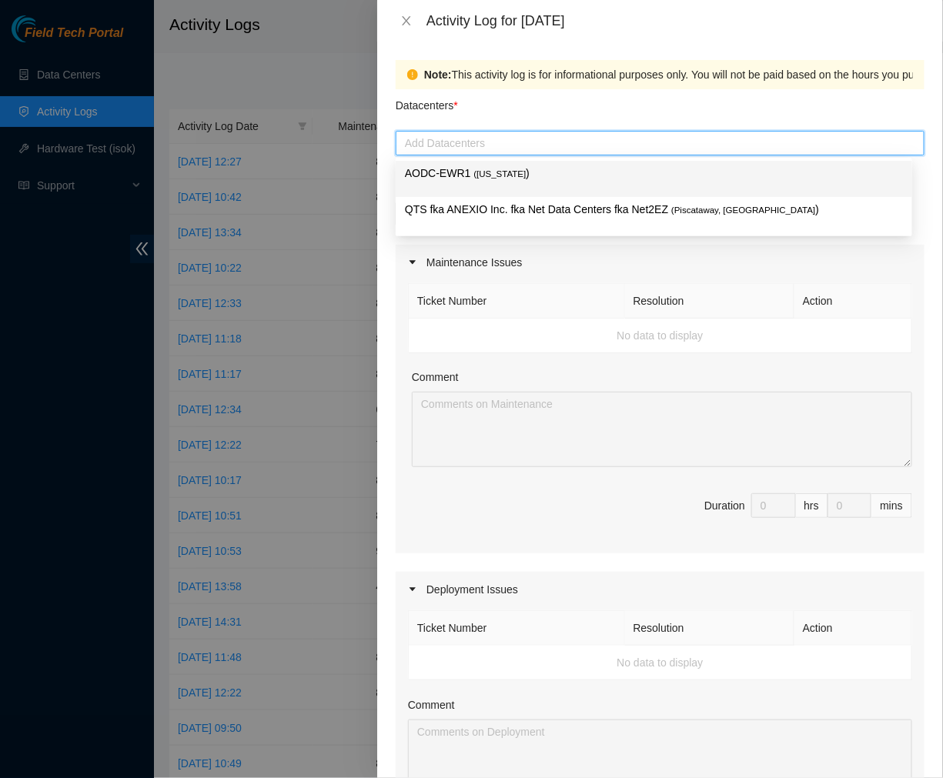
click at [506, 172] on span "( New Jersey" at bounding box center [499, 173] width 52 height 9
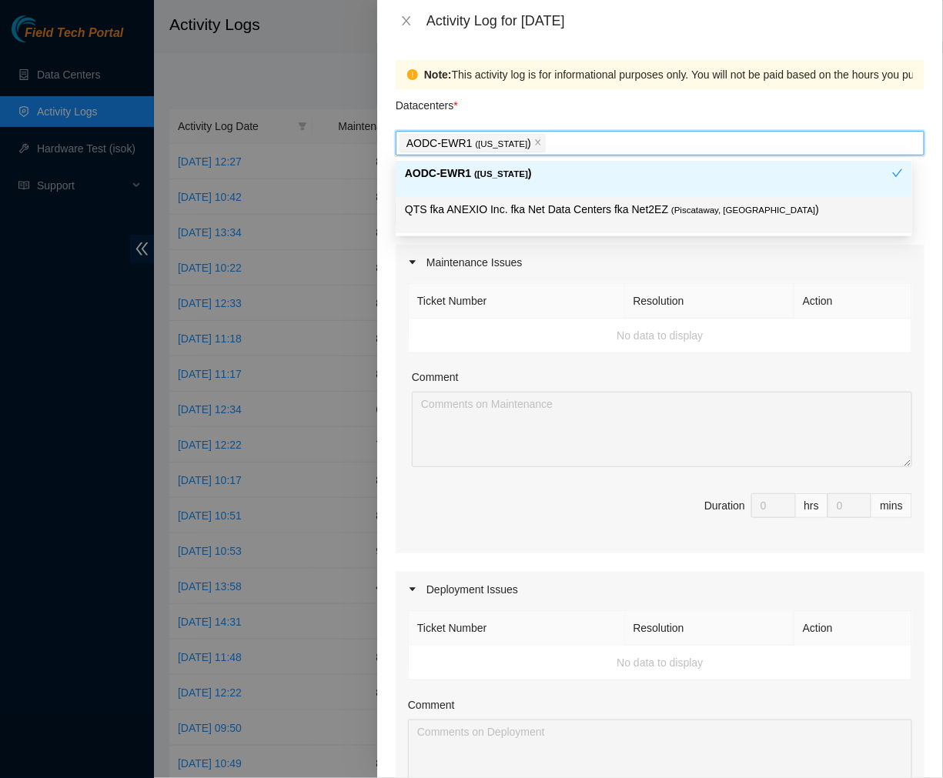
click at [545, 281] on div "Ticket Number Resolution Action No data to display Comment Duration 0 hrs 0 mins" at bounding box center [660, 416] width 529 height 273
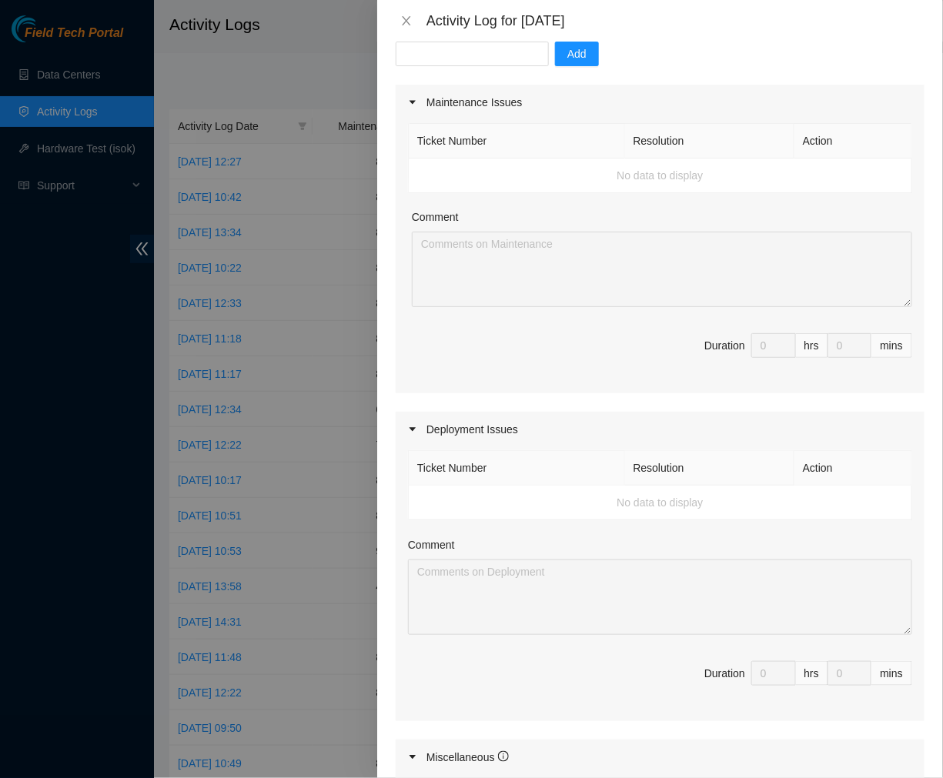
scroll to position [178, 0]
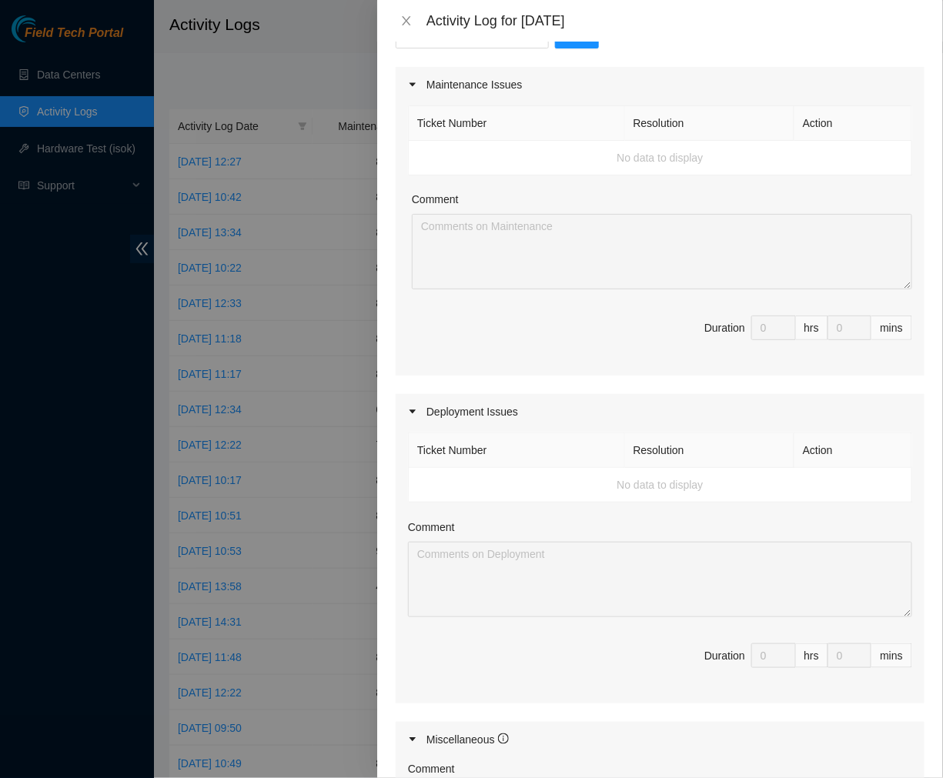
click at [806, 329] on div "hrs" at bounding box center [812, 328] width 32 height 25
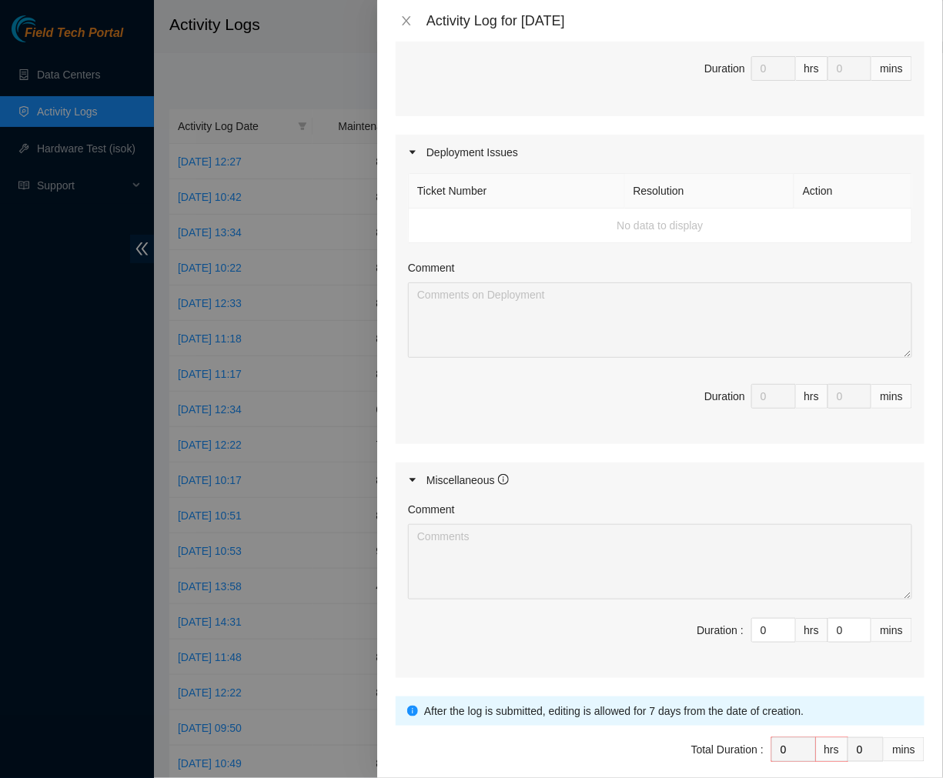
scroll to position [504, 0]
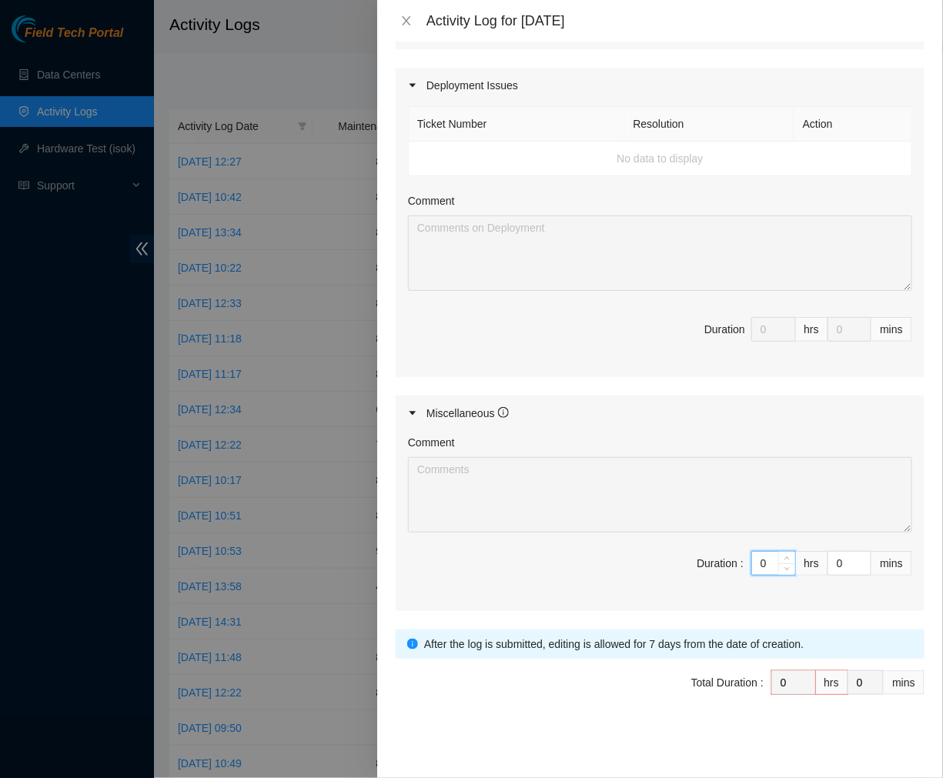
drag, startPoint x: 762, startPoint y: 562, endPoint x: 712, endPoint y: 572, distance: 51.0
click at [712, 572] on span "Duration : 0 hrs 0 mins" at bounding box center [660, 572] width 504 height 43
type input "8"
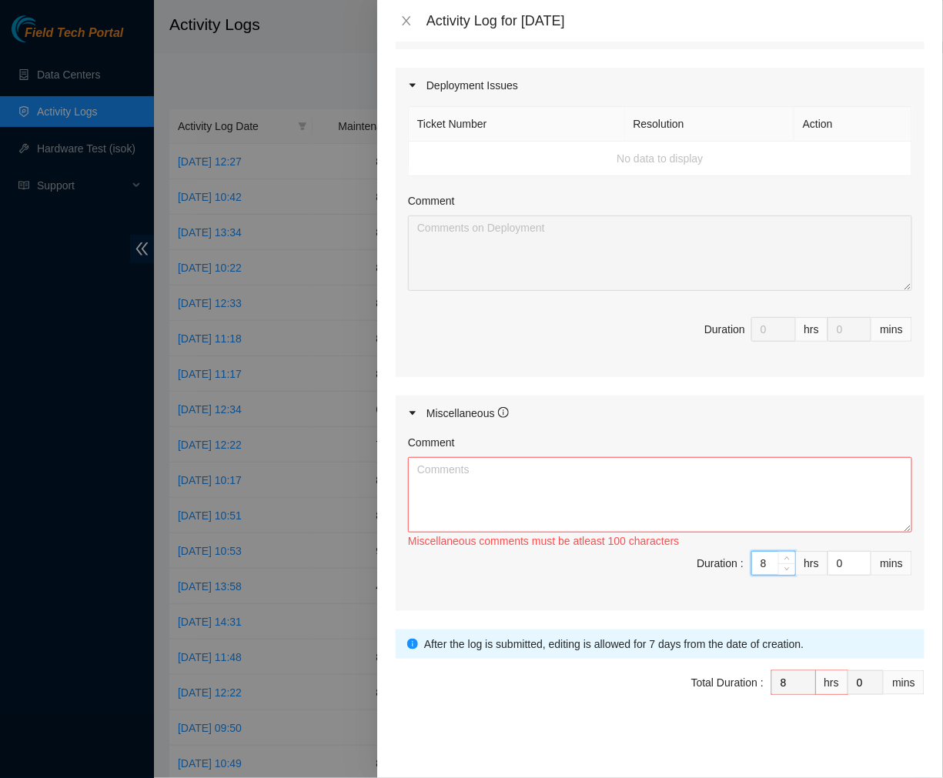
type input "0"
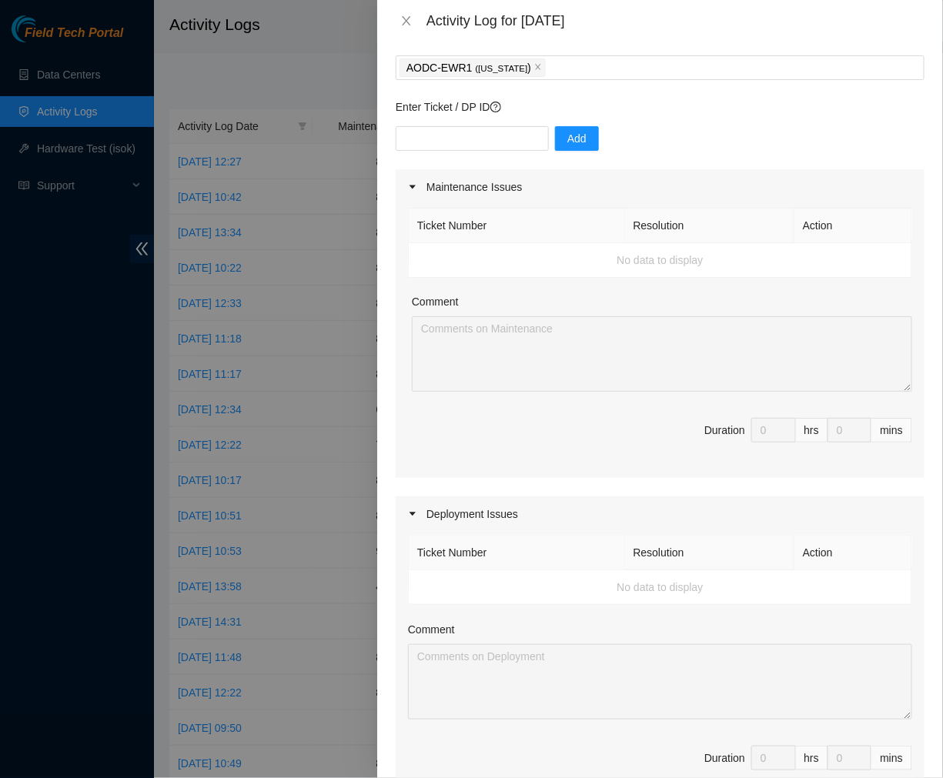
scroll to position [77, 0]
click at [653, 267] on td "No data to display" at bounding box center [660, 259] width 503 height 35
click at [512, 207] on th "Ticket Number" at bounding box center [517, 224] width 216 height 35
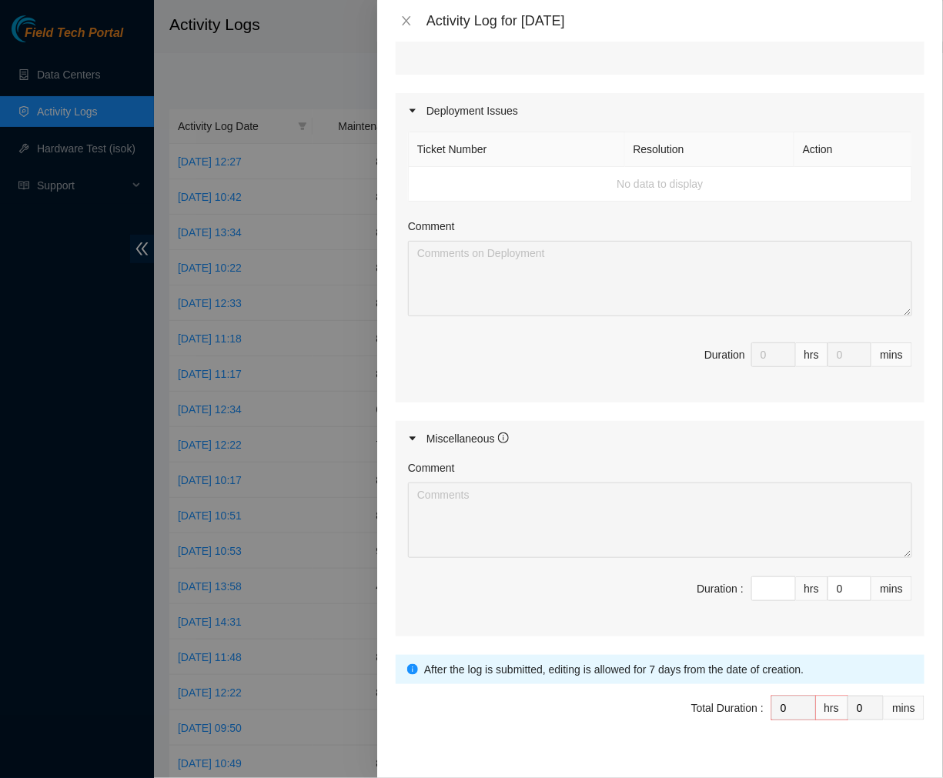
scroll to position [504, 0]
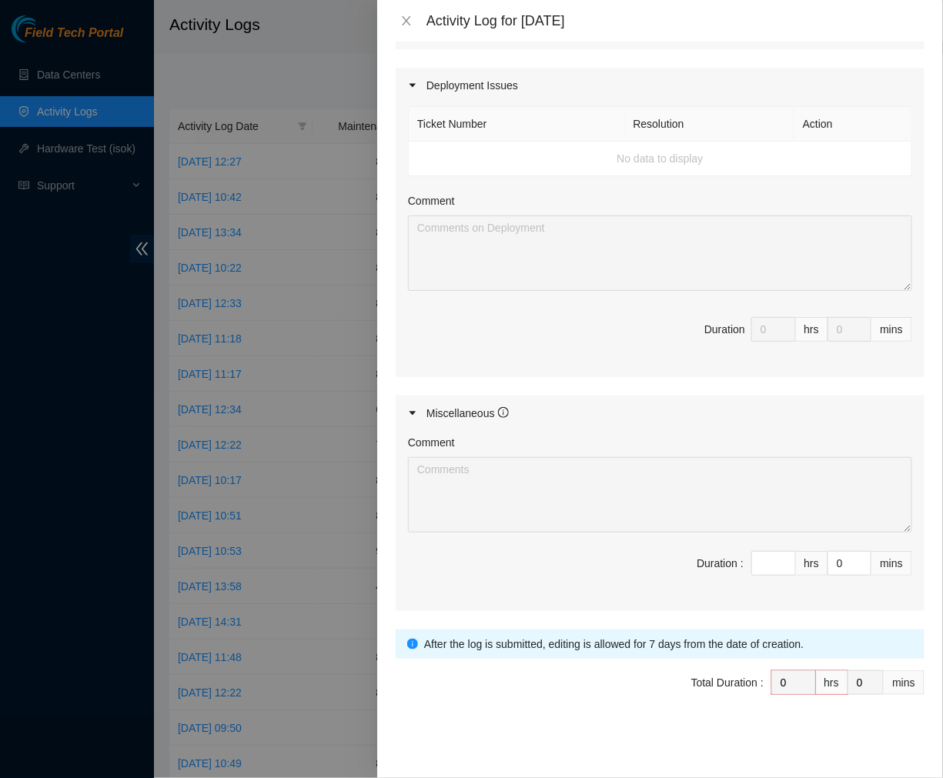
click at [751, 342] on span "Duration 0 hrs 0 mins" at bounding box center [660, 338] width 504 height 43
type input "0"
click at [778, 563] on span "Decrease Value" at bounding box center [786, 568] width 17 height 14
type input "8"
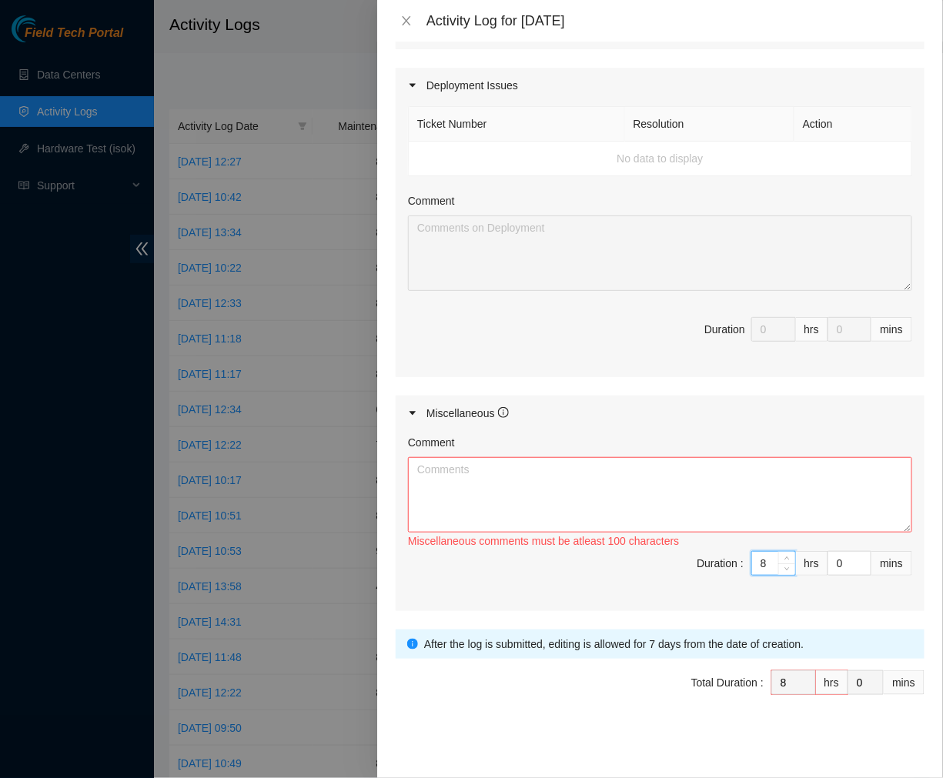
type input "8"
click at [652, 493] on textarea "Comment" at bounding box center [660, 494] width 504 height 75
paste textarea "we only had one ticket for that day but were unable to resolve it because STS w…"
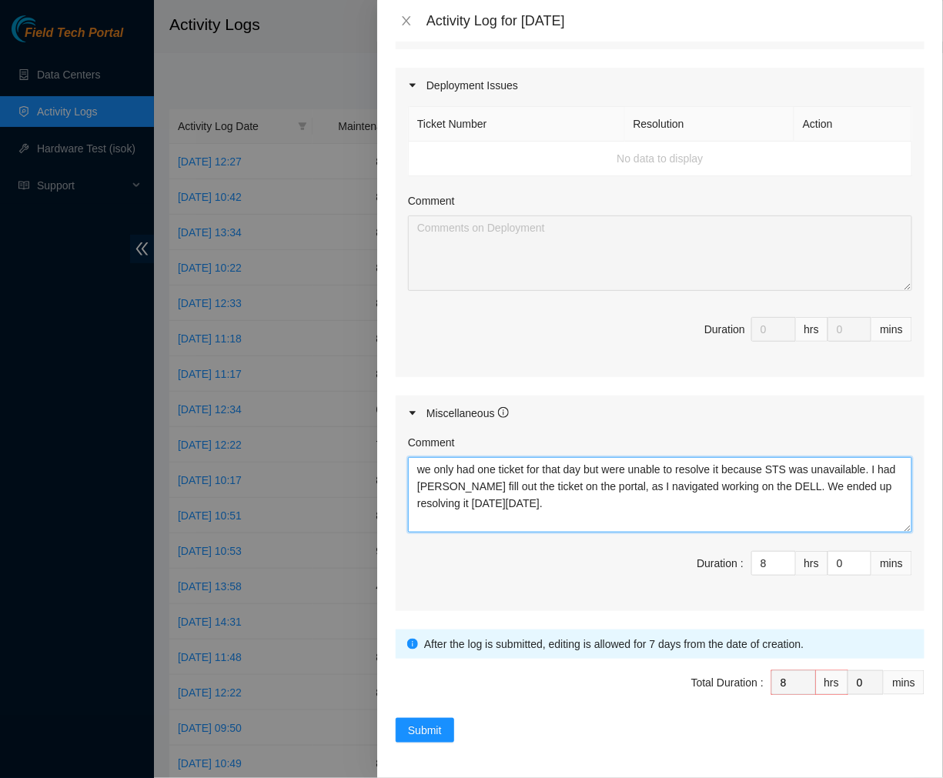
type textarea "we only had one ticket for that day but were unable to resolve it because STS w…"
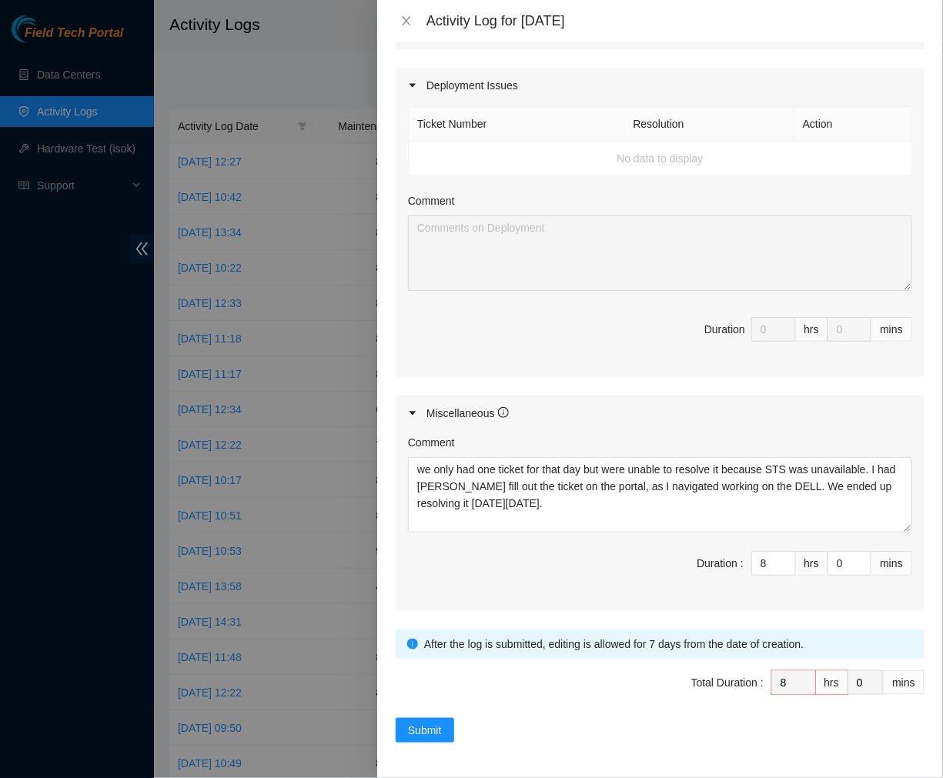
click at [624, 547] on div "Comment we only had one ticket for that day but were unable to resolve it becau…" at bounding box center [660, 521] width 529 height 180
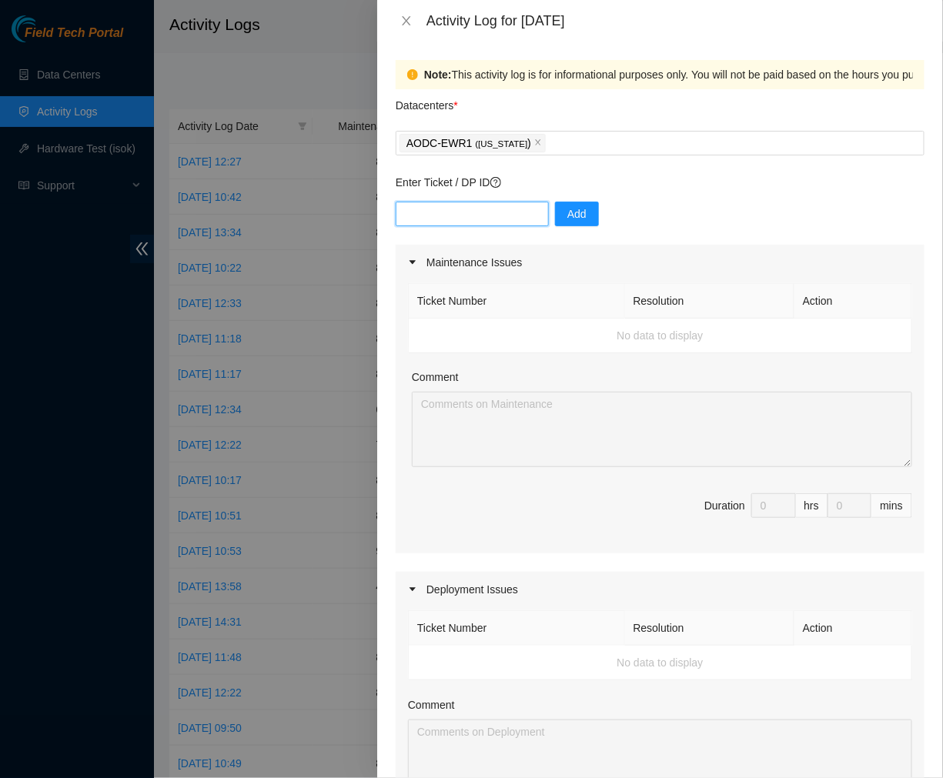
click at [466, 206] on input "text" at bounding box center [472, 214] width 153 height 25
paste input "B-W-14NXGML"
type input "B-W-14NXGML"
click at [567, 222] on span "Add" at bounding box center [576, 214] width 19 height 17
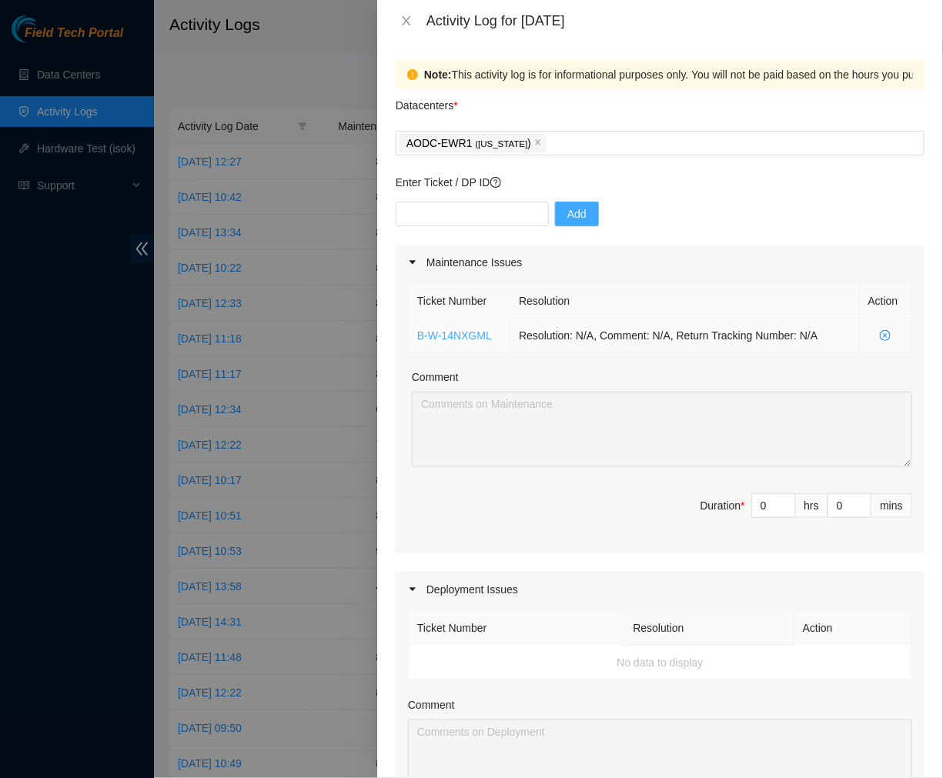
click at [453, 334] on link "B-W-14NXGML" at bounding box center [454, 335] width 75 height 12
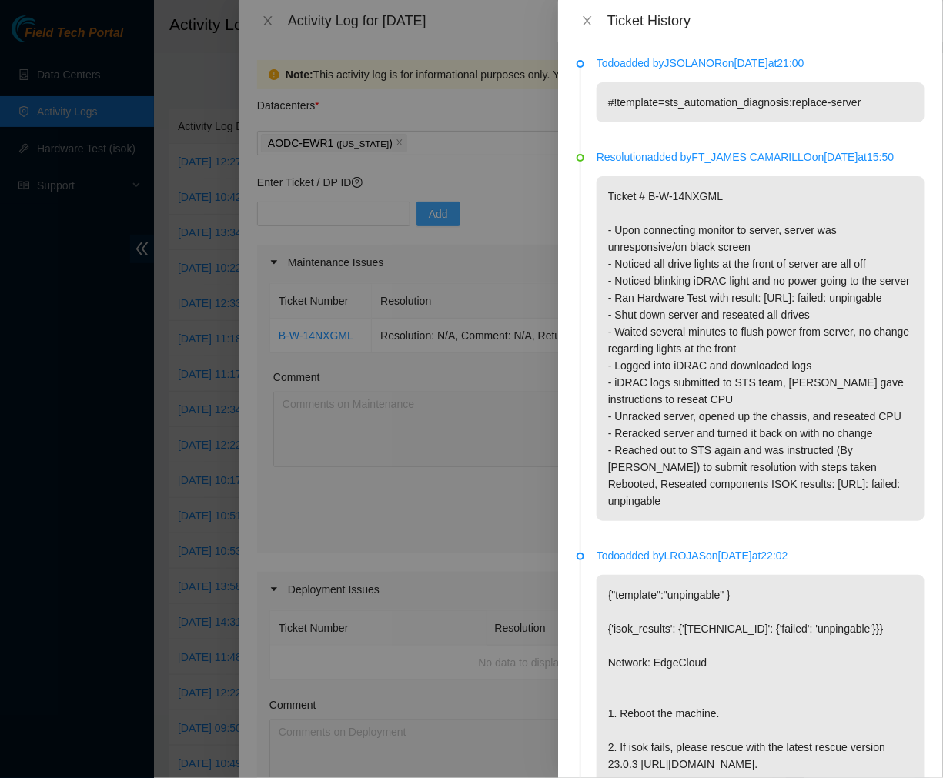
click at [797, 454] on p "Ticket # B-W-14NXGML - Upon connecting monitor to server, server was unresponsi…" at bounding box center [761, 348] width 328 height 345
click at [583, 19] on icon "close" at bounding box center [587, 21] width 12 height 12
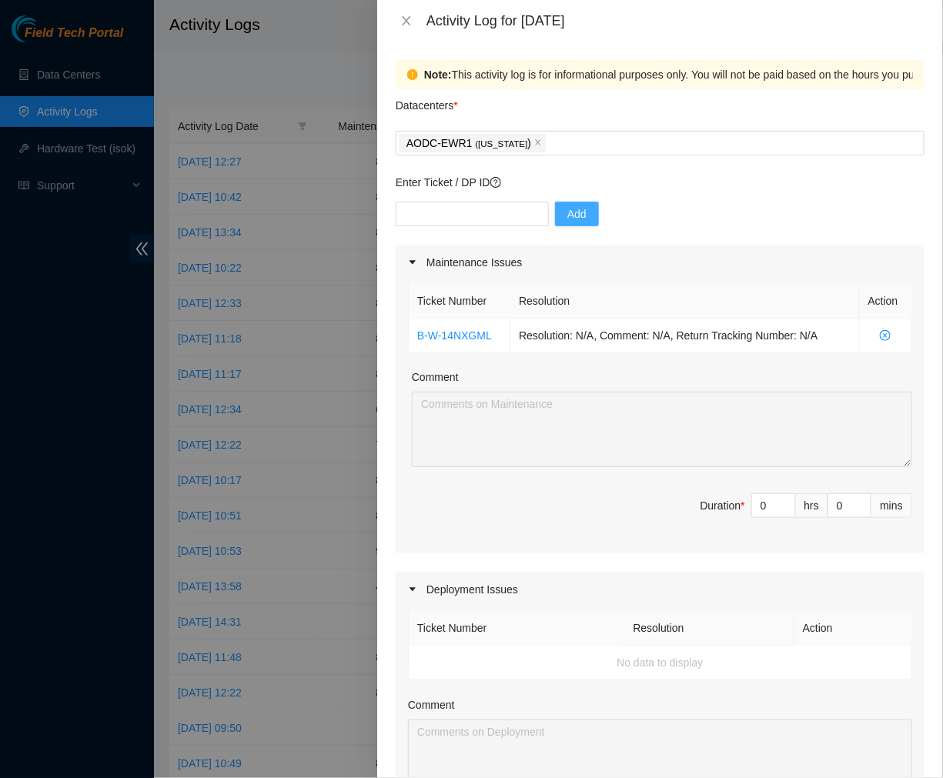
click at [413, 262] on icon "caret-right" at bounding box center [413, 263] width 6 height 4
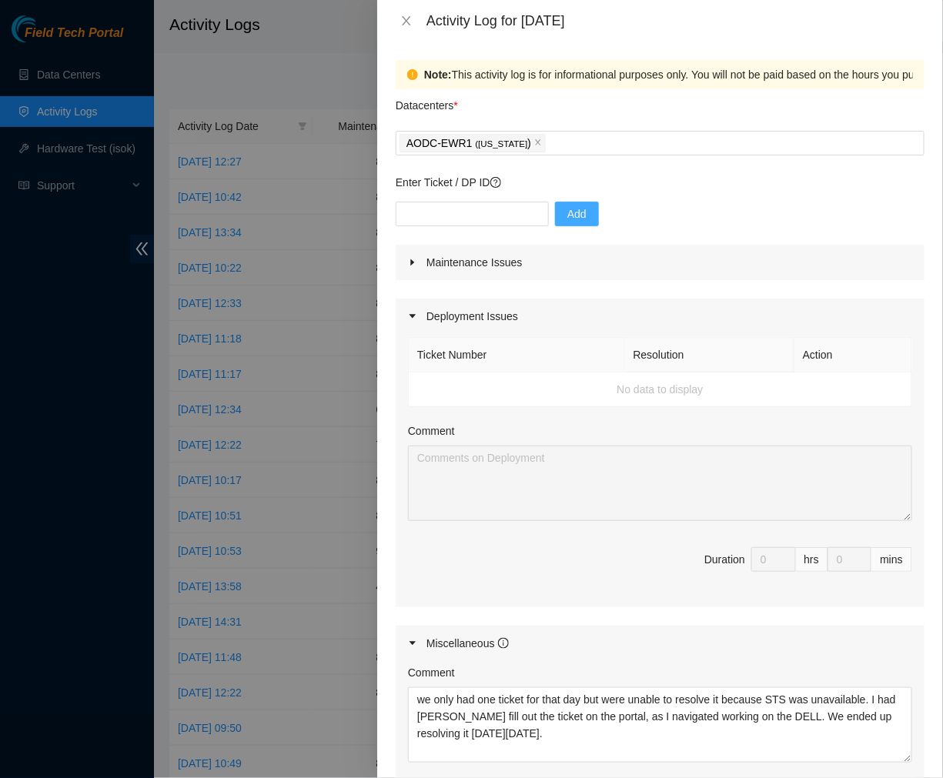
click at [413, 262] on icon "caret-right" at bounding box center [413, 262] width 4 height 6
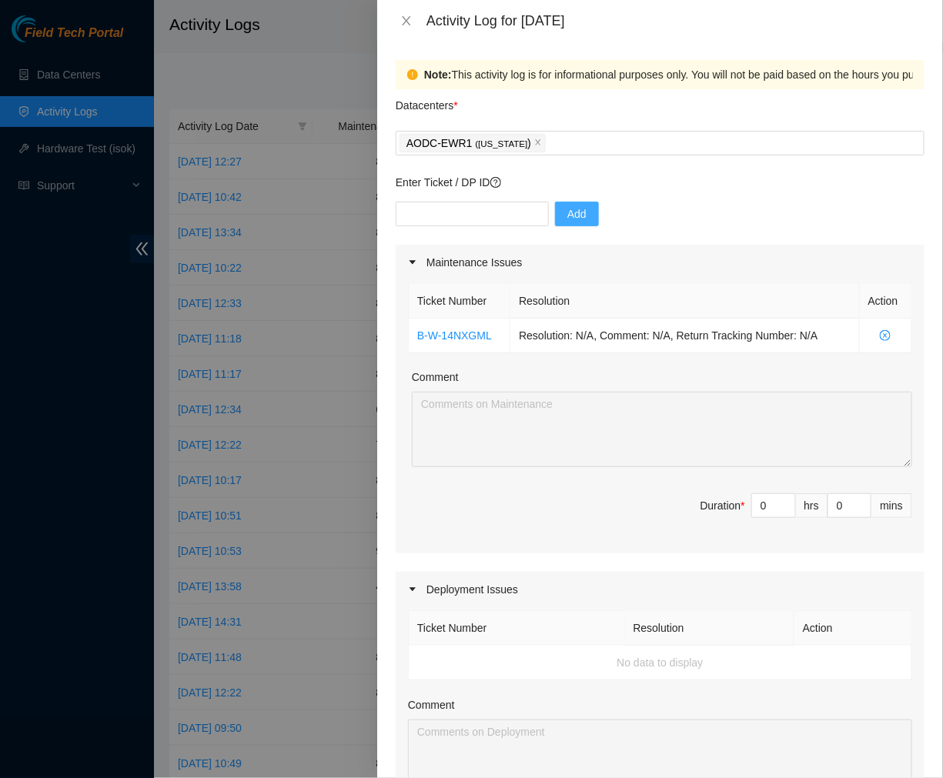
click at [617, 409] on div "Ticket Number Resolution Action B-W-14NXGML Resolution: N/A, Comment: N/A, Retu…" at bounding box center [660, 416] width 529 height 273
click at [637, 481] on div "Ticket Number Resolution Action B-W-14NXGML Resolution: N/A, Comment: N/A, Retu…" at bounding box center [660, 416] width 529 height 273
drag, startPoint x: 763, startPoint y: 513, endPoint x: 690, endPoint y: 513, distance: 72.4
click at [690, 513] on span "Duration * 0 hrs 0 mins" at bounding box center [660, 514] width 504 height 43
type input "8"
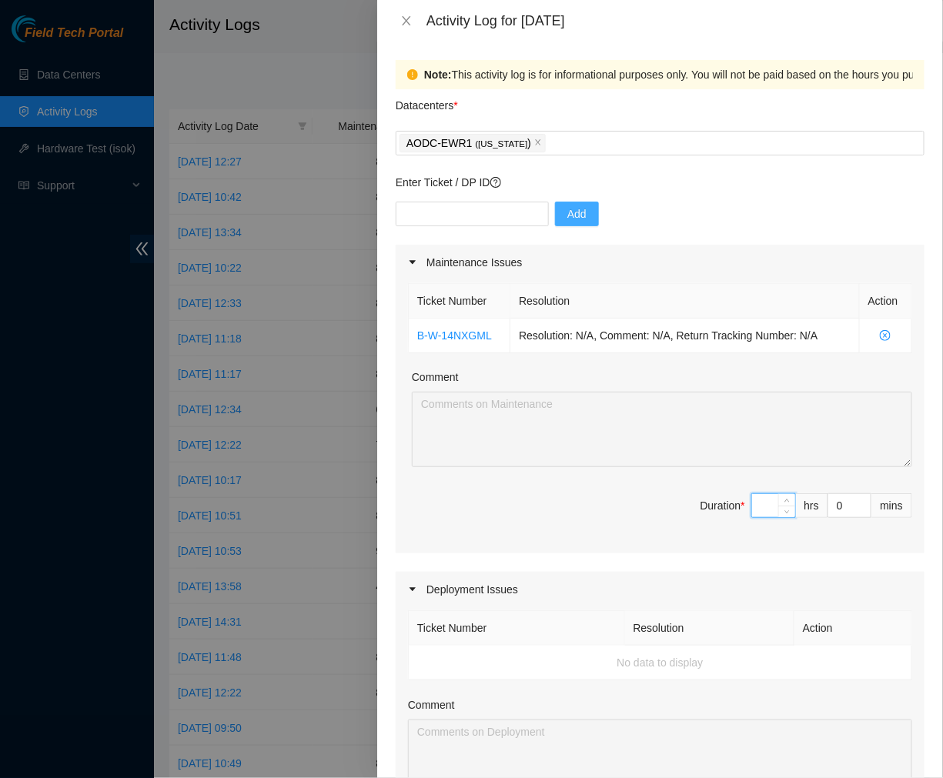
type input "16"
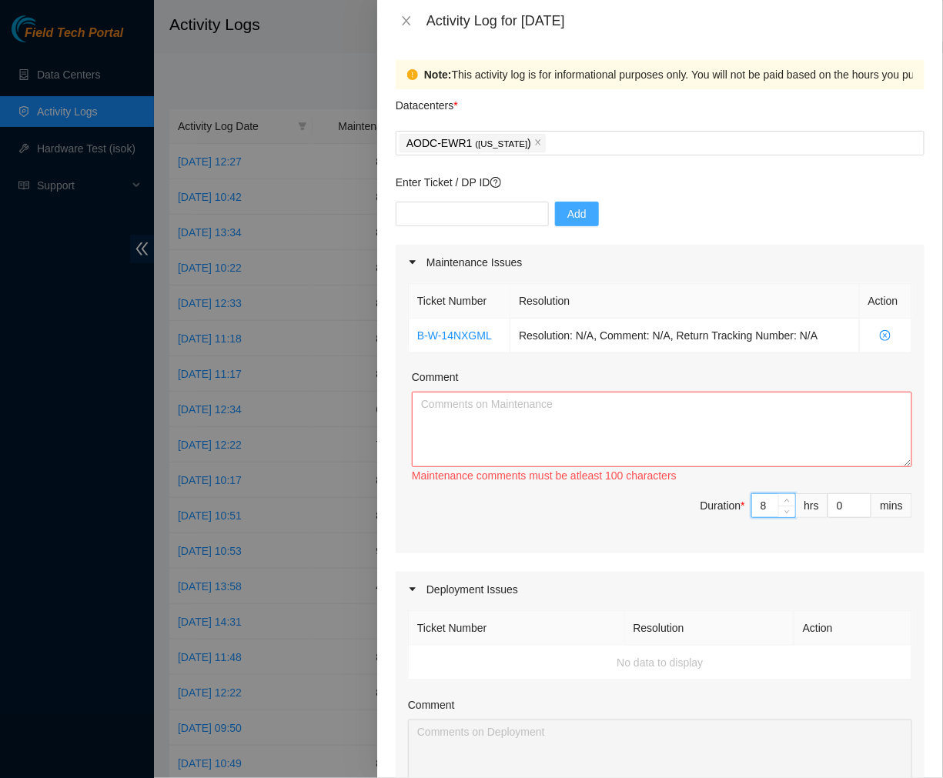
scroll to position [504, 0]
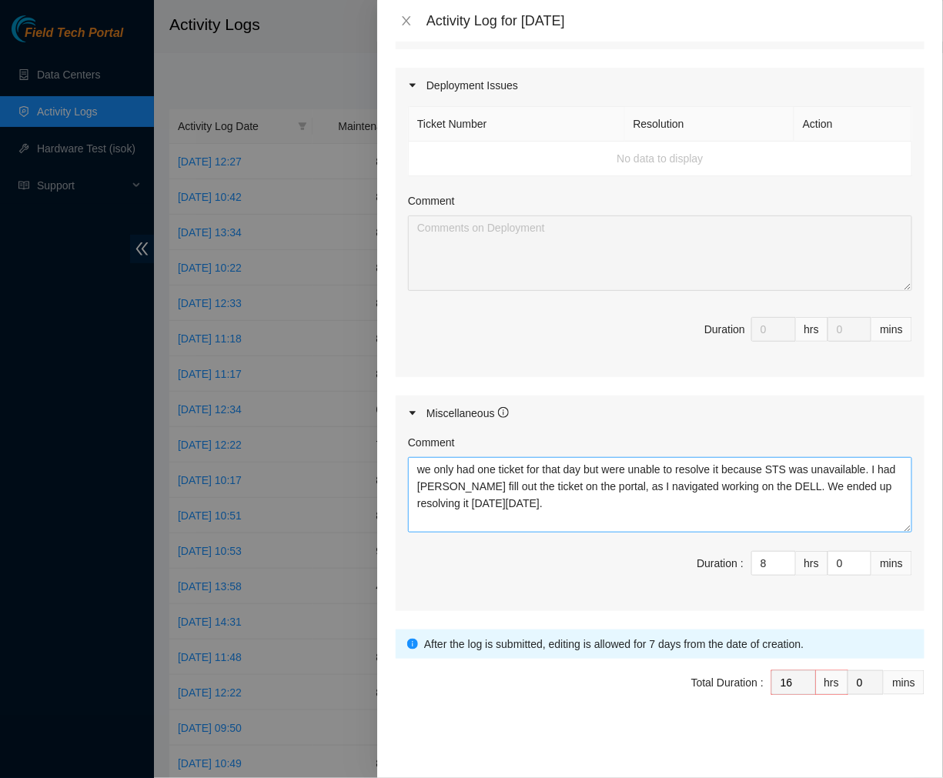
type input "8"
drag, startPoint x: 594, startPoint y: 510, endPoint x: 293, endPoint y: 403, distance: 319.4
click at [293, 403] on div "Activity Log for 29-08-2025 Note: This activity log is for informational purpos…" at bounding box center [471, 389] width 943 height 778
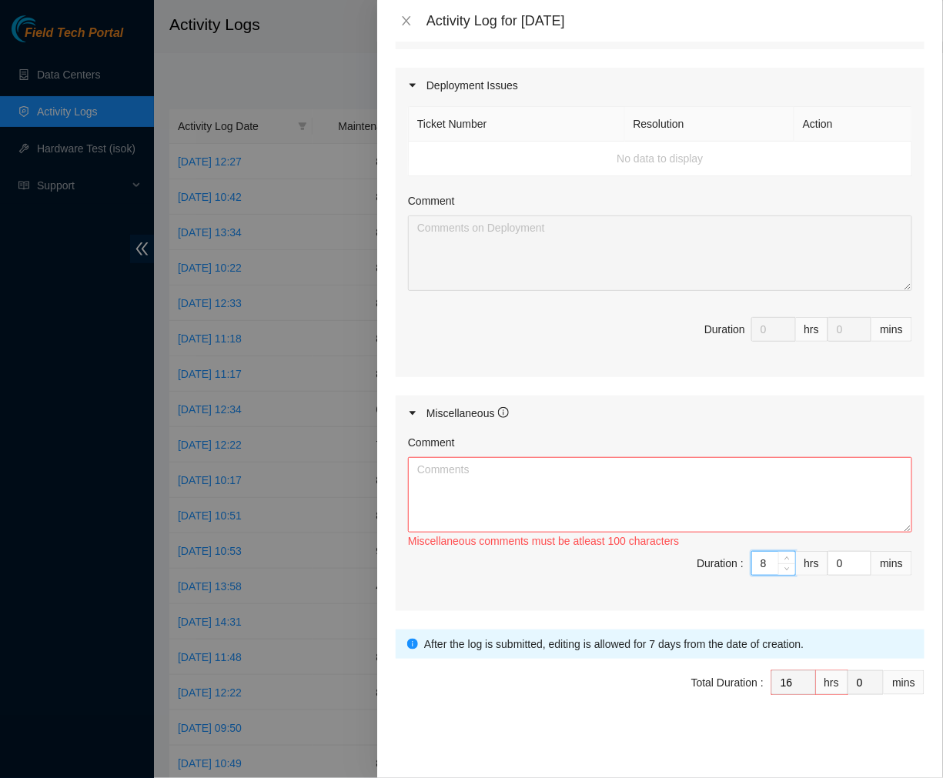
drag, startPoint x: 764, startPoint y: 560, endPoint x: 449, endPoint y: 539, distance: 315.6
click at [449, 539] on div "Comment Miscellaneous comments must be atleast 100 characters Duration : 8 hrs …" at bounding box center [660, 521] width 529 height 180
type input "8"
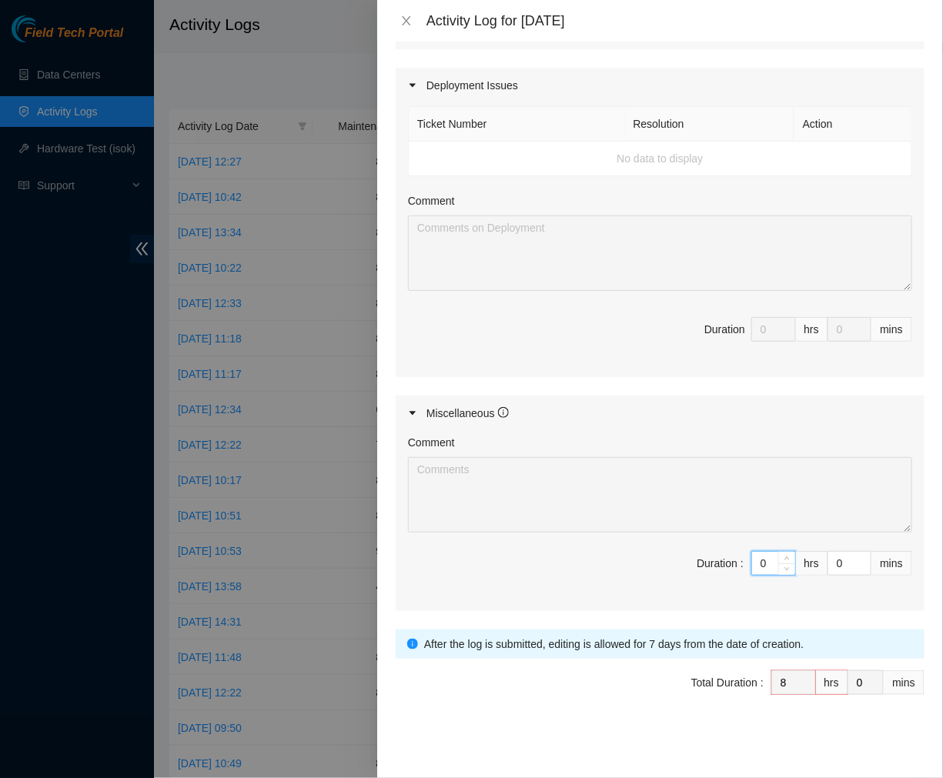
type input "0"
click at [507, 593] on span "Duration : 0 hrs 0 mins" at bounding box center [660, 572] width 504 height 43
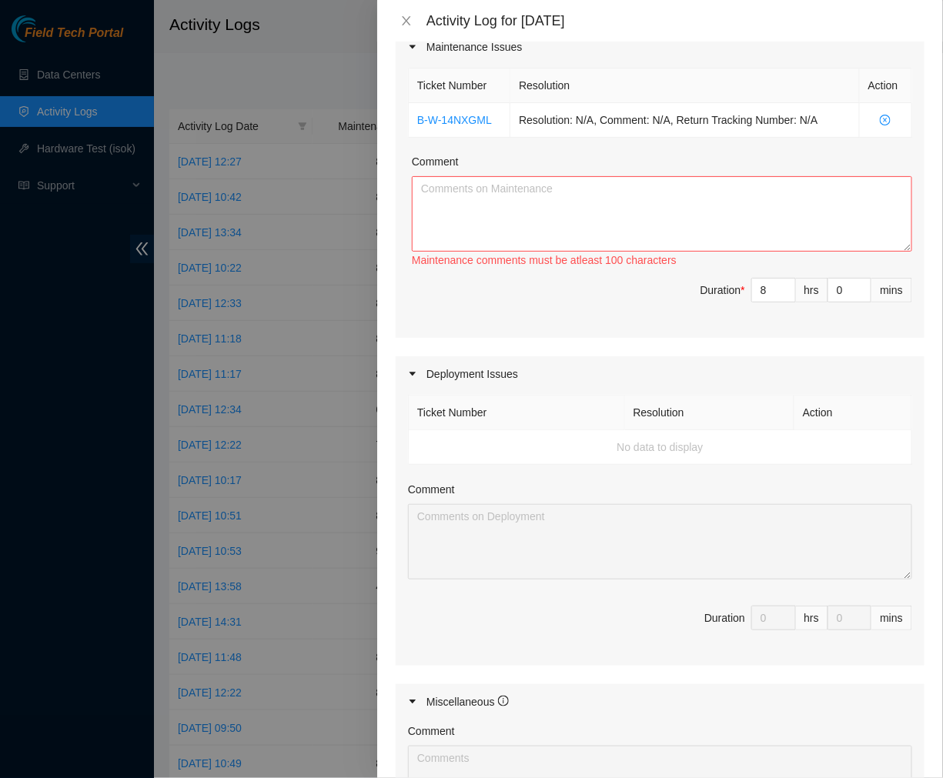
scroll to position [209, 0]
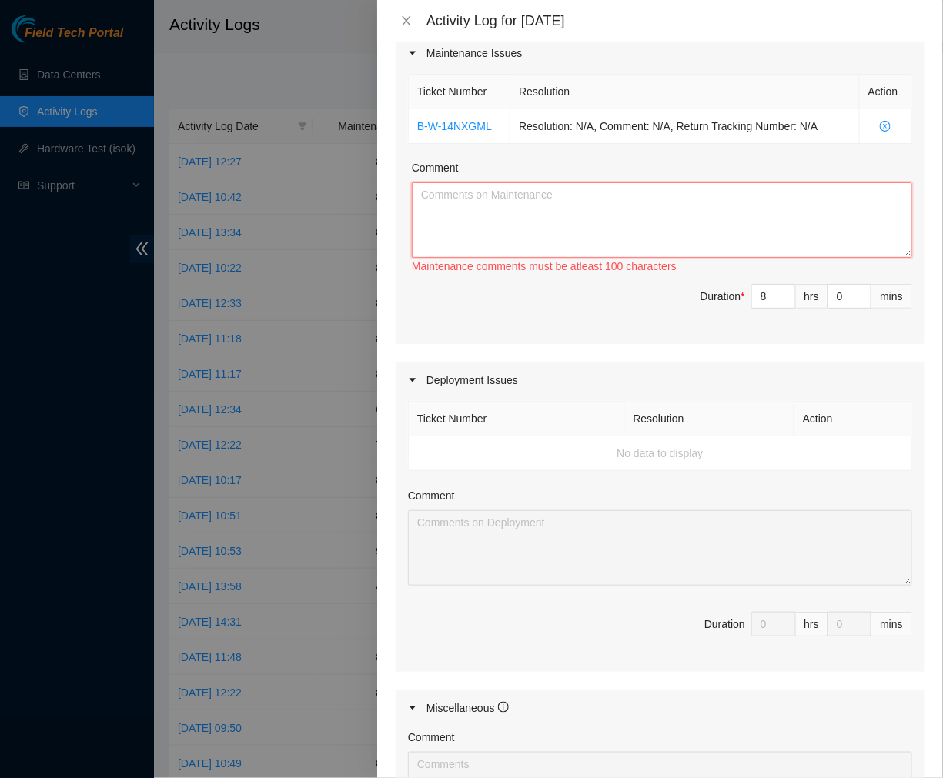
click at [568, 208] on textarea "Comment" at bounding box center [662, 219] width 500 height 75
paste textarea "we only had one ticket for that day but were unable to resolve it because STS w…"
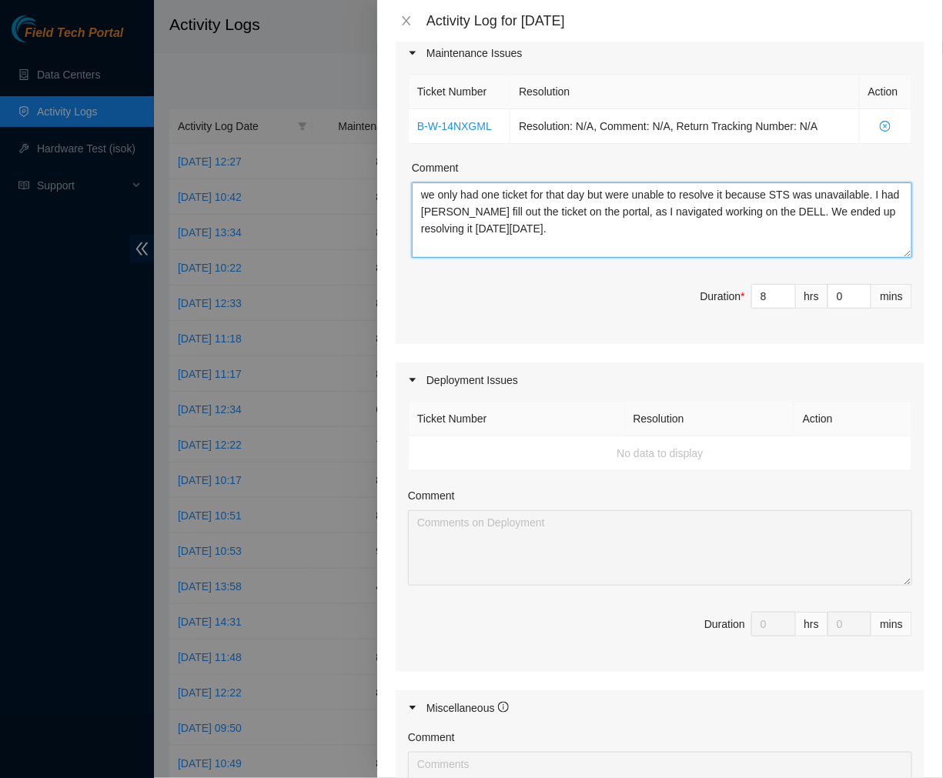
drag, startPoint x: 616, startPoint y: 196, endPoint x: 394, endPoint y: 200, distance: 221.7
click at [394, 200] on div "Note: This activity log is for informational purposes only. You will not be pai…" at bounding box center [660, 410] width 566 height 737
click at [478, 211] on textarea "Troubleshooted this ticket with James but we were unable to resolve it because …" at bounding box center [662, 219] width 500 height 75
click at [482, 212] on textarea "Troubleshooted this ticket with James but we were unable to resolve it because …" at bounding box center [662, 219] width 500 height 75
drag, startPoint x: 853, startPoint y: 216, endPoint x: 475, endPoint y: 216, distance: 378.0
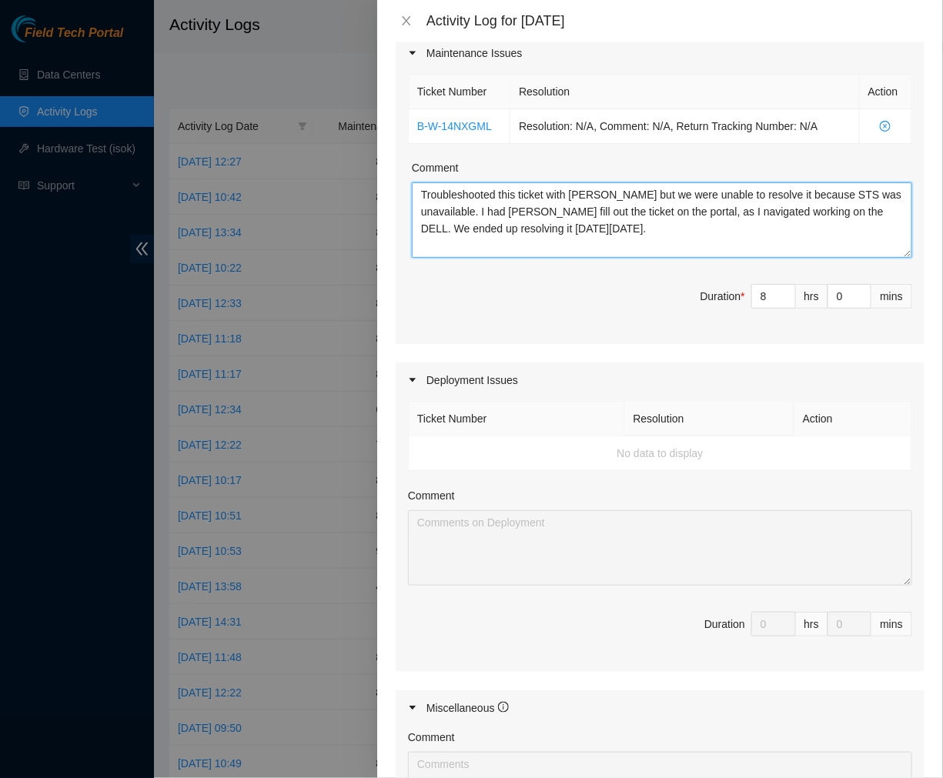
click at [475, 216] on textarea "Troubleshooted this ticket with James but we were unable to resolve it because …" at bounding box center [662, 219] width 500 height 75
click at [482, 212] on textarea "Troubleshooted this ticket with James but we were unable to resolve it because …" at bounding box center [662, 219] width 500 height 75
drag, startPoint x: 422, startPoint y: 227, endPoint x: 620, endPoint y: 233, distance: 198.7
click at [620, 233] on textarea "Troubleshooted this ticket with James but we were unable to resolve it because …" at bounding box center [662, 219] width 500 height 75
click at [699, 239] on textarea "Troubleshooted this ticket with James but we were unable to resolve it because …" at bounding box center [662, 219] width 500 height 75
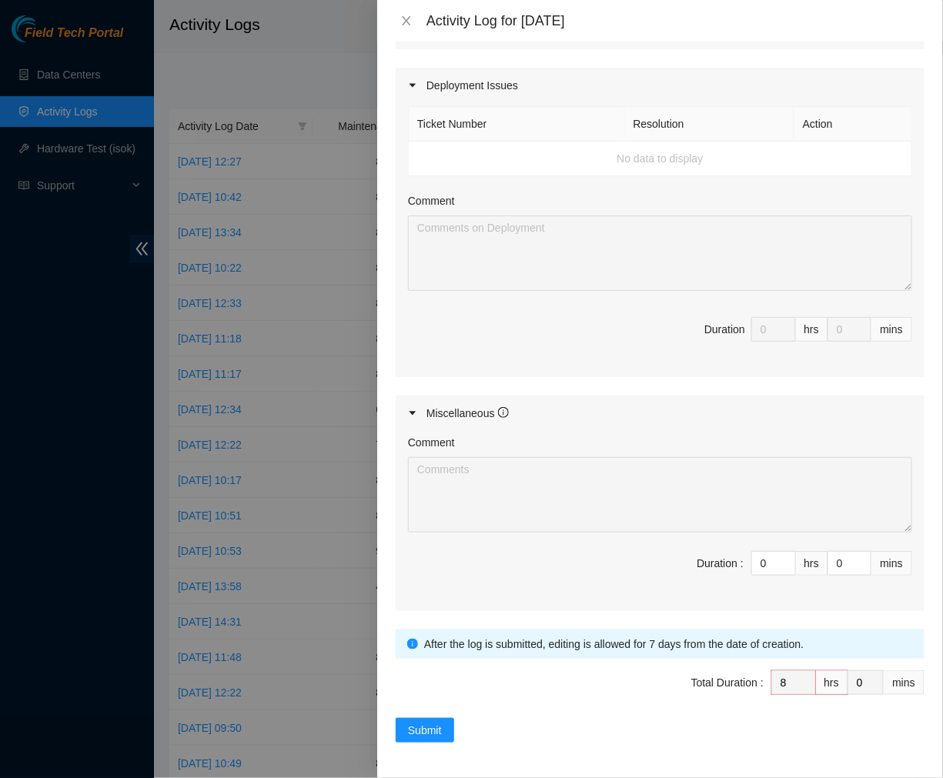
scroll to position [0, 0]
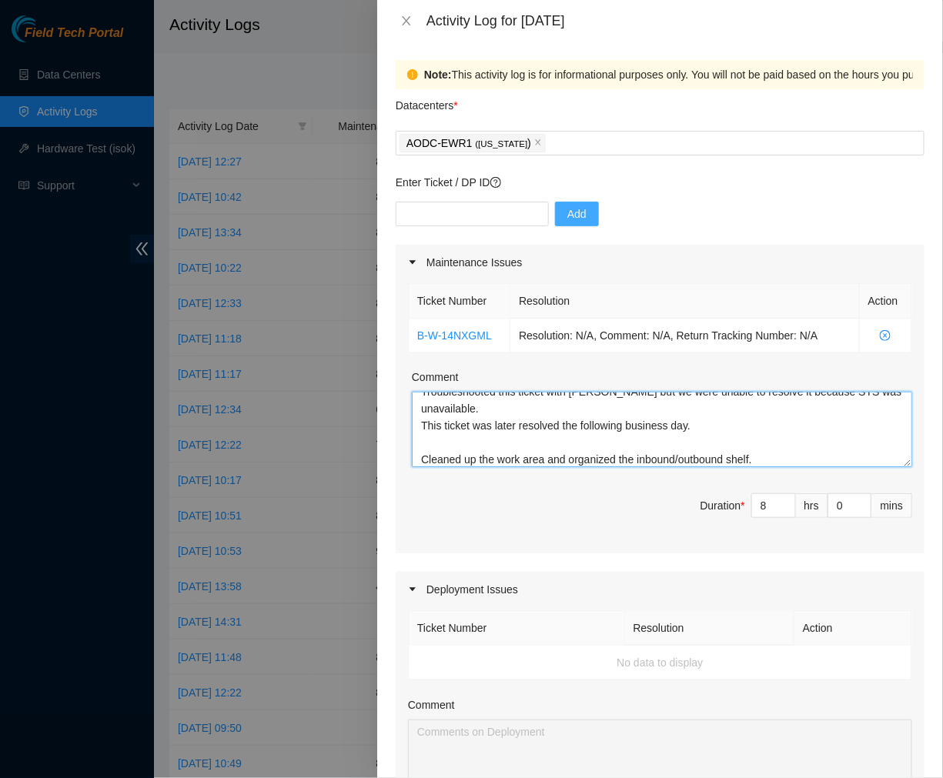
click at [580, 418] on textarea "Troubleshooted this ticket with James but we were unable to resolve it because …" at bounding box center [662, 429] width 500 height 75
click at [541, 444] on textarea "Troubleshooted this ticket with James but we were unable to resolve it because …" at bounding box center [662, 429] width 500 height 75
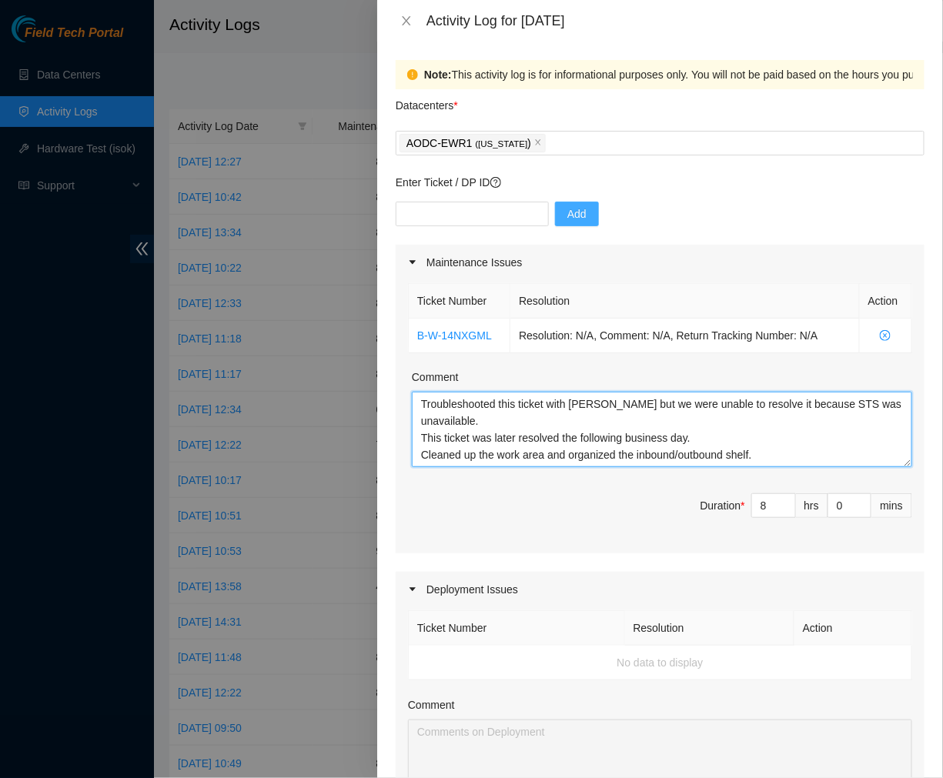
click at [797, 413] on textarea "Troubleshooted this ticket with James but we were unable to resolve it because …" at bounding box center [662, 429] width 500 height 75
click at [503, 428] on textarea "Troubleshooted this ticket with James but we were unable to resolve it because …" at bounding box center [662, 429] width 500 height 75
click at [791, 409] on textarea "Troubleshooted this ticket with James but we were unable to resolve it because …" at bounding box center [662, 429] width 500 height 75
click at [872, 410] on textarea "Troubleshooted this ticket with James but we were unable to resolve it as STS w…" at bounding box center [662, 429] width 500 height 75
click at [509, 426] on textarea "Troubleshooted this ticket with James but we were unable to resolve it as STS w…" at bounding box center [662, 429] width 500 height 75
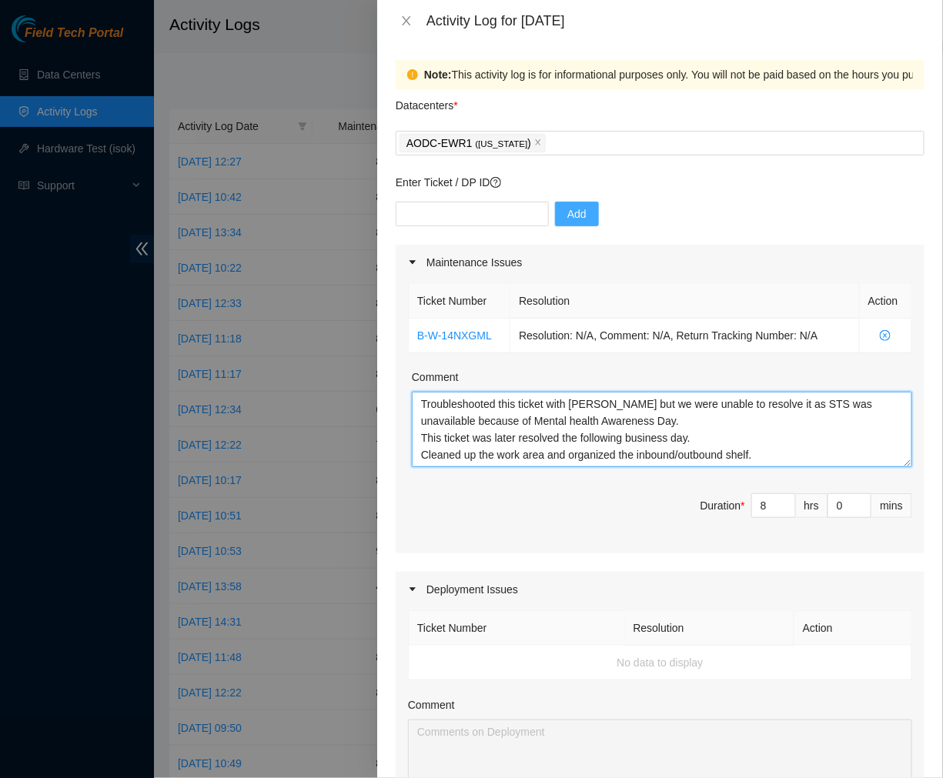
type textarea "Troubleshooted this ticket with James but we were unable to resolve it as STS w…"
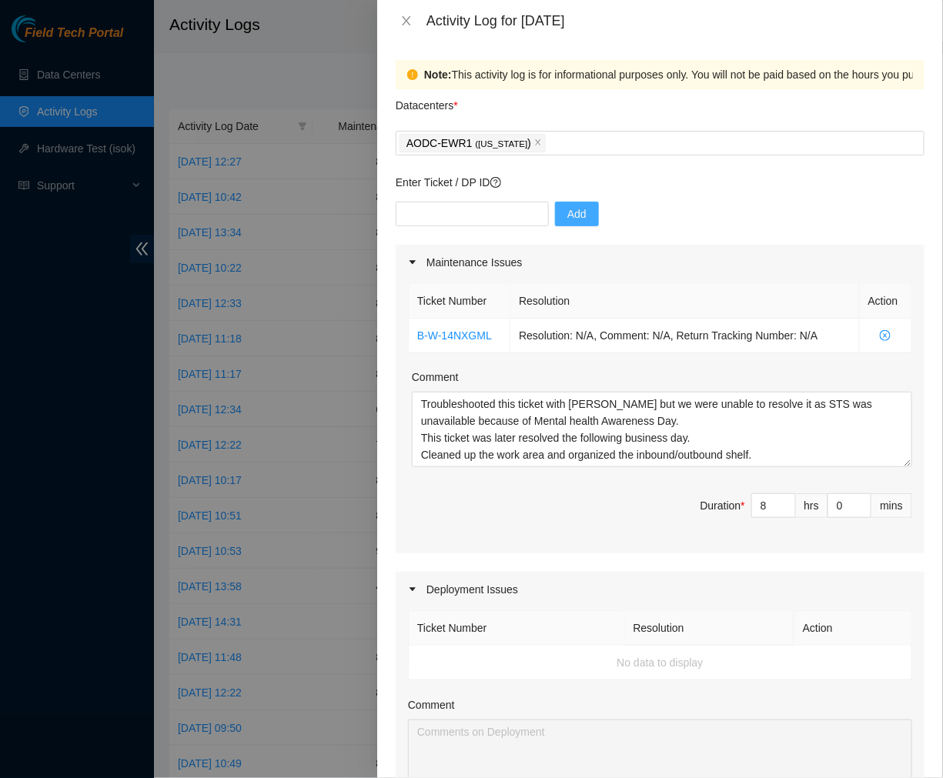
click at [582, 507] on span "Duration * 8 hrs 0 mins" at bounding box center [660, 514] width 504 height 43
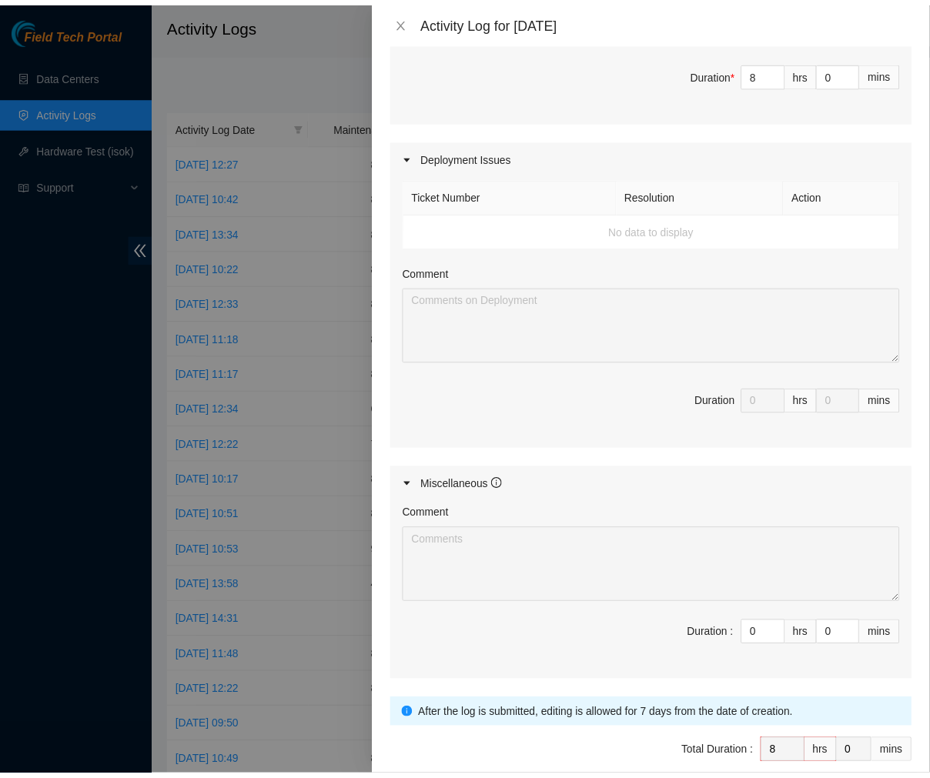
scroll to position [504, 0]
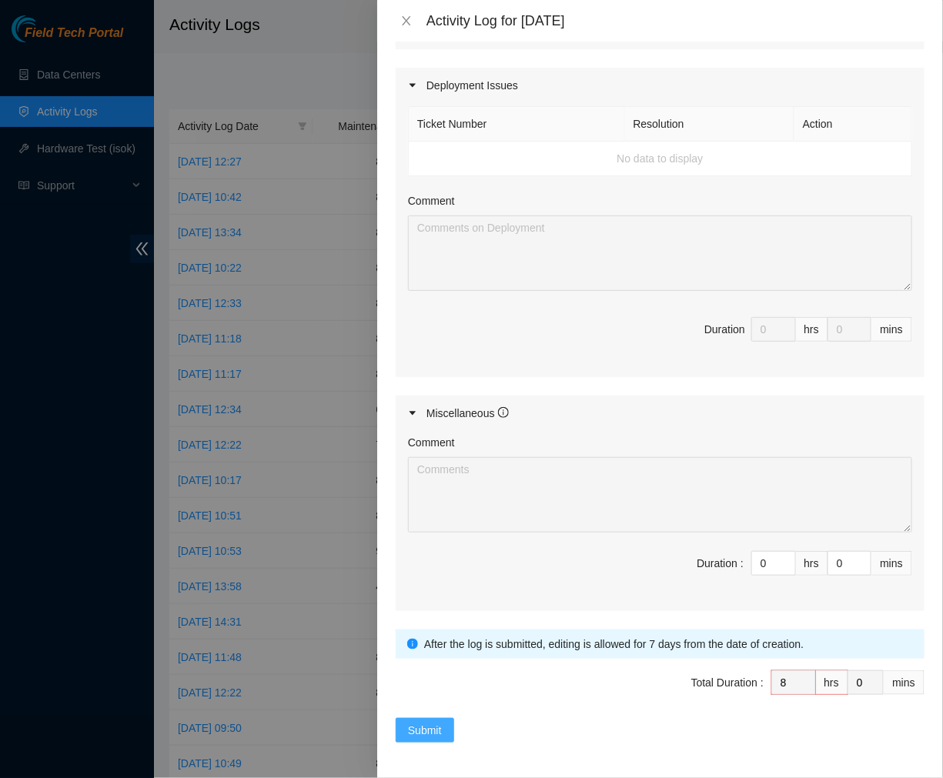
click at [420, 725] on span "Submit" at bounding box center [425, 730] width 34 height 17
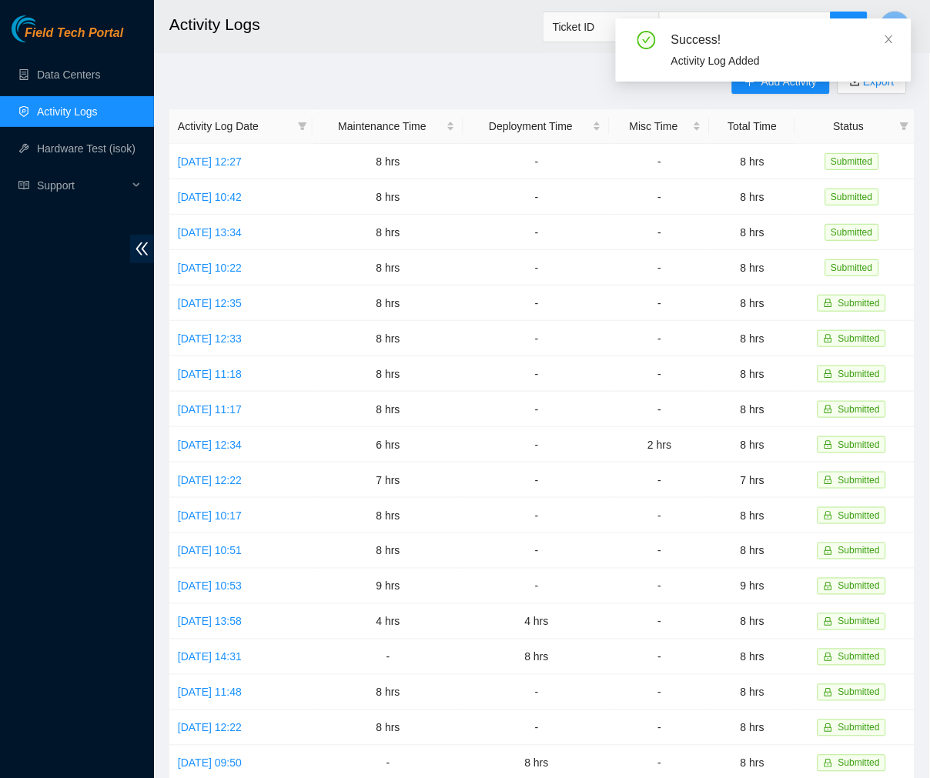
click at [435, 31] on h2 "Activity Logs" at bounding box center [484, 24] width 630 height 49
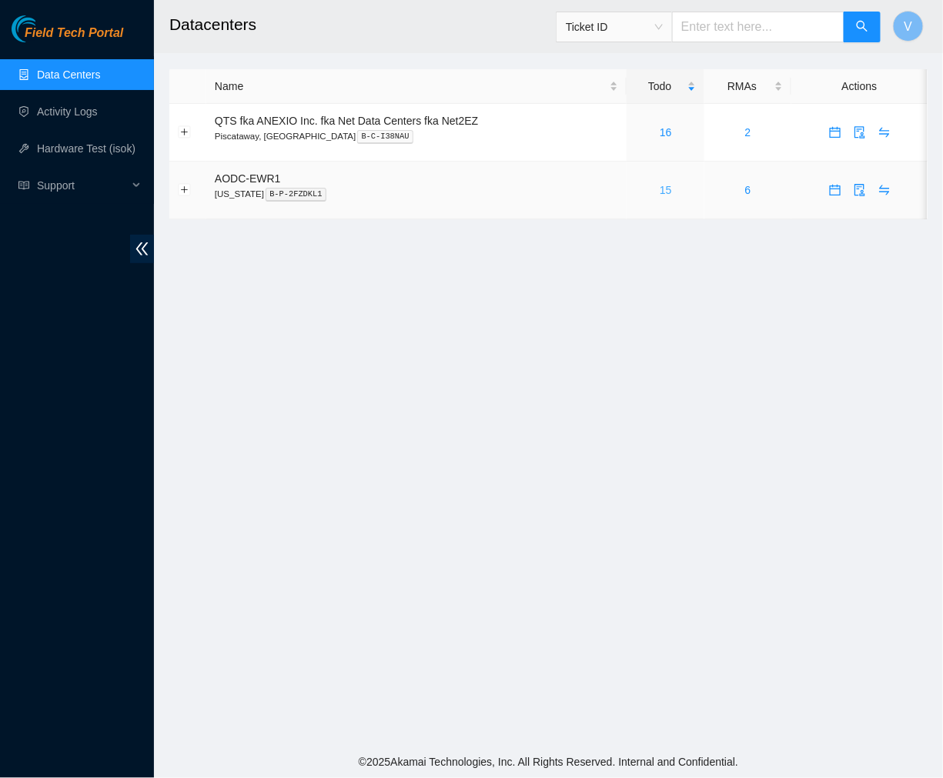
click at [667, 189] on link "15" at bounding box center [666, 190] width 12 height 12
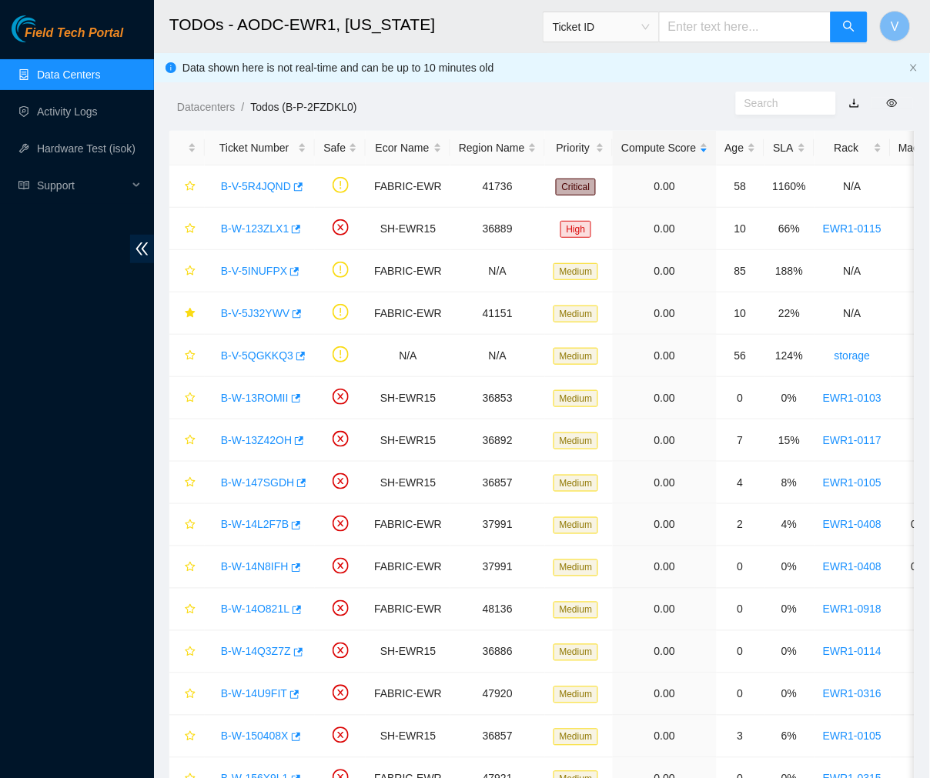
click at [734, 27] on input "text" at bounding box center [745, 27] width 172 height 31
paste input "B-W-121WPKH"
type input "B-W-121WPKH"
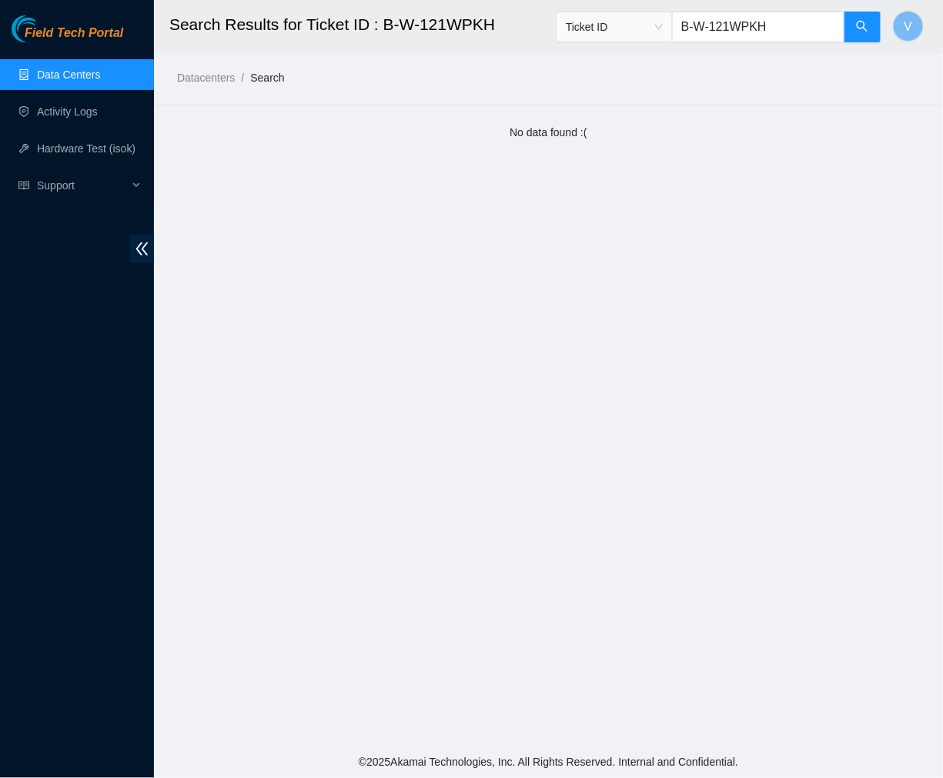
drag, startPoint x: 784, startPoint y: 25, endPoint x: 675, endPoint y: 35, distance: 109.0
click at [675, 35] on span "Ticket ID B-W-121WPKH" at bounding box center [719, 27] width 326 height 31
paste input "4BYU2J"
click at [862, 29] on icon "search" at bounding box center [862, 26] width 12 height 12
type input "B-W-14BYU2J"
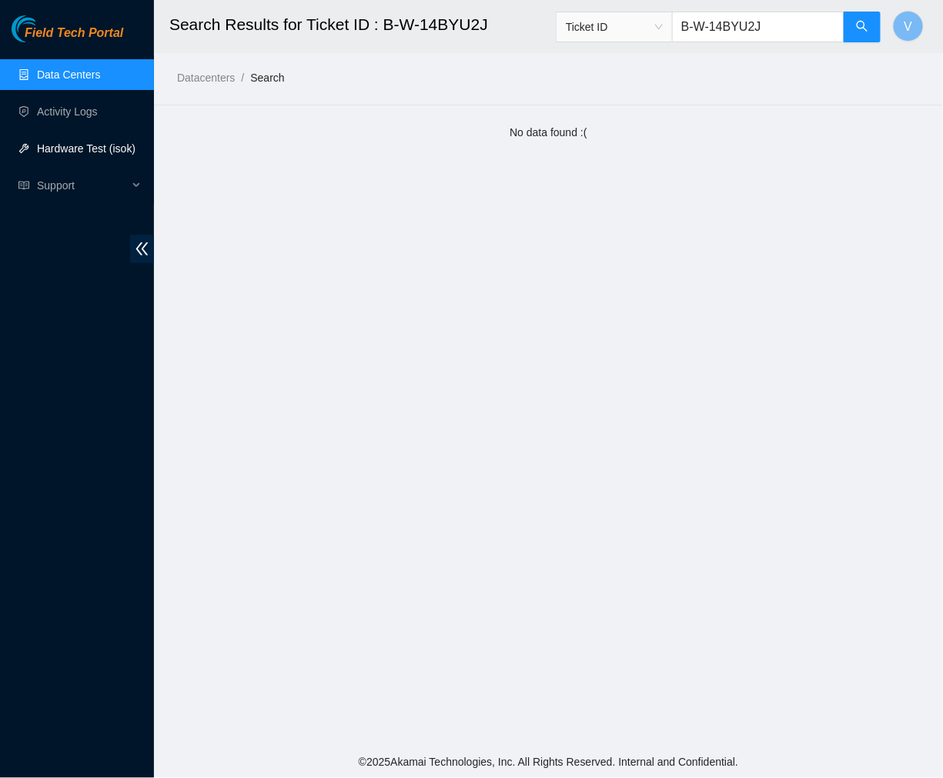
click at [82, 148] on link "Hardware Test (isok)" at bounding box center [86, 148] width 99 height 12
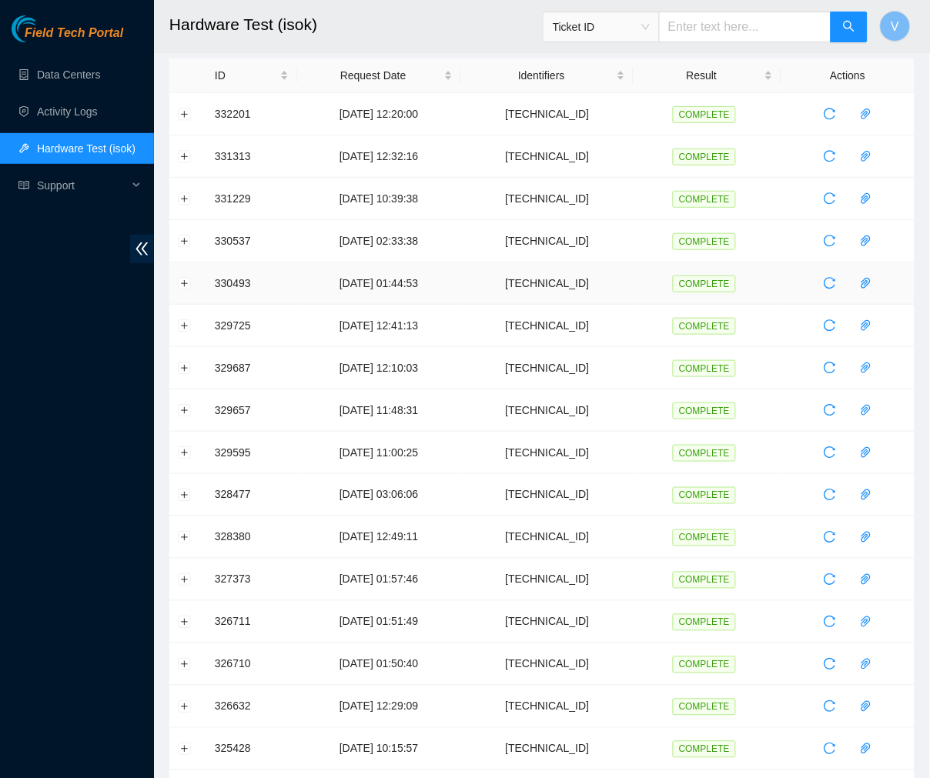
scroll to position [52, 0]
click at [82, 56] on ul "Data Centers Activity Logs Hardware Test (isok) Support" at bounding box center [77, 130] width 154 height 148
click at [75, 73] on link "Data Centers" at bounding box center [68, 75] width 63 height 12
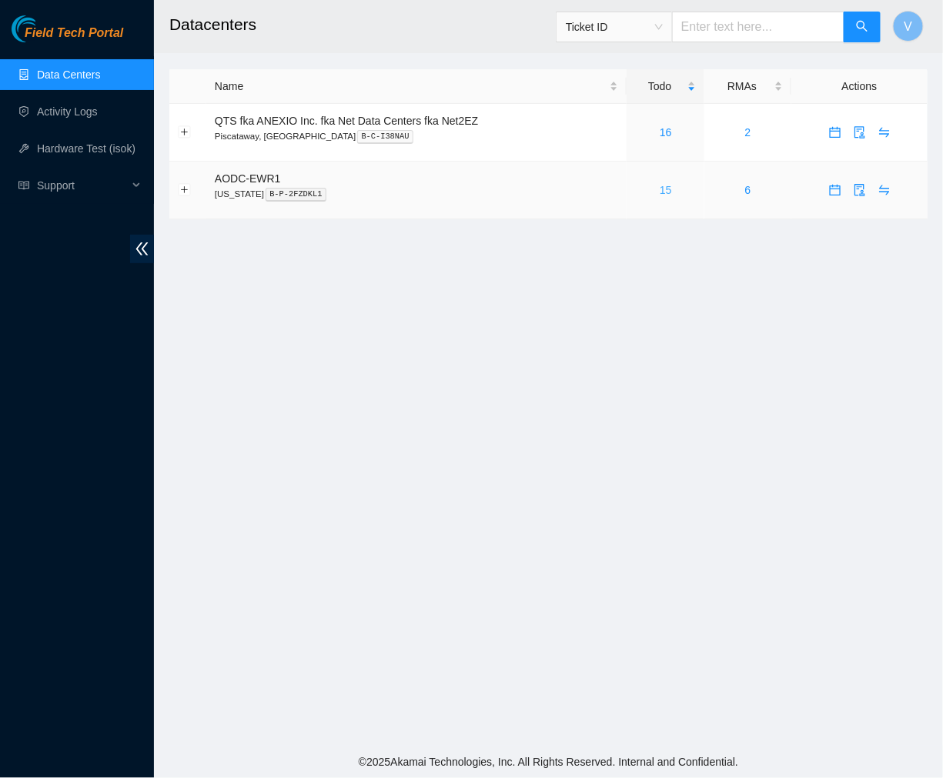
click at [664, 190] on link "15" at bounding box center [666, 190] width 12 height 12
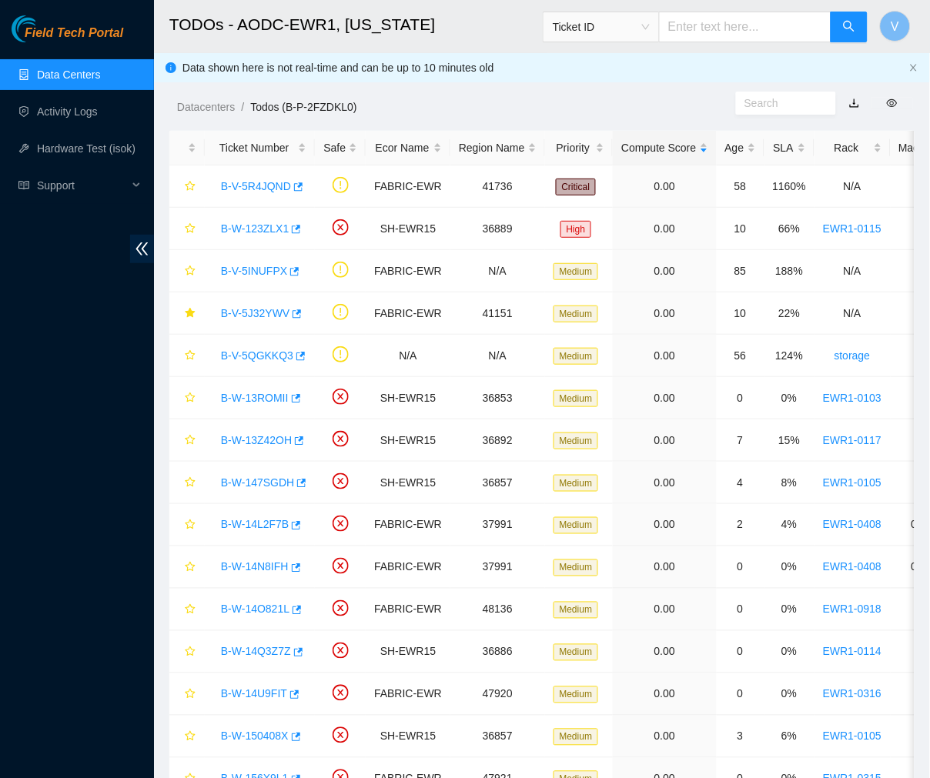
click at [732, 26] on input "text" at bounding box center [745, 27] width 172 height 31
paste input "B-V-5TNF3M0 B-W-13Y9WZH"
drag, startPoint x: 737, startPoint y: 28, endPoint x: 981, endPoint y: 71, distance: 247.0
click at [930, 71] on html "Field Tech Portal Data Centers Activity Logs Hardware Test (isok) Support TODOs…" at bounding box center [465, 389] width 930 height 778
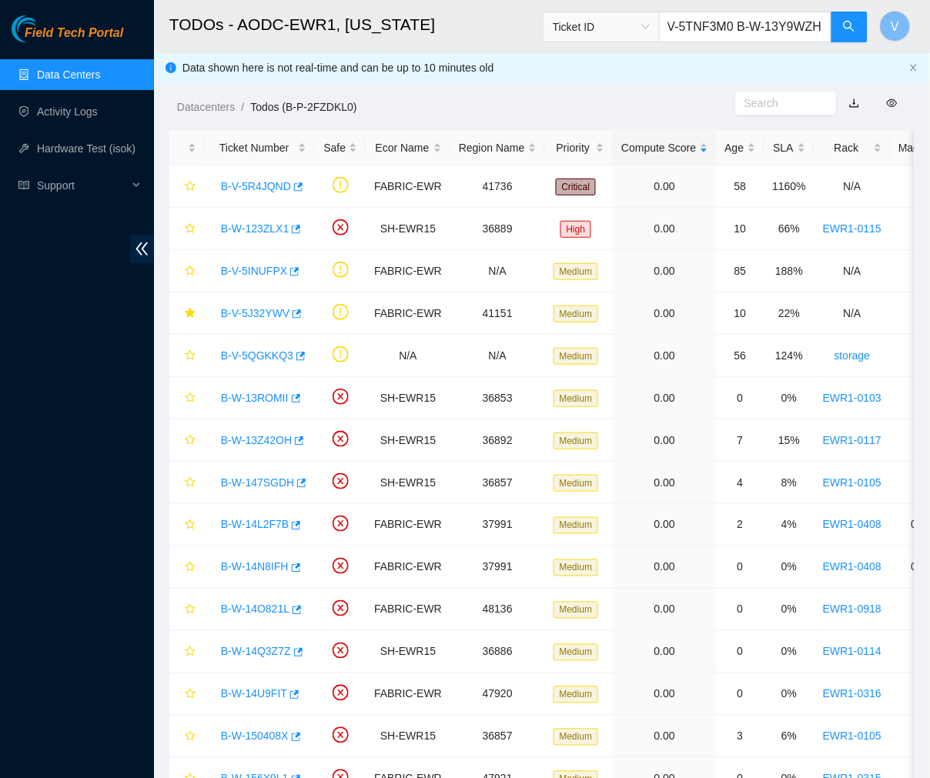
type input "B-V-5TNF3M0"
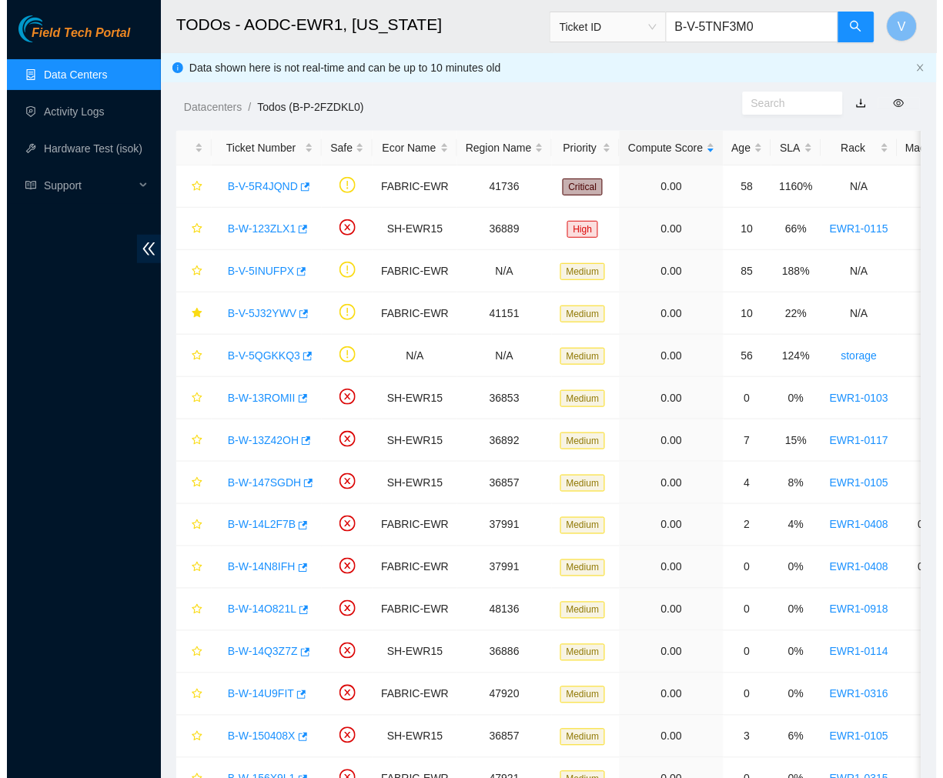
scroll to position [0, 0]
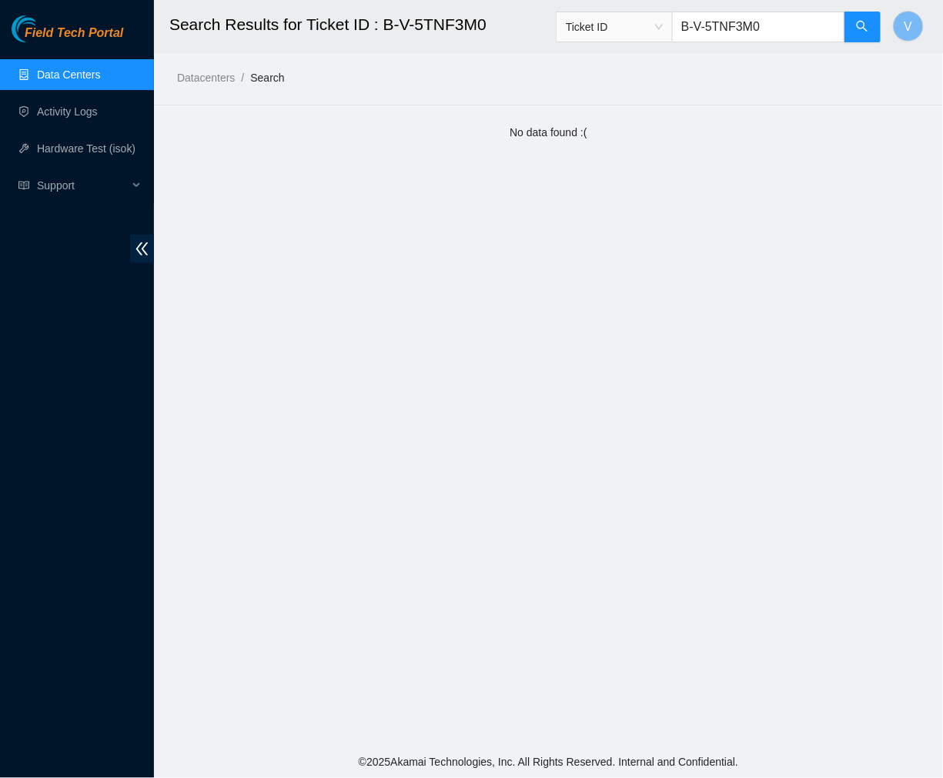
drag, startPoint x: 784, startPoint y: 27, endPoint x: 627, endPoint y: 22, distance: 157.1
click at [627, 22] on span "Ticket ID B-V-5TNF3M0" at bounding box center [719, 27] width 326 height 31
paste input "B-W-13Y9WZH"
drag, startPoint x: 757, startPoint y: 24, endPoint x: 482, endPoint y: 38, distance: 275.2
click at [482, 38] on header "Search Results for Ticket ID : B-V-5TNF3M0 Ticket ID B-V-5TNF3M0 B-W-13Y9WZH V" at bounding box center [625, 26] width 943 height 53
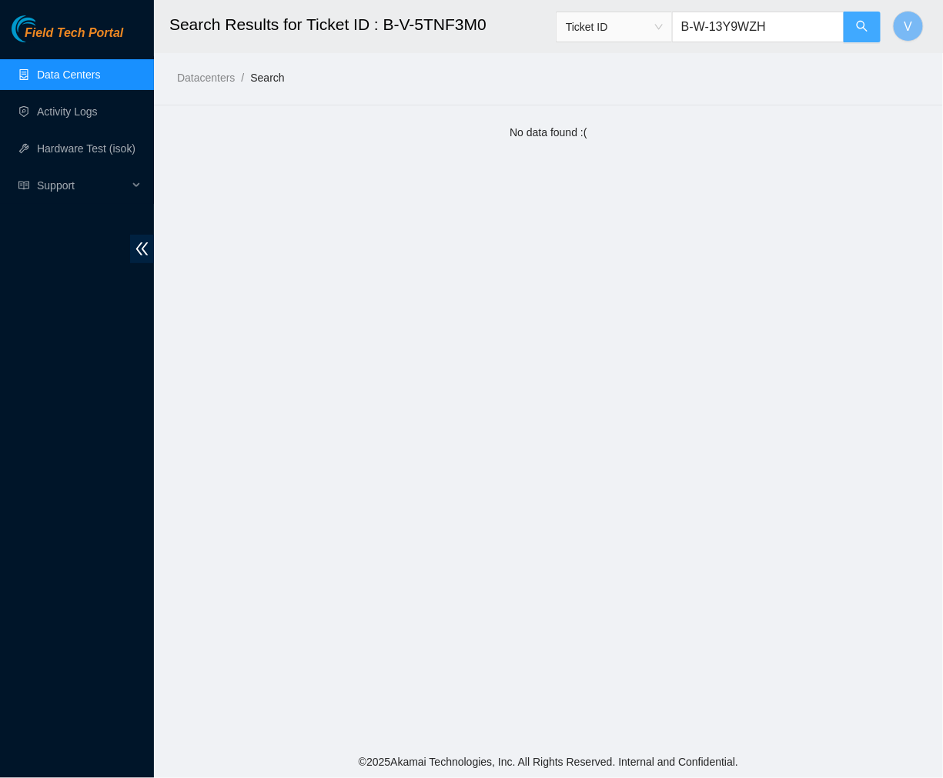
click at [862, 26] on icon "search" at bounding box center [862, 26] width 12 height 12
type input "B-W-13Y9WZH"
click at [72, 105] on link "Activity Logs" at bounding box center [67, 111] width 61 height 12
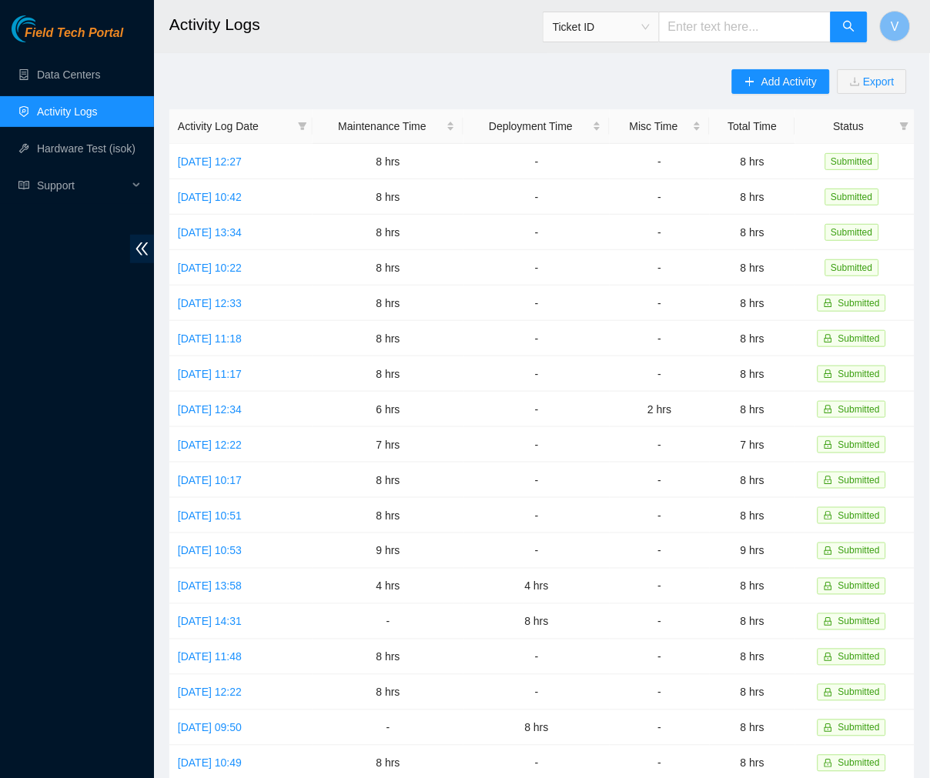
click at [714, 24] on input "text" at bounding box center [745, 27] width 172 height 31
paste input "B-V-5TNF3M0 B-W-13Y9WZH"
drag, startPoint x: 741, startPoint y: 24, endPoint x: 470, endPoint y: -5, distance: 272.5
click at [470, 0] on html "Field Tech Portal Data Centers Activity Logs Hardware Test (isok) Support Activ…" at bounding box center [465, 389] width 930 height 778
type input "B-W-13Y9WZH"
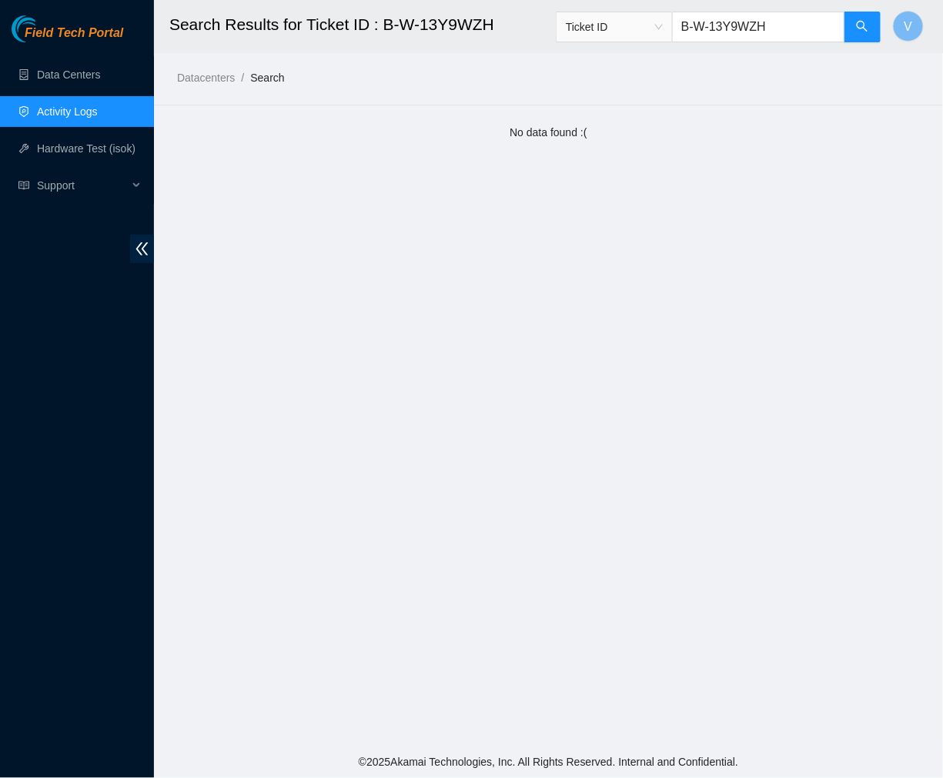
drag, startPoint x: 768, startPoint y: 29, endPoint x: 182, endPoint y: 55, distance: 587.1
click at [182, 55] on main "Search Results for Ticket ID : B-W-13Y9WZH Ticket ID B-W-13Y9WZH V Datacenters …" at bounding box center [548, 373] width 789 height 746
paste input "B-V-5TNF3M0"
drag, startPoint x: 747, startPoint y: 25, endPoint x: 1165, endPoint y: 175, distance: 444.1
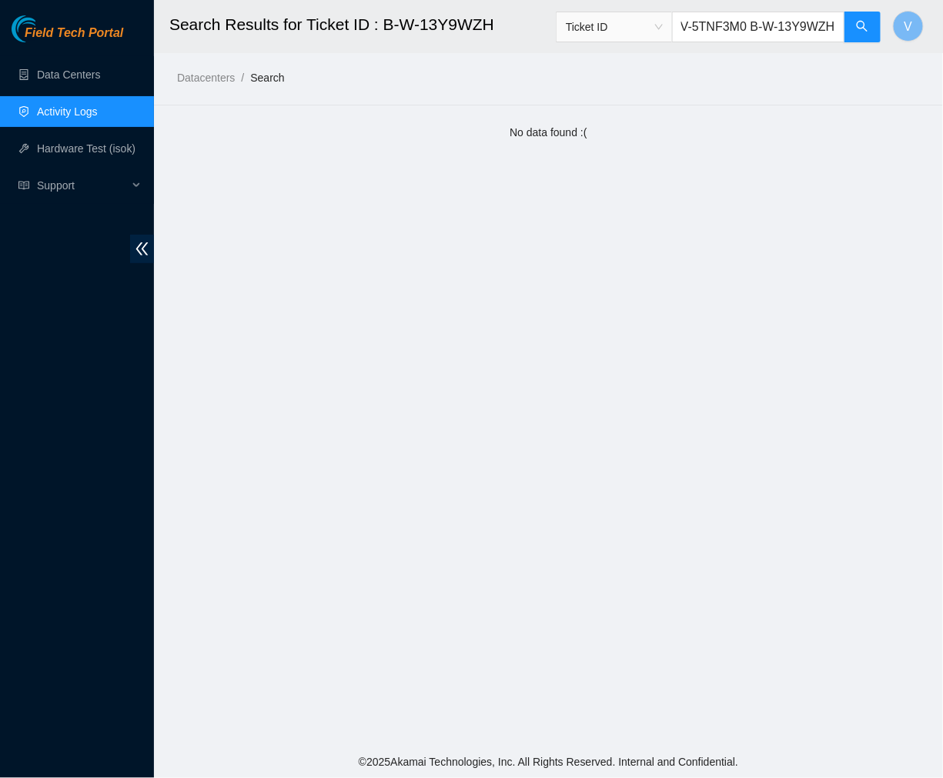
click at [942, 175] on html "Field Tech Portal Data Centers Activity Logs Hardware Test (isok) Support Searc…" at bounding box center [471, 389] width 943 height 778
type input "B-V-5TNF3M0"
click at [43, 181] on span "Support" at bounding box center [82, 185] width 91 height 31
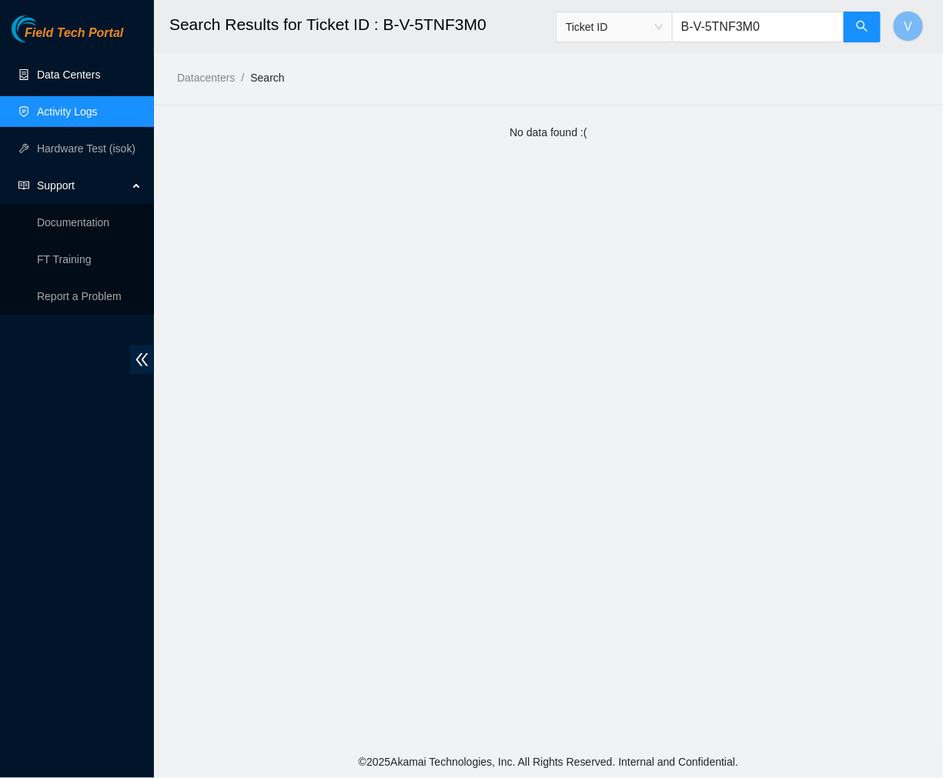
click at [96, 73] on link "Data Centers" at bounding box center [68, 75] width 63 height 12
